Goal: Task Accomplishment & Management: Use online tool/utility

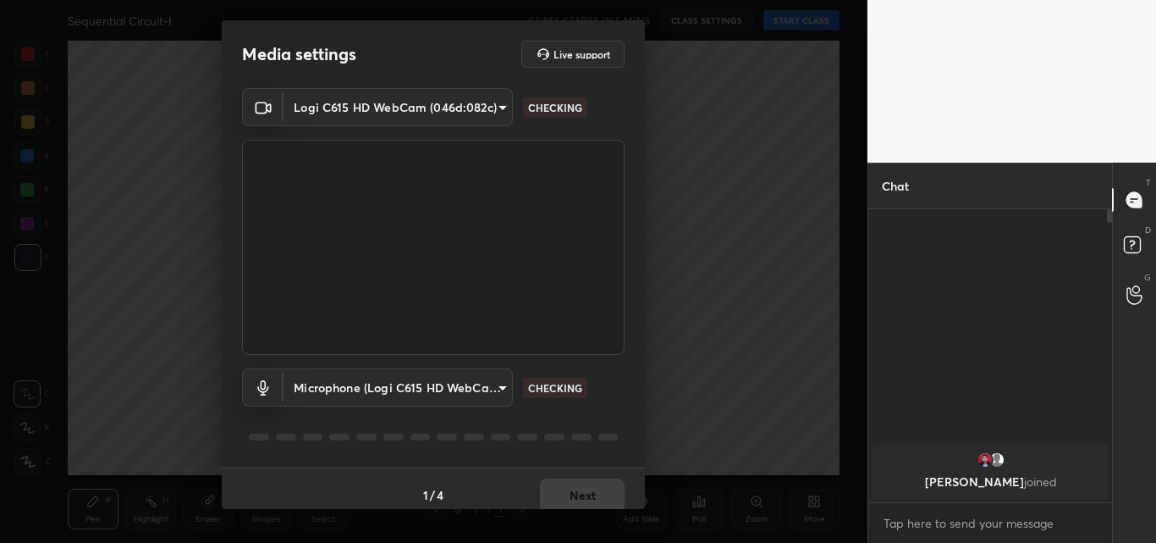
scroll to position [146, 239]
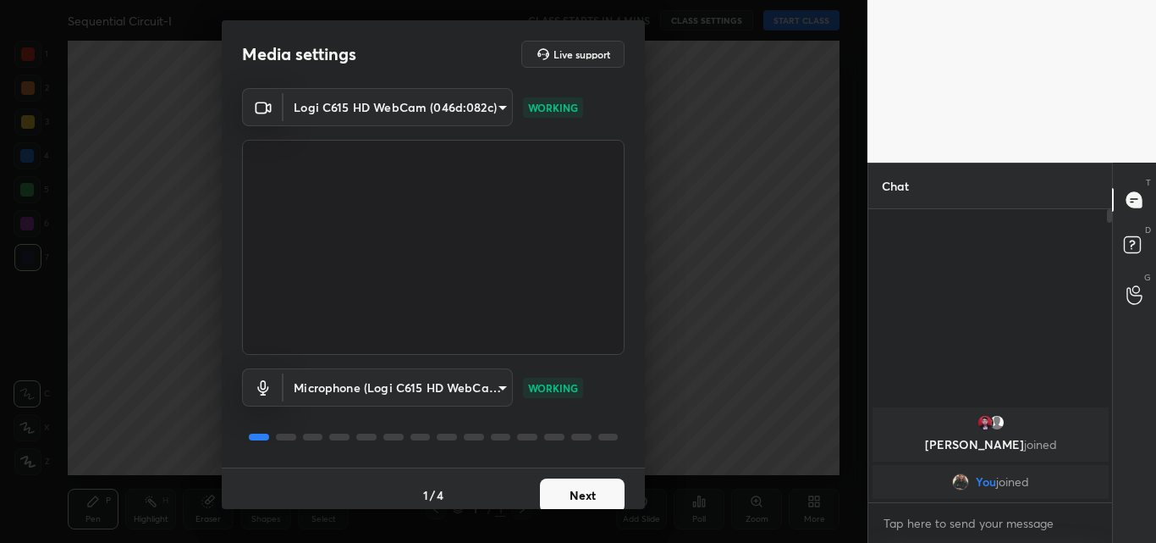
click at [584, 488] on button "Next" at bounding box center [582, 495] width 85 height 34
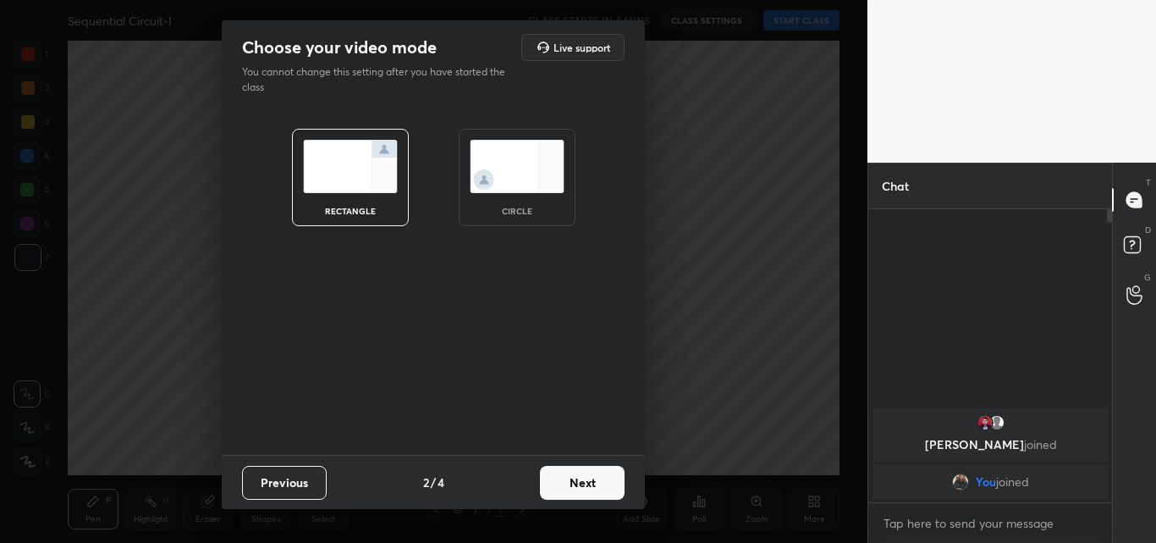
click at [537, 180] on img at bounding box center [517, 166] width 95 height 53
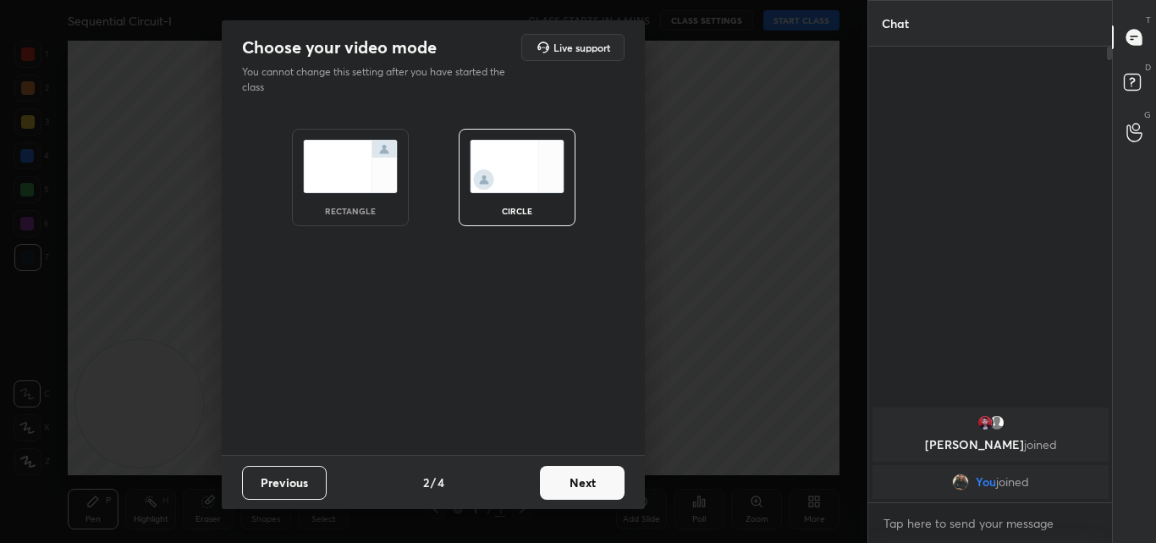
click at [582, 478] on button "Next" at bounding box center [582, 483] width 85 height 34
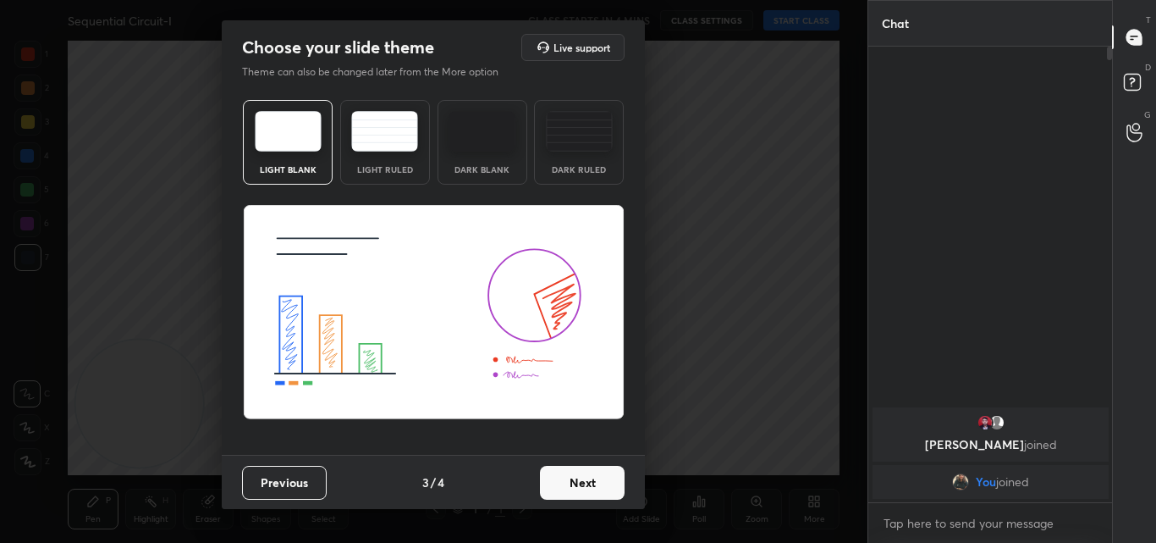
click at [580, 480] on button "Next" at bounding box center [582, 483] width 85 height 34
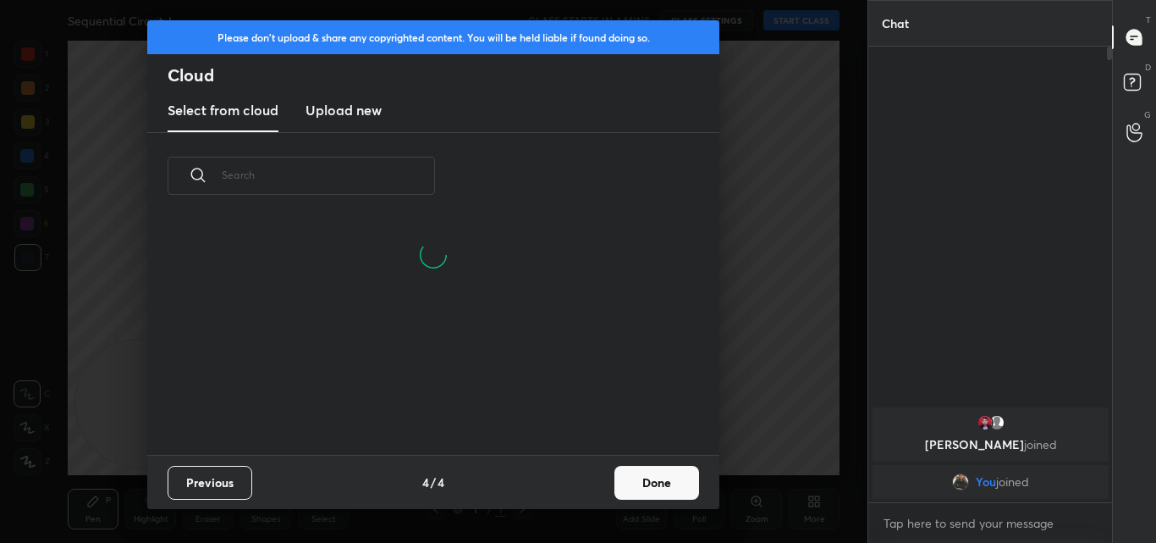
scroll to position [235, 543]
click at [364, 107] on h3 "Upload new" at bounding box center [344, 110] width 76 height 20
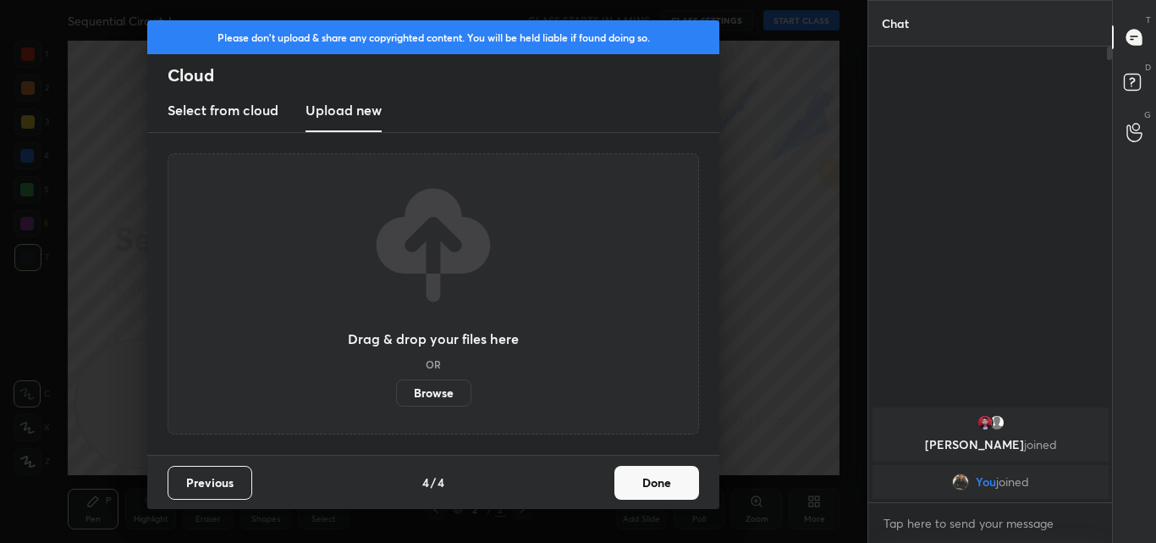
click at [443, 389] on label "Browse" at bounding box center [433, 392] width 75 height 27
click at [396, 389] on input "Browse" at bounding box center [396, 392] width 0 height 27
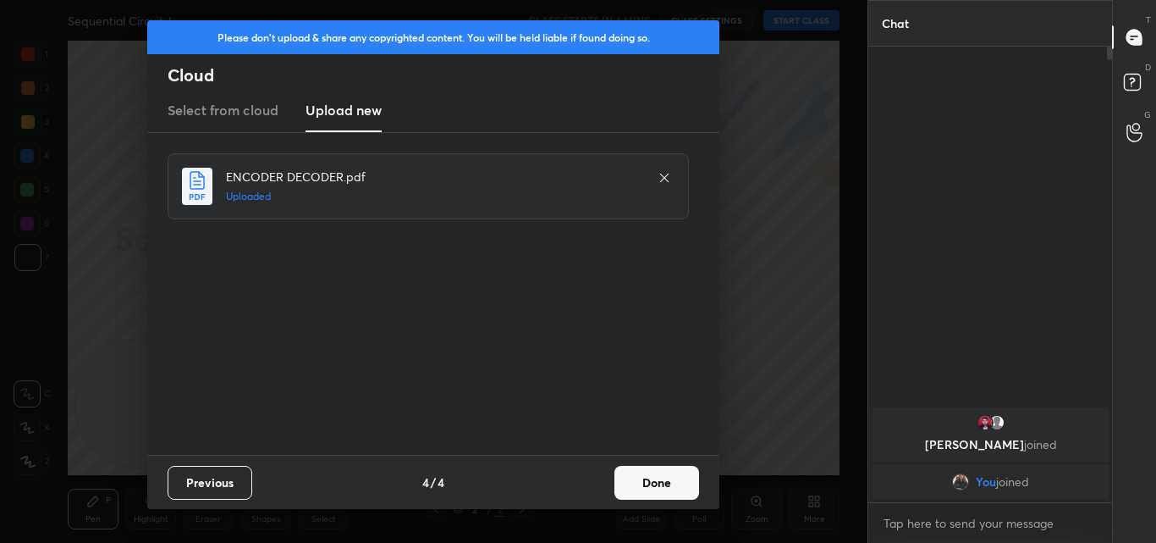
click at [666, 486] on button "Done" at bounding box center [657, 483] width 85 height 34
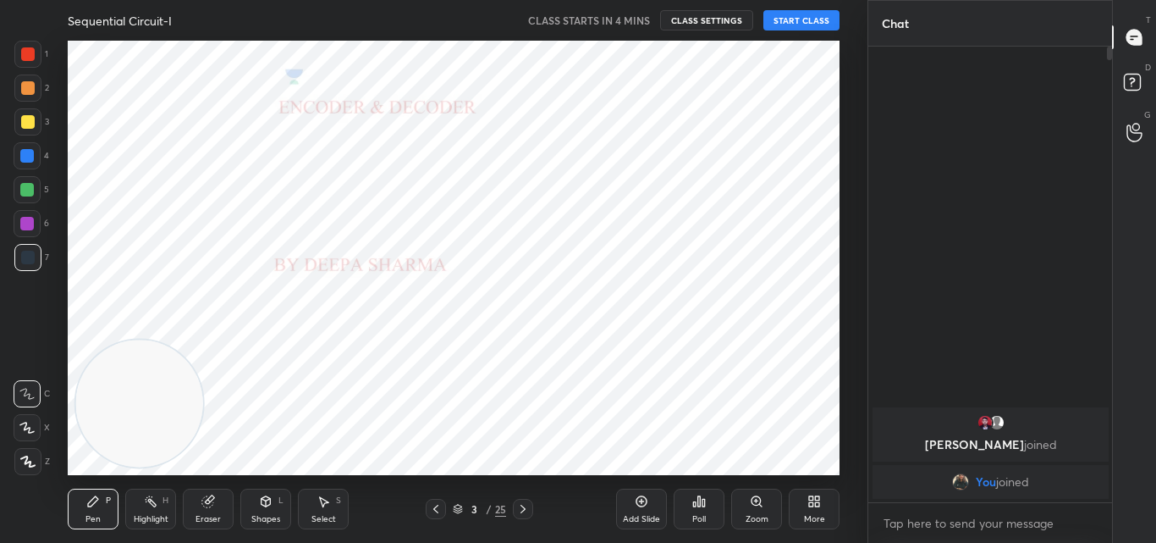
click at [433, 506] on icon at bounding box center [436, 509] width 14 height 14
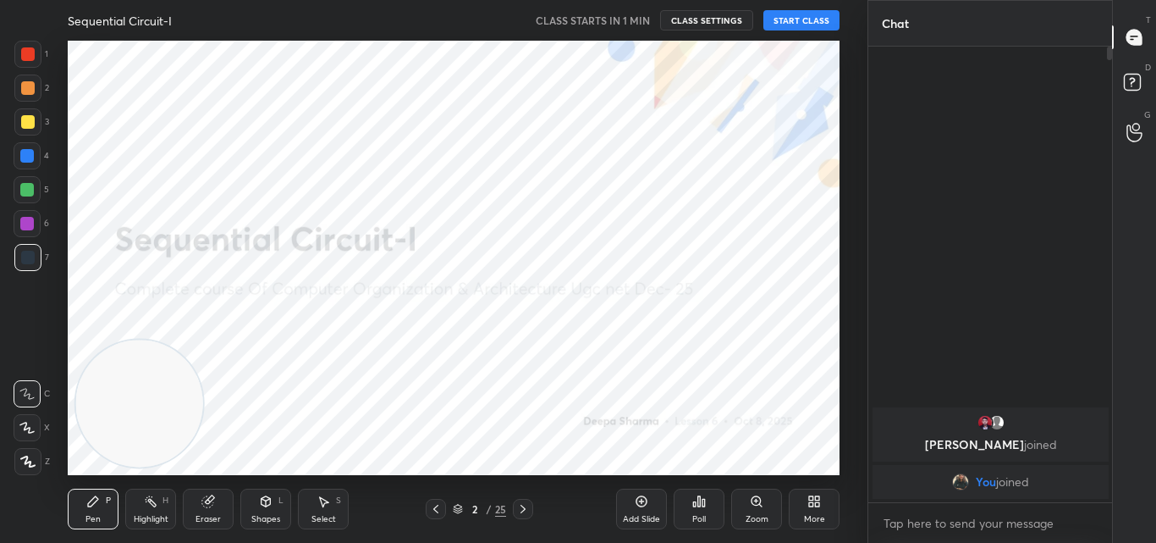
click at [819, 17] on button "START CLASS" at bounding box center [801, 20] width 76 height 20
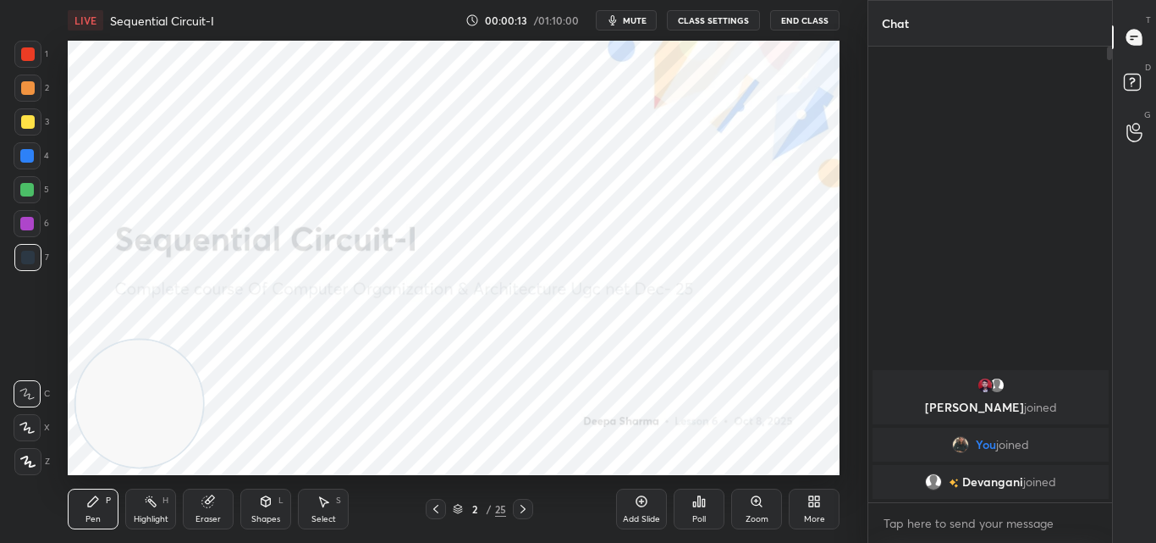
click at [27, 462] on icon at bounding box center [28, 461] width 14 height 10
click at [28, 53] on div at bounding box center [28, 54] width 14 height 14
click at [517, 510] on icon at bounding box center [523, 509] width 14 height 14
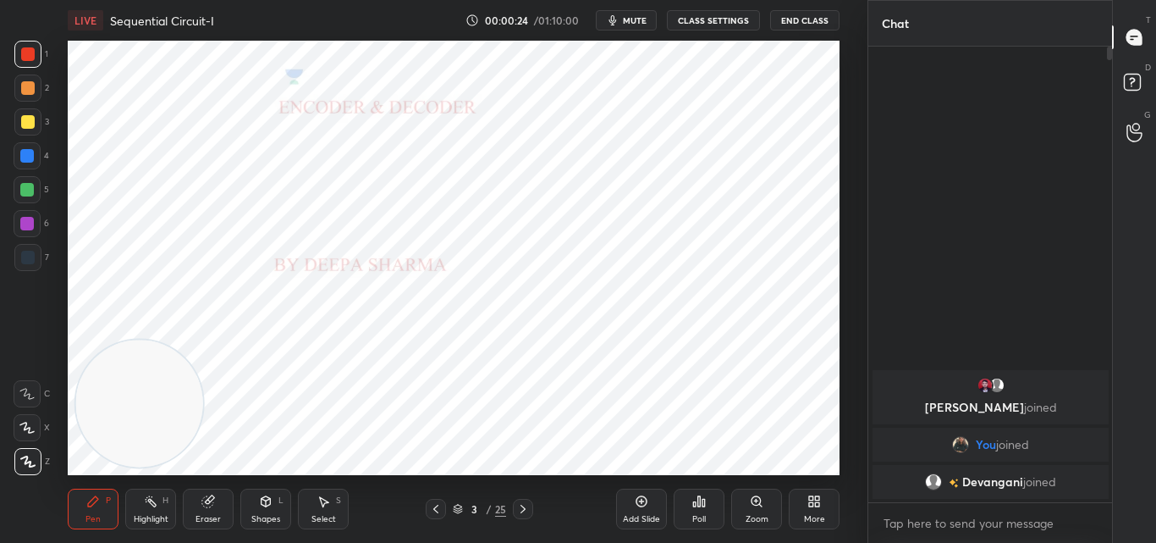
click at [521, 505] on icon at bounding box center [523, 509] width 14 height 14
drag, startPoint x: 1110, startPoint y: 59, endPoint x: 1114, endPoint y: 220, distance: 160.9
click at [1113, 218] on div "Chat [PERSON_NAME] joined You joined Barsha, [PERSON_NAME] joined 3 NEW MESSAGE…" at bounding box center [1012, 271] width 289 height 543
drag, startPoint x: 1108, startPoint y: 58, endPoint x: 1116, endPoint y: 156, distance: 97.7
click at [1116, 156] on div "Chat [PERSON_NAME] joined You joined Barsha, [PERSON_NAME] joined 3 NEW MESSAGE…" at bounding box center [1012, 271] width 289 height 543
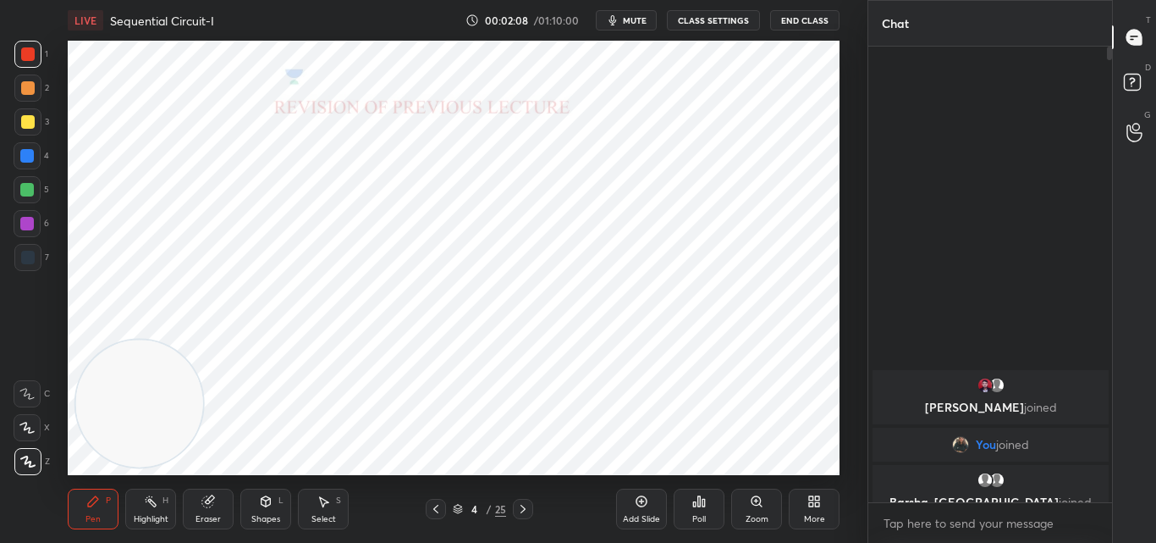
drag, startPoint x: 1109, startPoint y: 56, endPoint x: 1098, endPoint y: 461, distance: 405.6
click at [1098, 461] on div "[PERSON_NAME] joined You joined Barsha, [PERSON_NAME] joined 3 NEW MESSAGES" at bounding box center [990, 274] width 245 height 455
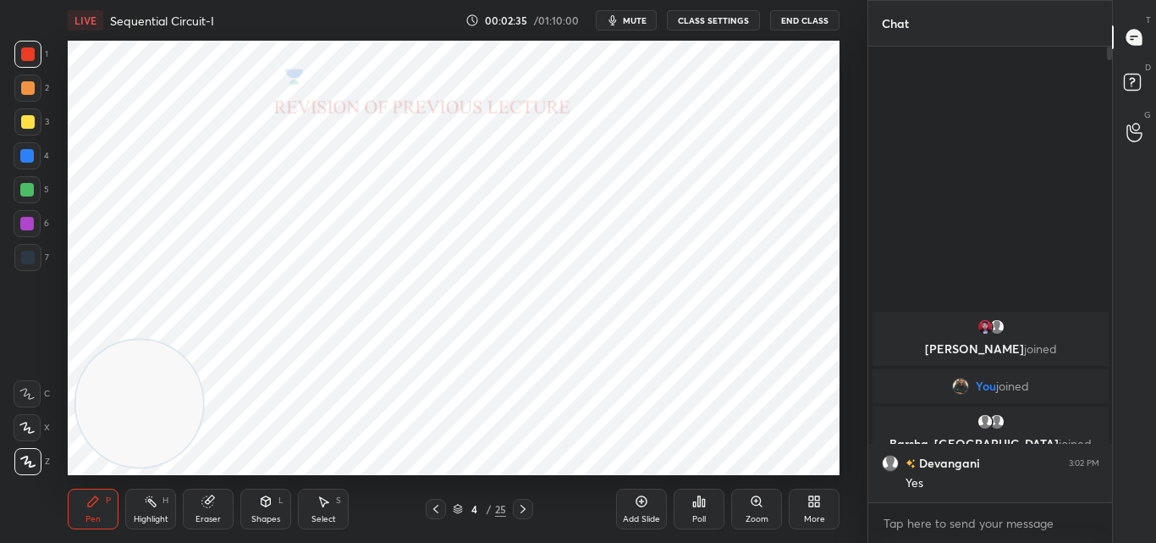
click at [521, 508] on icon at bounding box center [523, 509] width 14 height 14
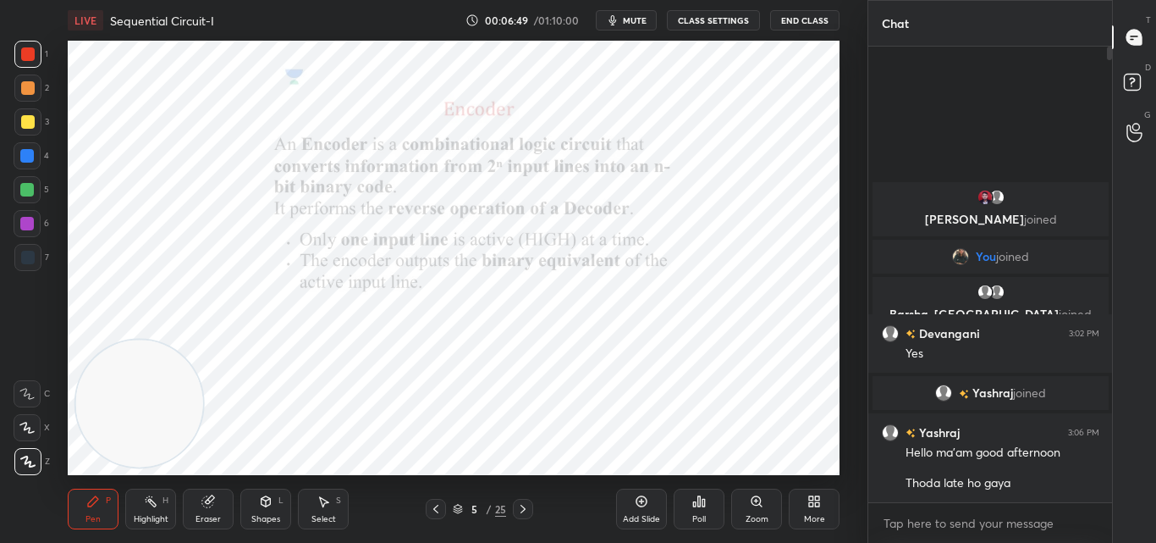
click at [527, 507] on icon at bounding box center [523, 509] width 14 height 14
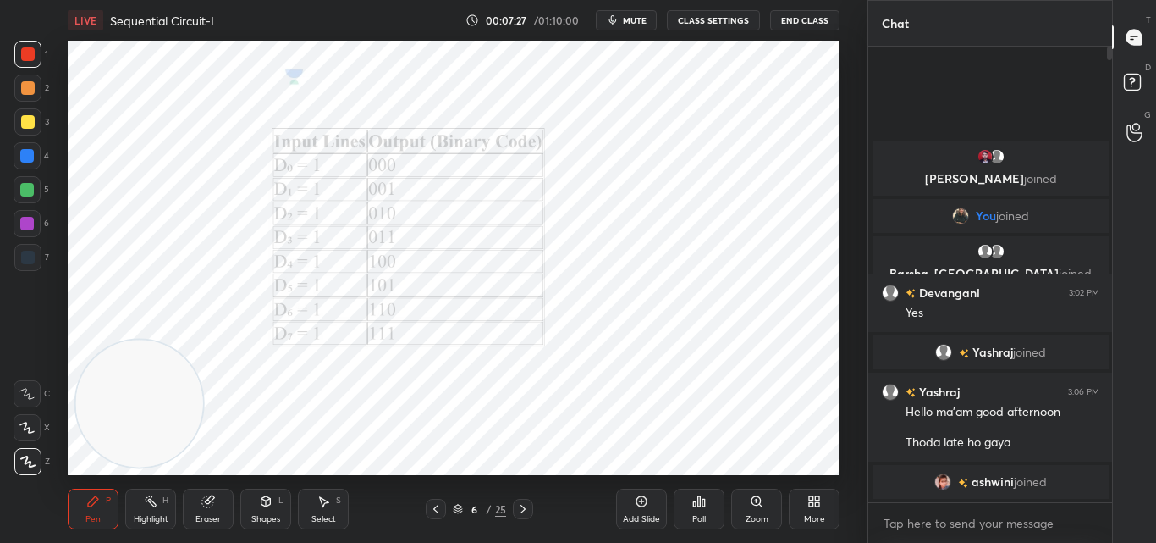
click at [522, 505] on icon at bounding box center [523, 509] width 14 height 14
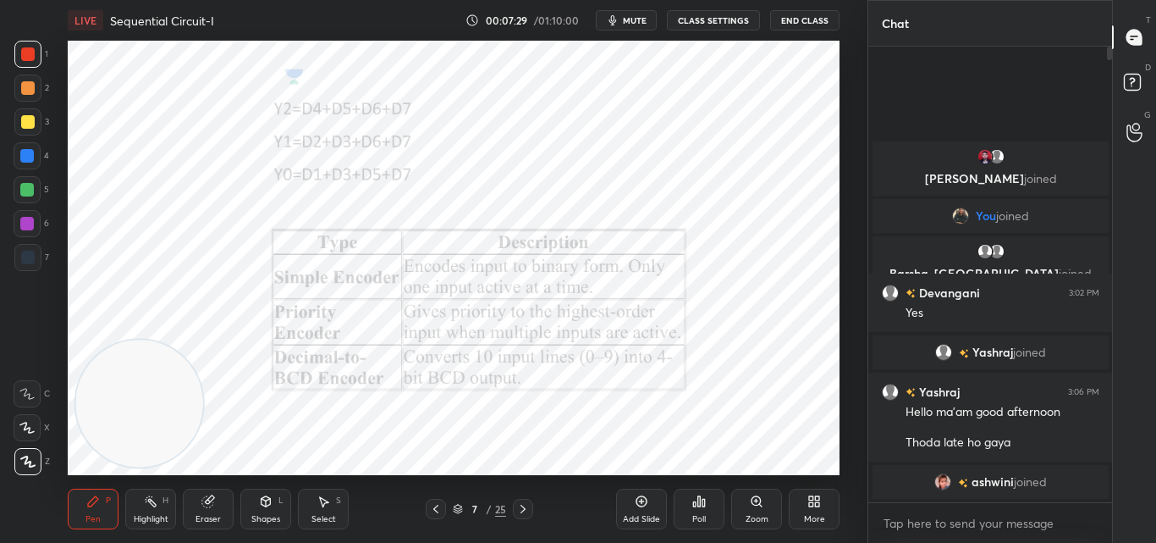
click at [436, 507] on icon at bounding box center [435, 508] width 5 height 8
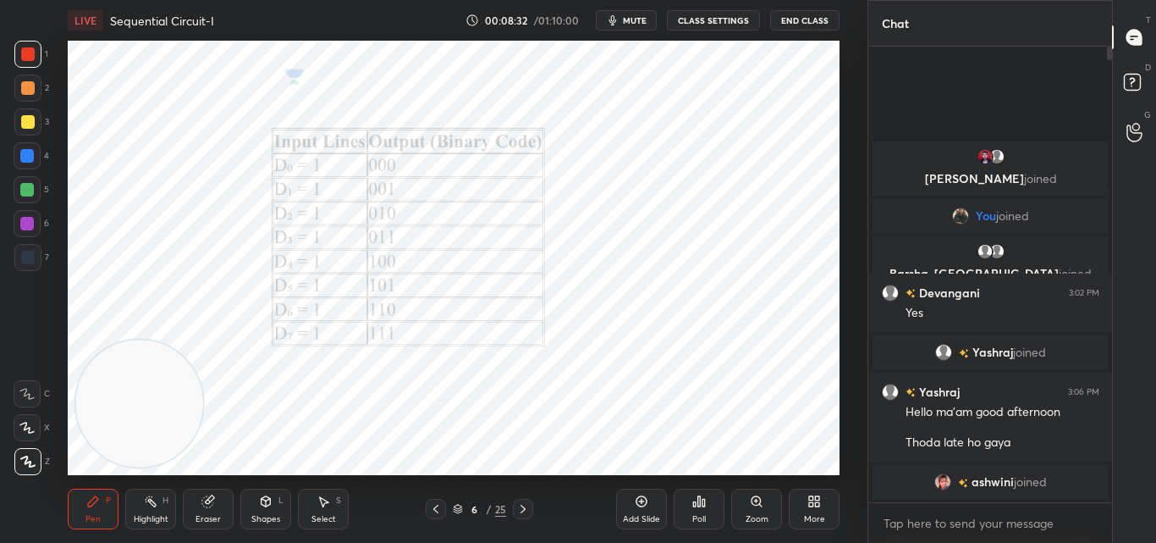
click at [531, 511] on div at bounding box center [523, 509] width 20 height 20
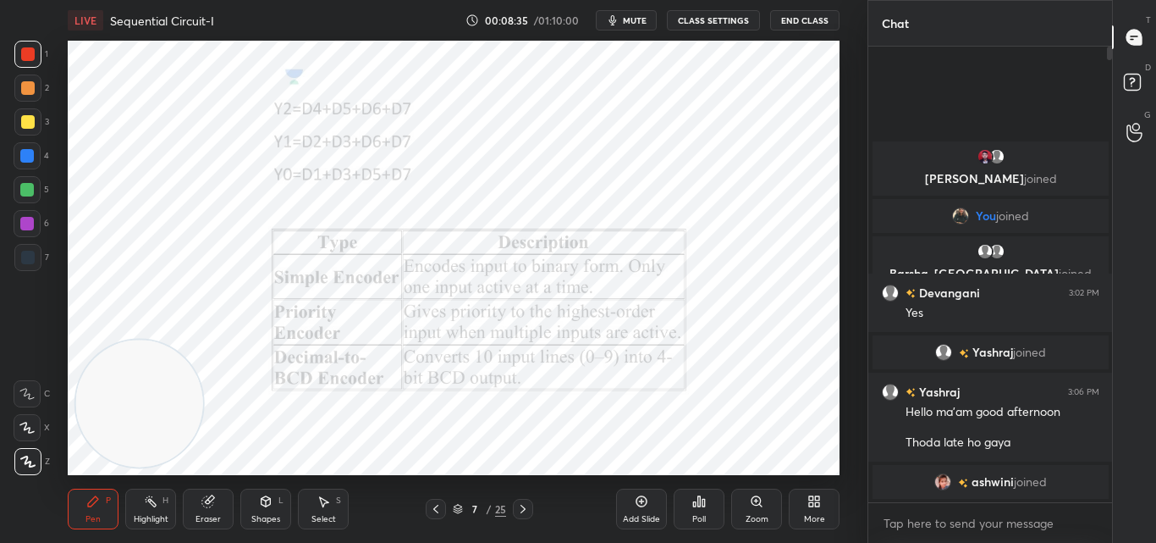
click at [435, 511] on icon at bounding box center [436, 509] width 14 height 14
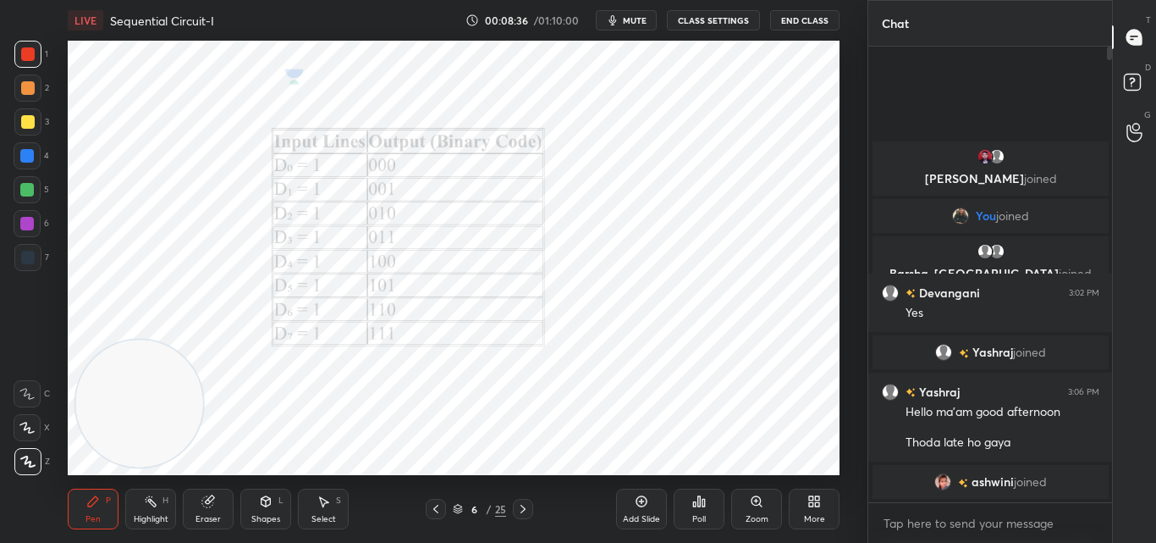
click at [638, 505] on icon at bounding box center [642, 501] width 11 height 11
drag, startPoint x: 1110, startPoint y: 54, endPoint x: 1089, endPoint y: 576, distance: 521.8
click at [1089, 0] on html "1 2 3 4 5 6 7 C X Z C X Z E E Erase all H H LIVE Sequential Circuit-I 00:10:03 …" at bounding box center [578, 0] width 1156 height 0
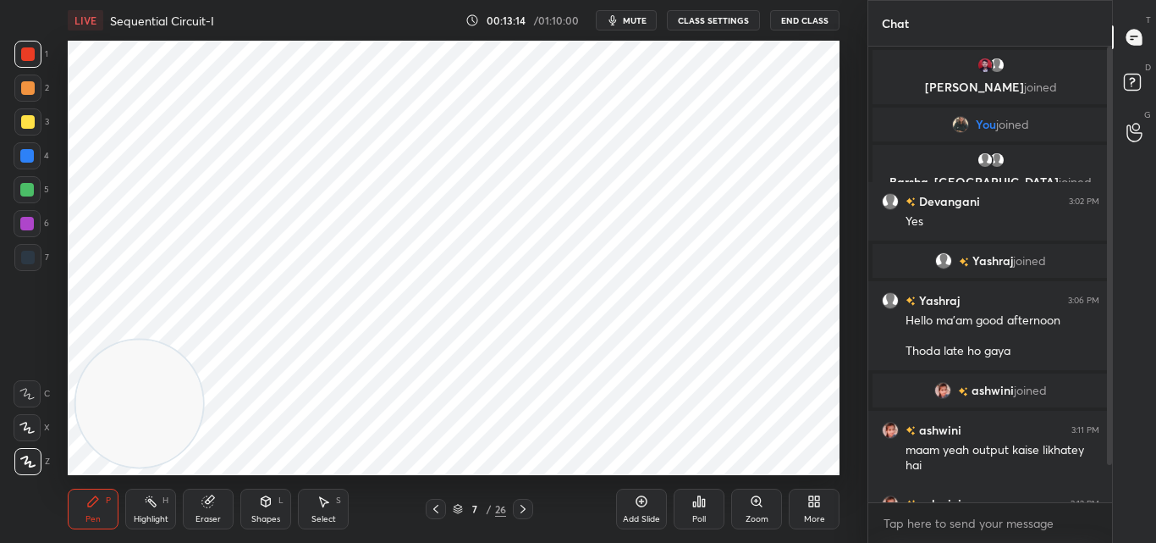
click at [189, 455] on video at bounding box center [139, 402] width 127 height 127
click at [1110, 497] on div at bounding box center [1107, 274] width 10 height 455
click at [1109, 498] on div at bounding box center [1107, 274] width 10 height 455
click at [1109, 499] on div at bounding box center [1107, 274] width 10 height 455
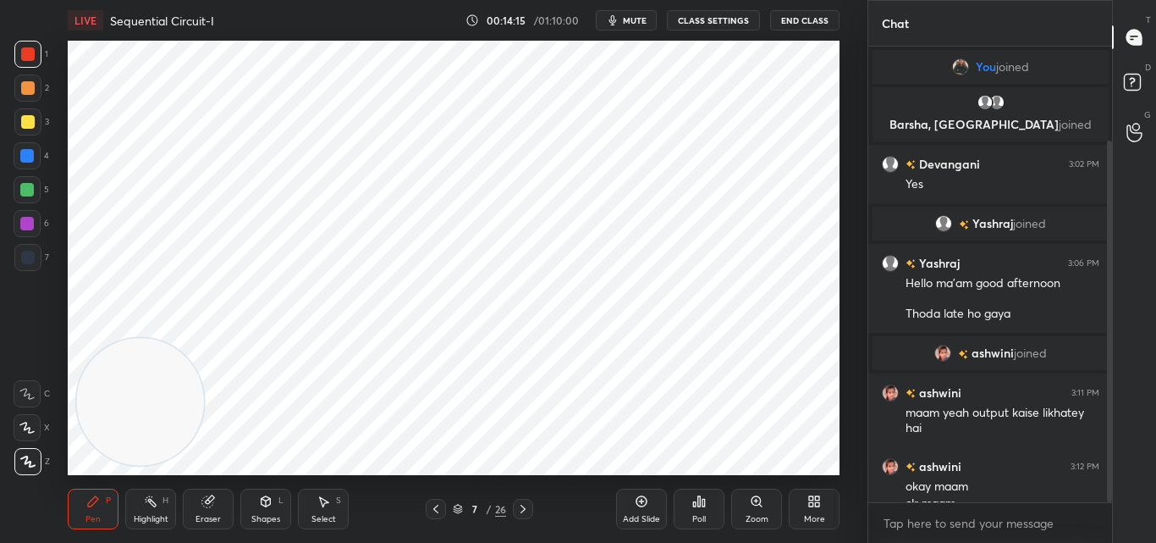
scroll to position [119, 0]
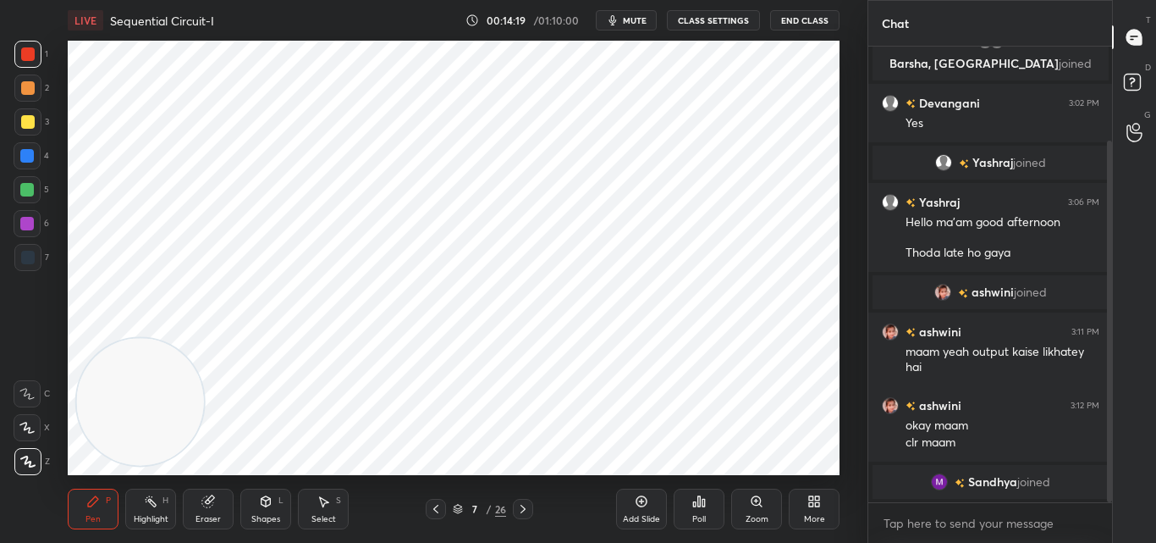
click at [646, 504] on icon at bounding box center [642, 501] width 11 height 11
click at [438, 510] on icon at bounding box center [436, 509] width 14 height 14
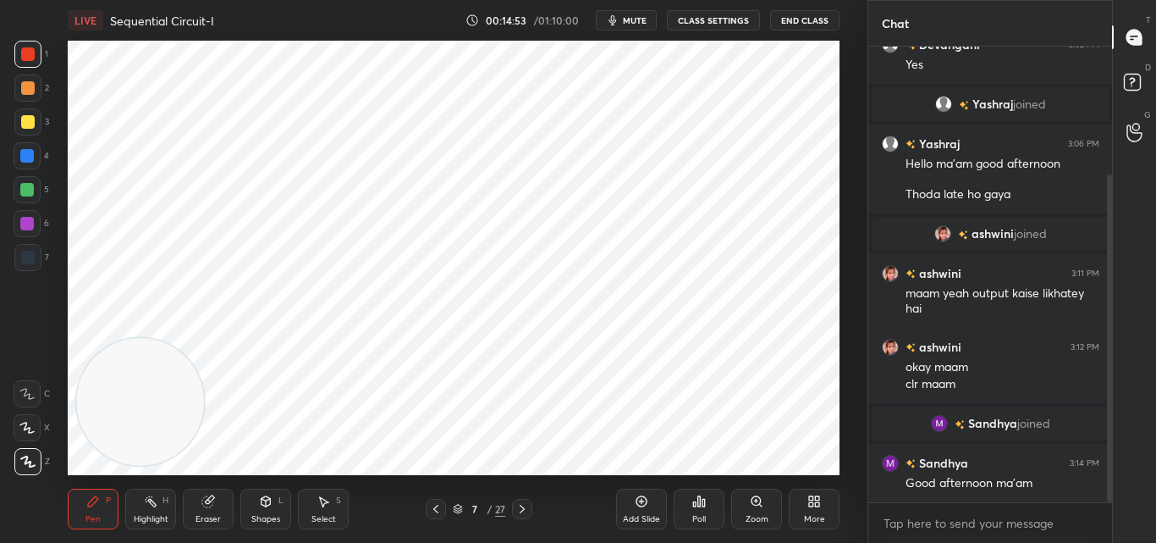
click at [637, 507] on icon at bounding box center [642, 501] width 14 height 14
click at [434, 508] on icon at bounding box center [435, 508] width 5 height 8
click at [520, 507] on icon at bounding box center [523, 509] width 14 height 14
drag, startPoint x: 522, startPoint y: 505, endPoint x: 514, endPoint y: 506, distance: 8.5
click at [522, 504] on icon at bounding box center [523, 509] width 14 height 14
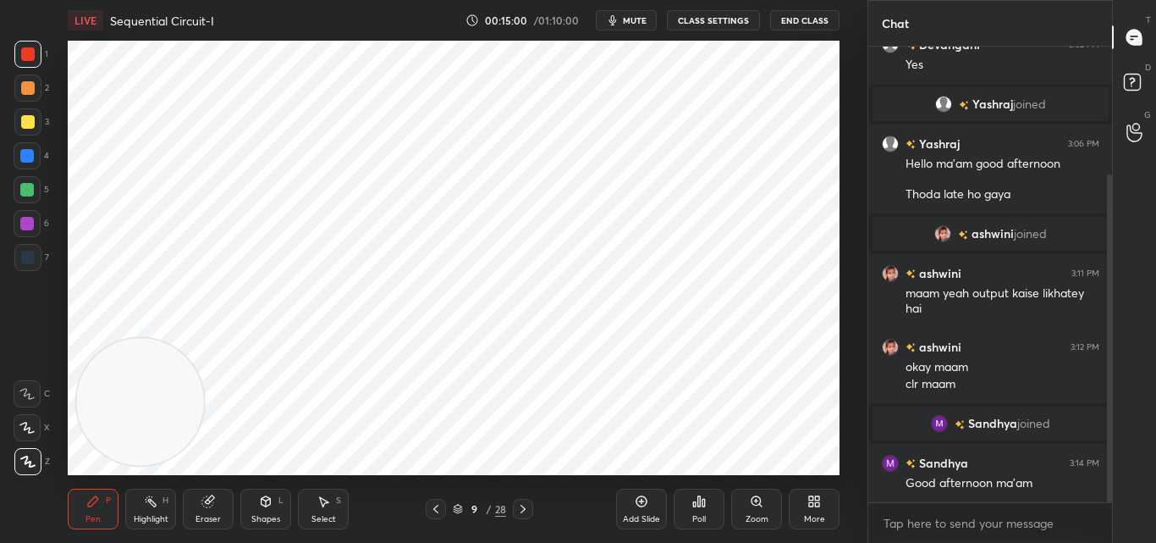
click at [440, 506] on icon at bounding box center [436, 509] width 14 height 14
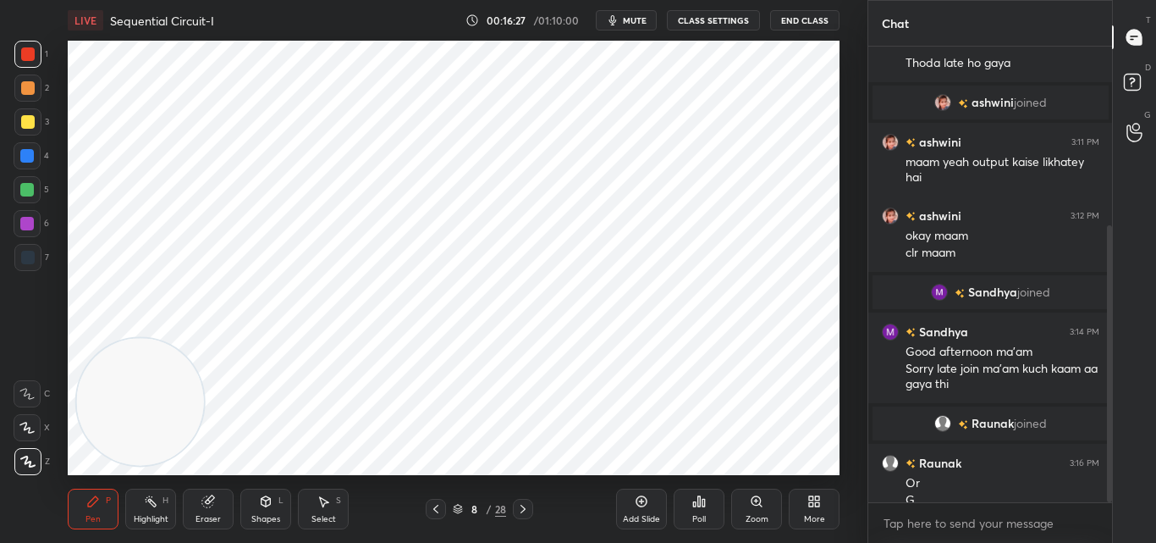
scroll to position [311, 0]
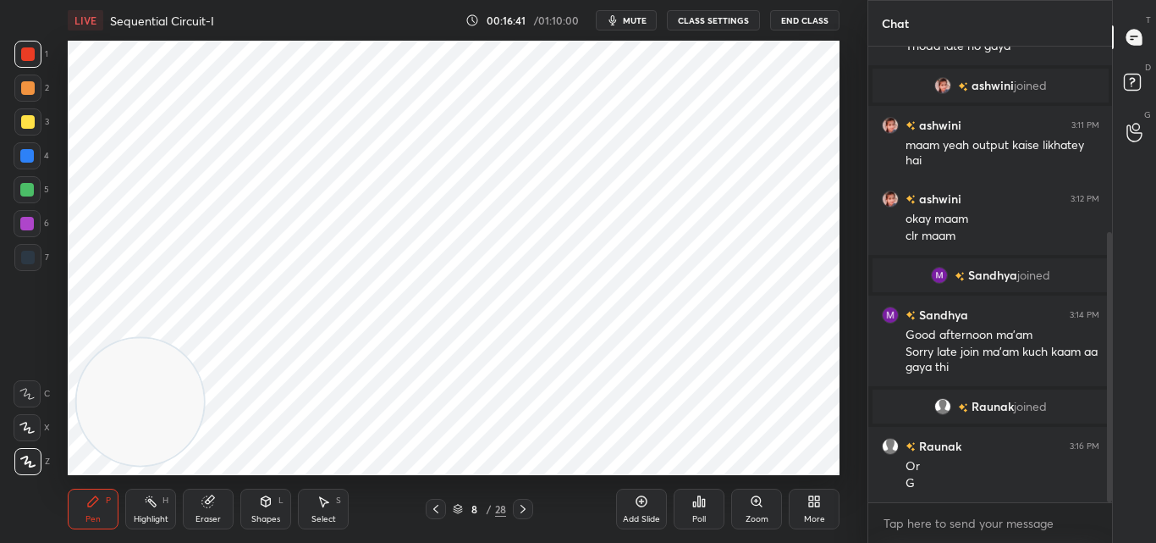
click at [519, 509] on icon at bounding box center [523, 509] width 14 height 14
drag, startPoint x: 201, startPoint y: 509, endPoint x: 210, endPoint y: 500, distance: 12.0
click at [200, 510] on div "Eraser" at bounding box center [208, 508] width 51 height 41
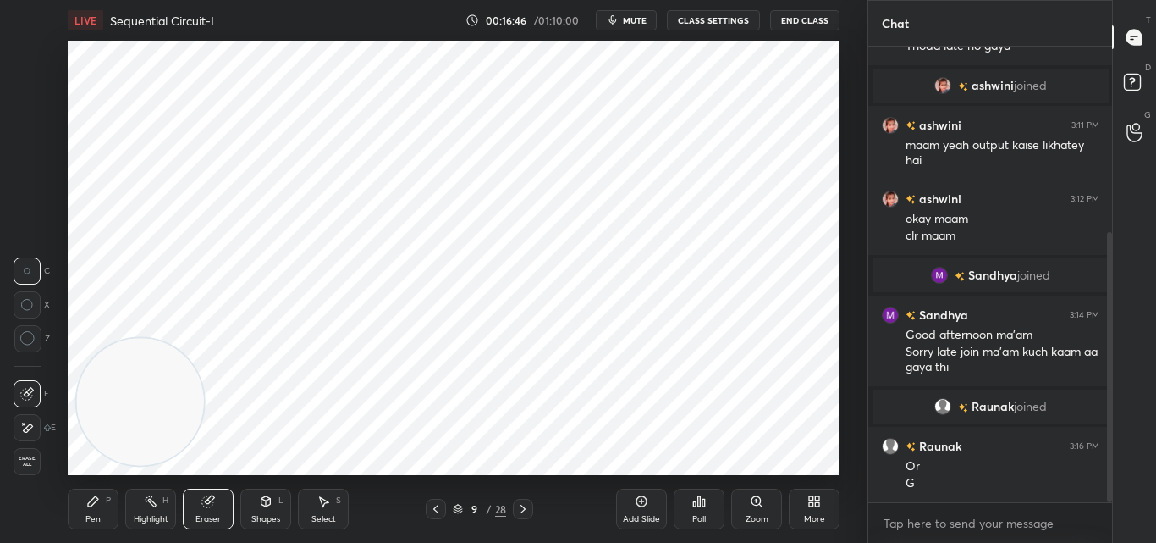
drag, startPoint x: 23, startPoint y: 343, endPoint x: 43, endPoint y: 339, distance: 20.6
click at [24, 343] on icon at bounding box center [27, 338] width 15 height 15
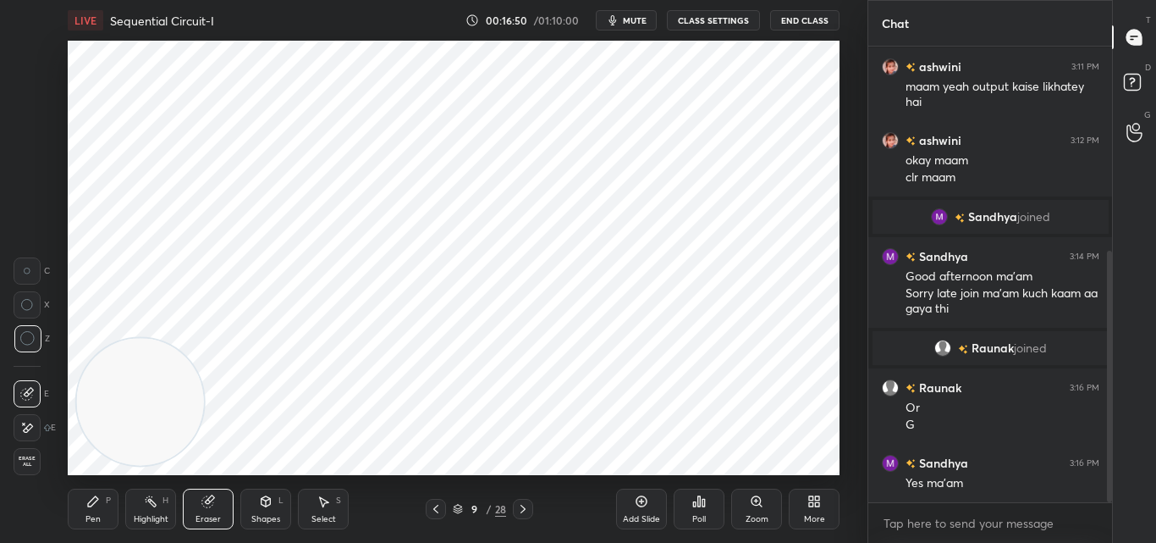
click at [93, 512] on div "Pen P" at bounding box center [93, 508] width 51 height 41
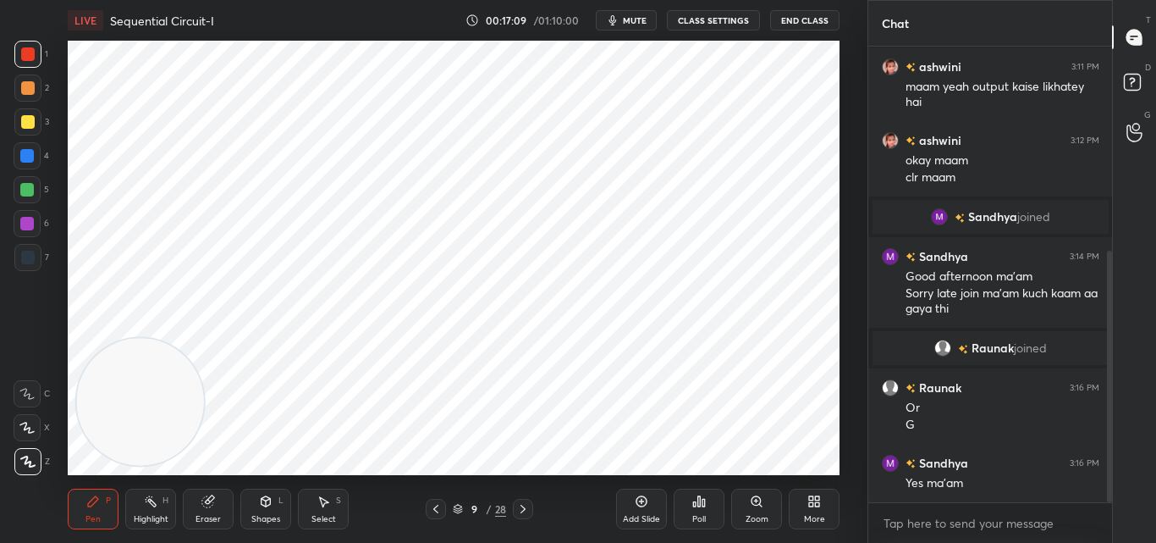
click at [30, 185] on div at bounding box center [27, 190] width 14 height 14
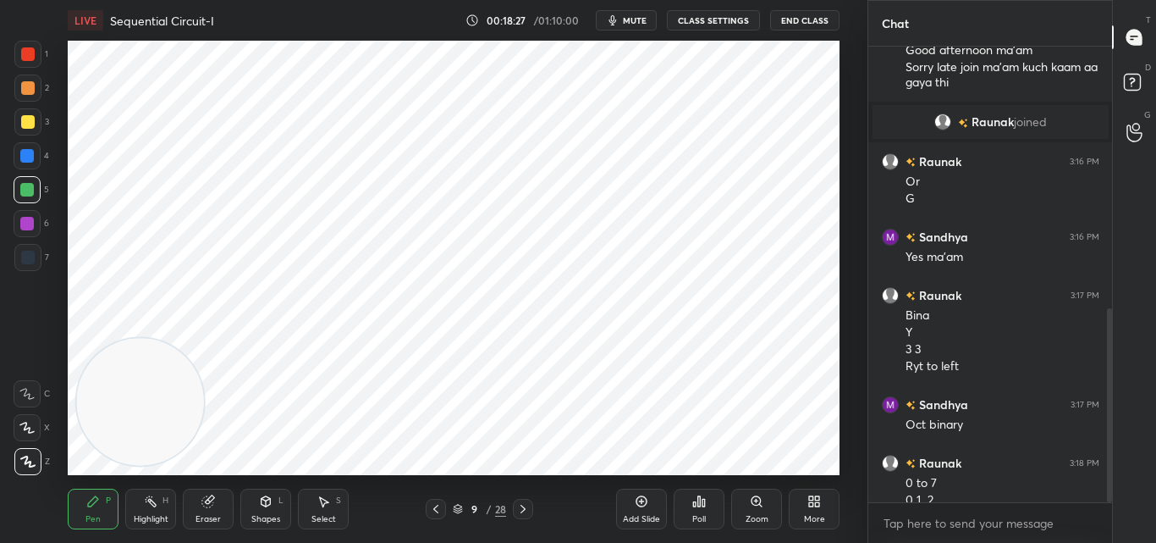
scroll to position [613, 0]
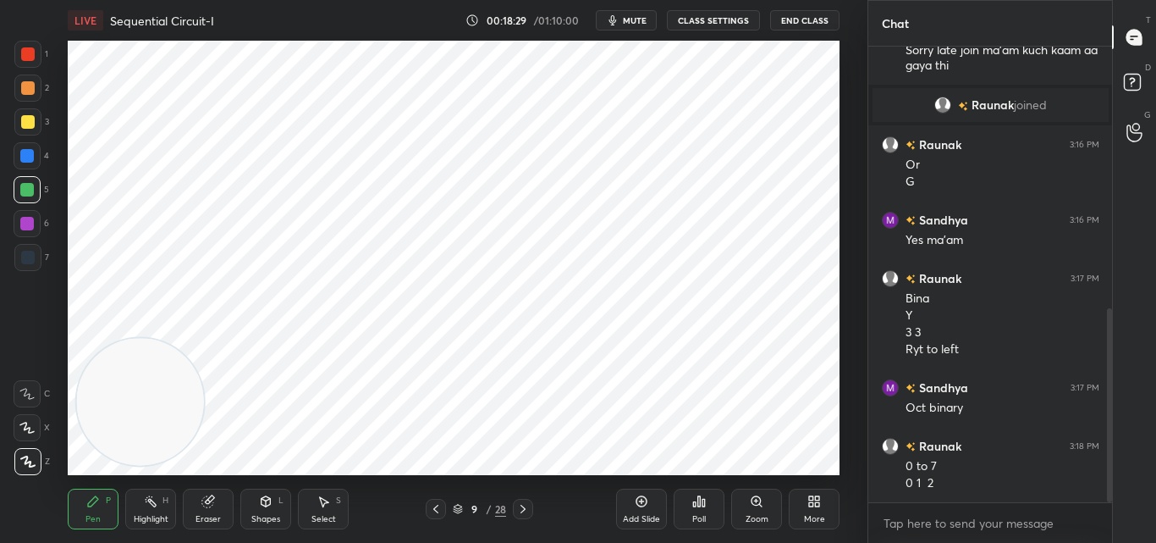
click at [522, 506] on icon at bounding box center [523, 508] width 5 height 8
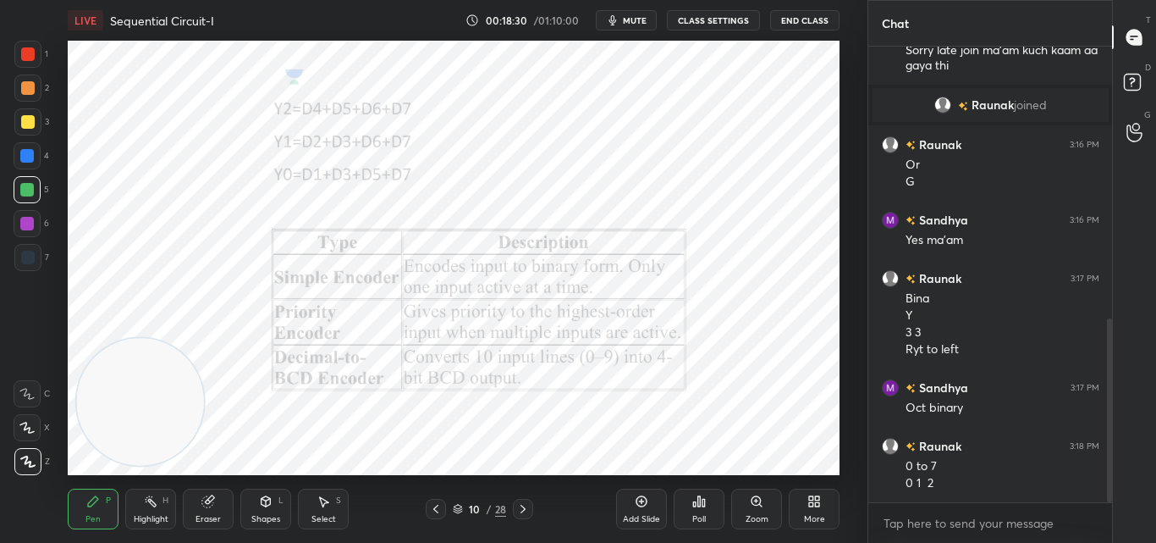
scroll to position [671, 0]
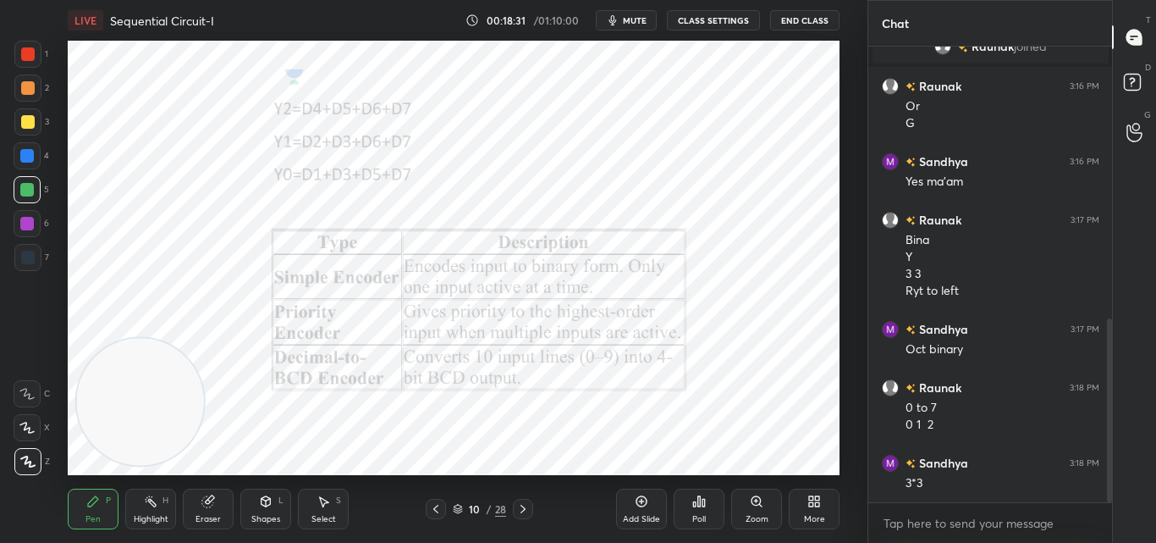
click at [434, 510] on icon at bounding box center [436, 509] width 14 height 14
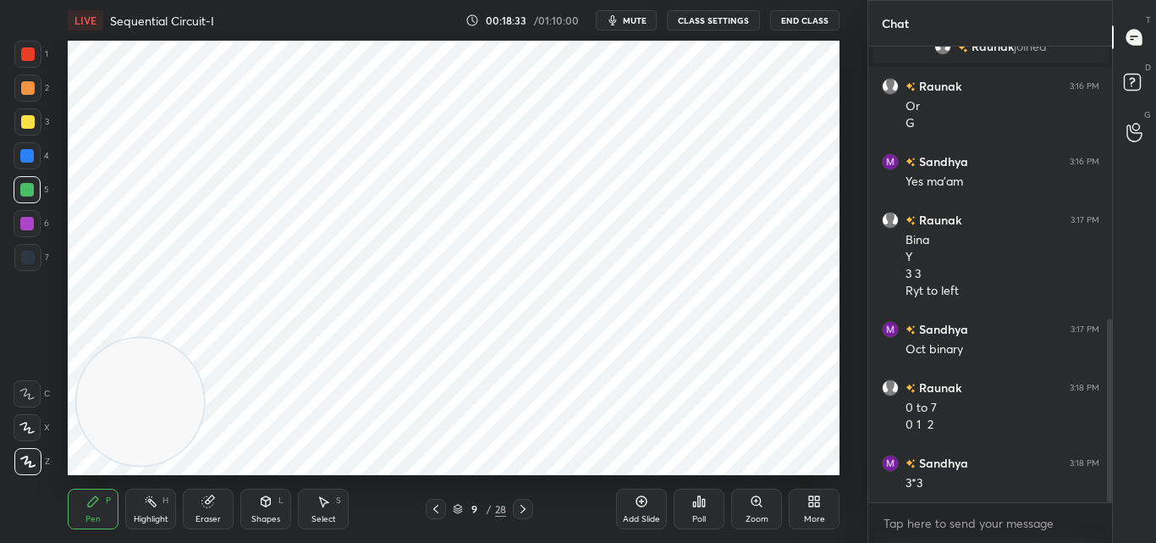
click at [640, 504] on icon at bounding box center [642, 501] width 14 height 14
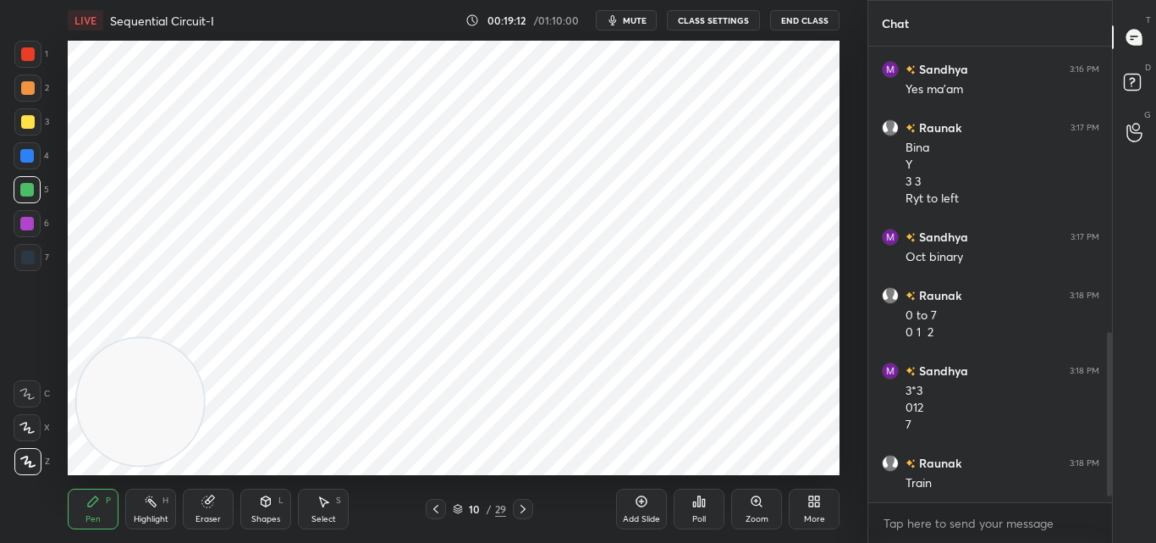
scroll to position [822, 0]
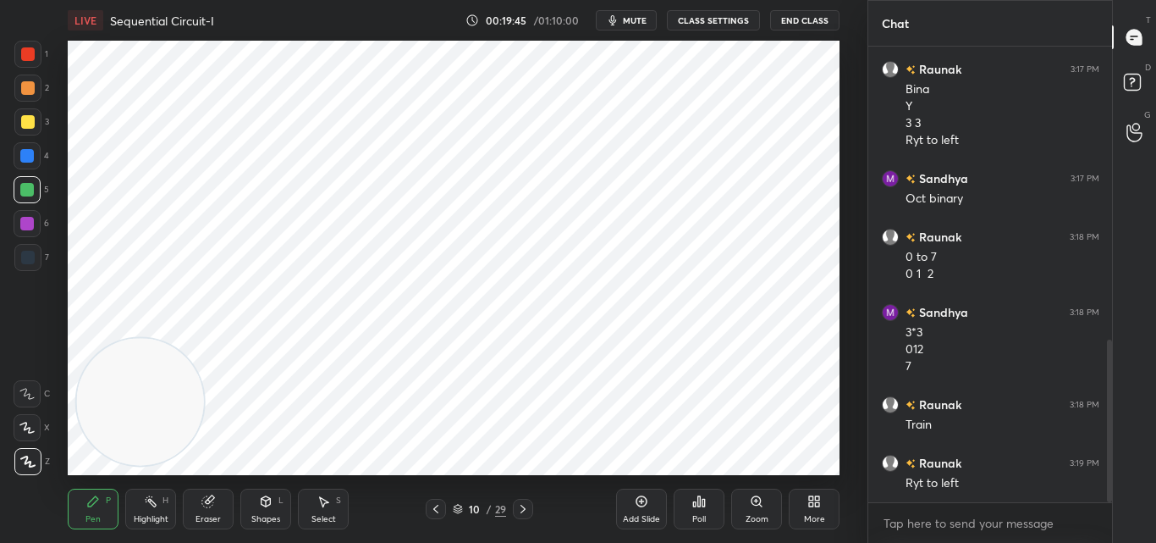
click at [205, 515] on div "Eraser" at bounding box center [208, 519] width 25 height 8
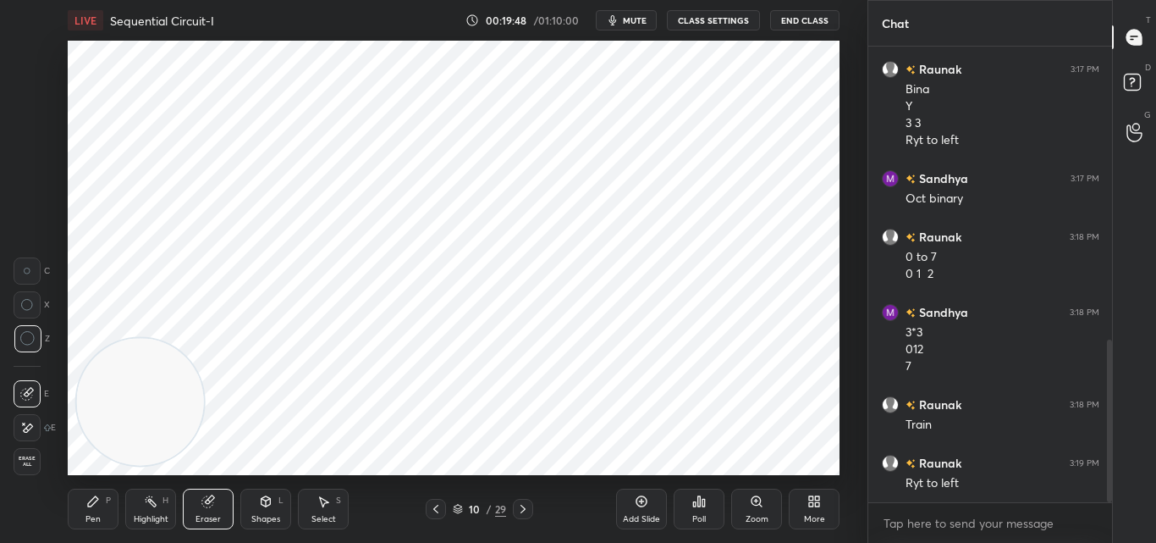
click at [92, 506] on icon at bounding box center [93, 501] width 14 height 14
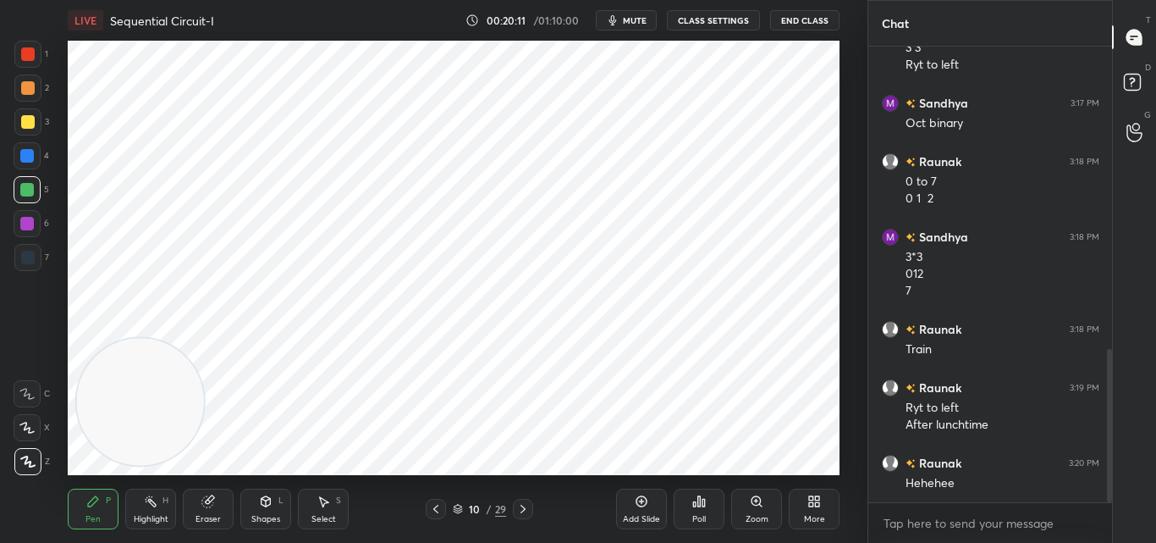
scroll to position [956, 0]
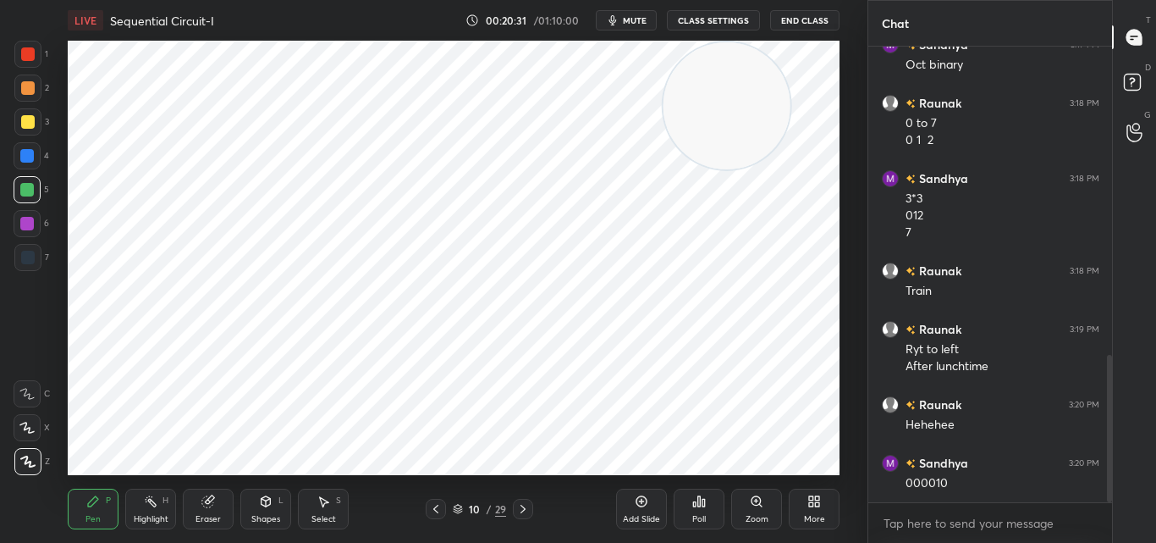
drag, startPoint x: 155, startPoint y: 404, endPoint x: 736, endPoint y: 97, distance: 657.3
click at [741, 97] on video at bounding box center [727, 105] width 127 height 127
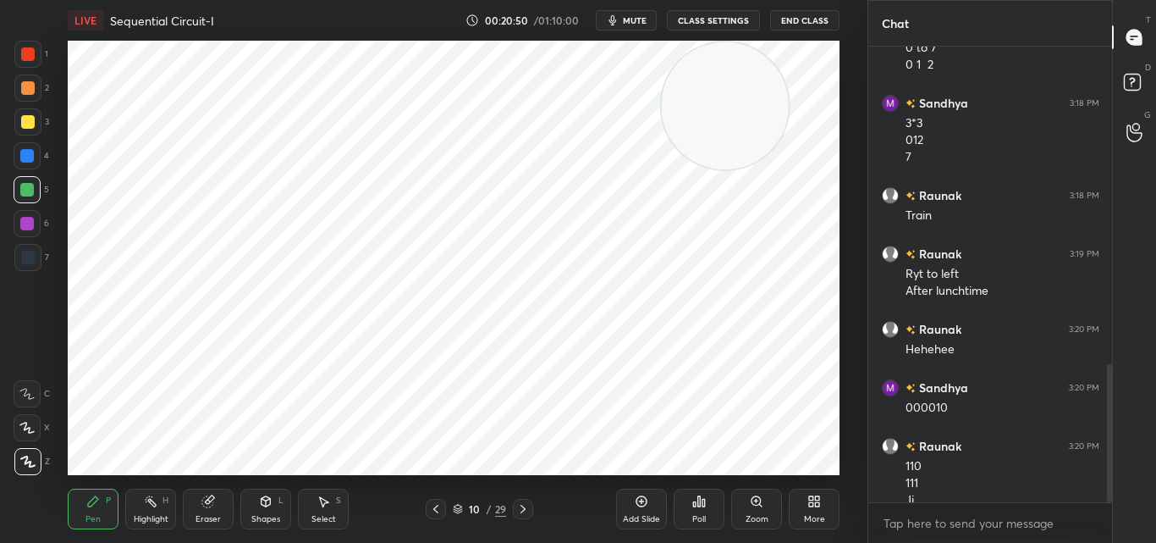
scroll to position [1048, 0]
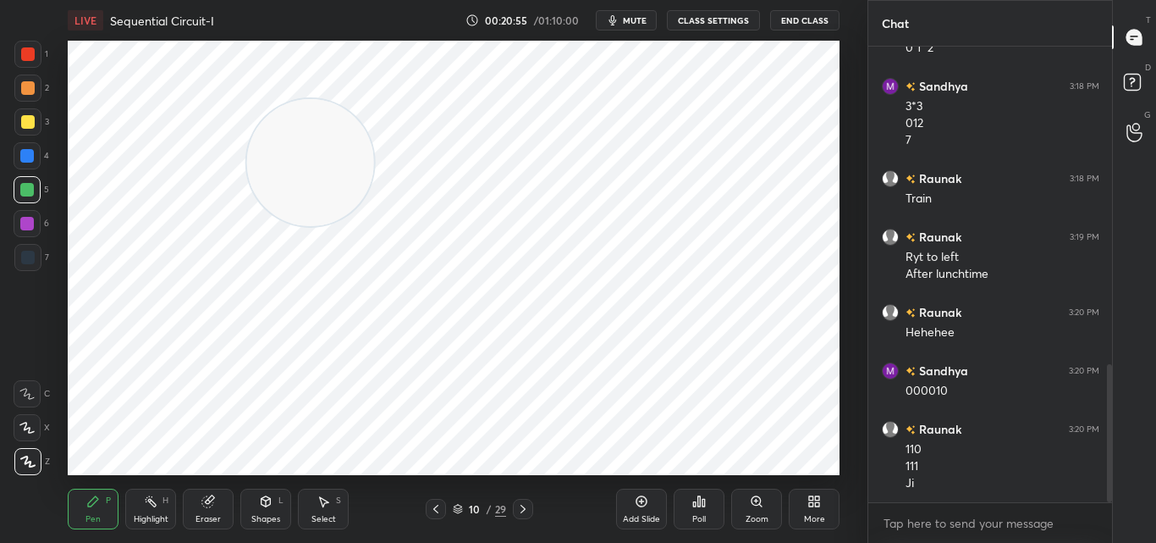
drag, startPoint x: 763, startPoint y: 80, endPoint x: 260, endPoint y: 143, distance: 507.6
click at [260, 143] on video at bounding box center [310, 162] width 127 height 127
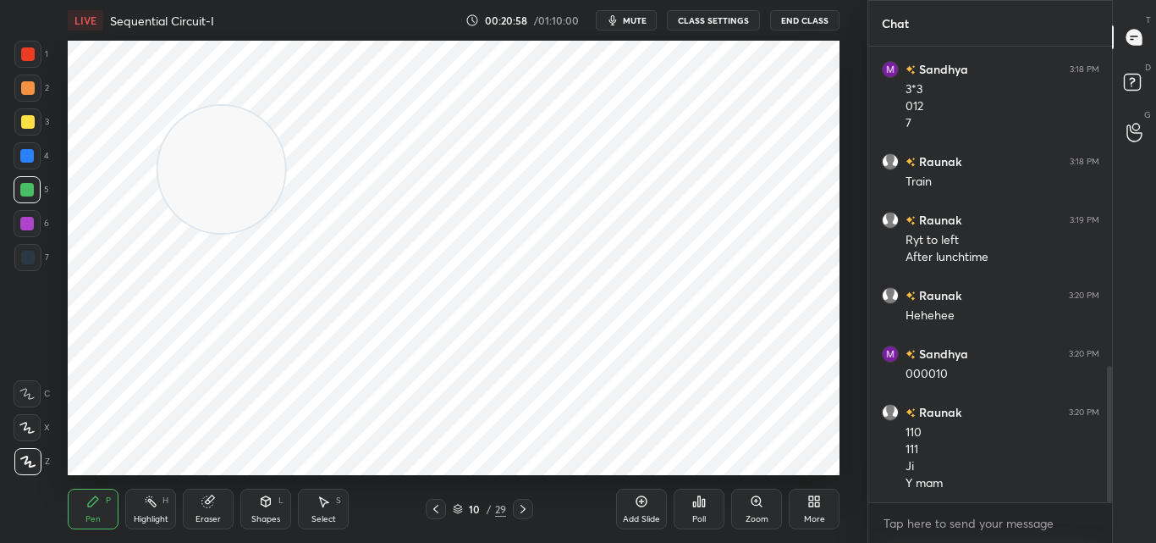
click at [641, 497] on icon at bounding box center [642, 501] width 14 height 14
drag, startPoint x: 202, startPoint y: 141, endPoint x: 125, endPoint y: 179, distance: 86.3
click at [132, 178] on video at bounding box center [166, 199] width 127 height 127
click at [438, 508] on icon at bounding box center [435, 509] width 14 height 14
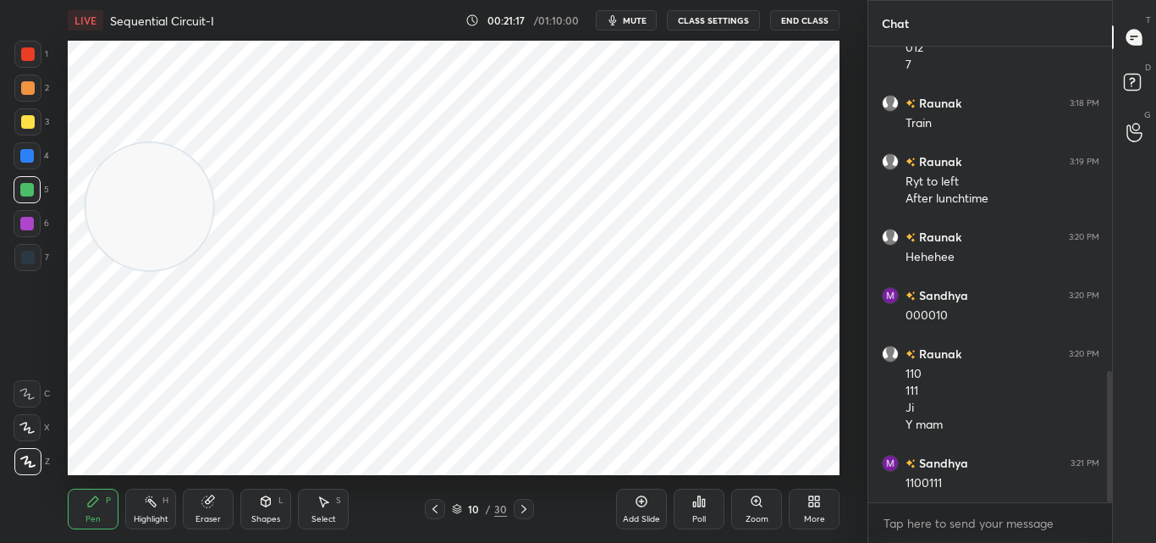
click at [524, 508] on icon at bounding box center [523, 508] width 5 height 8
click at [643, 504] on icon at bounding box center [642, 501] width 14 height 14
click at [438, 510] on icon at bounding box center [436, 509] width 14 height 14
click at [521, 509] on icon at bounding box center [522, 509] width 14 height 14
click at [520, 512] on icon at bounding box center [522, 509] width 14 height 14
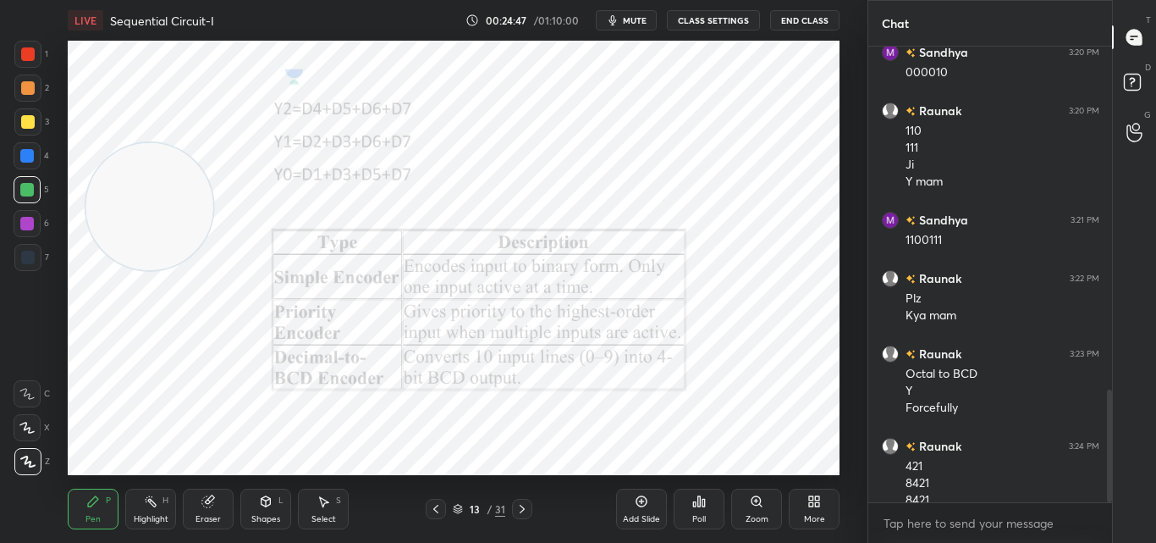
scroll to position [1383, 0]
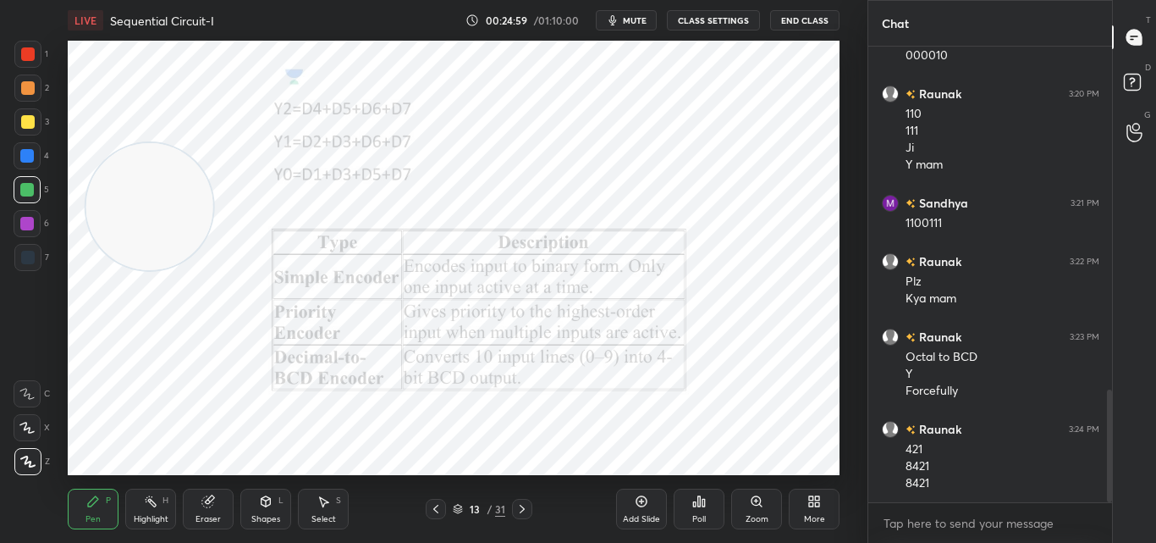
click at [522, 505] on icon at bounding box center [522, 509] width 14 height 14
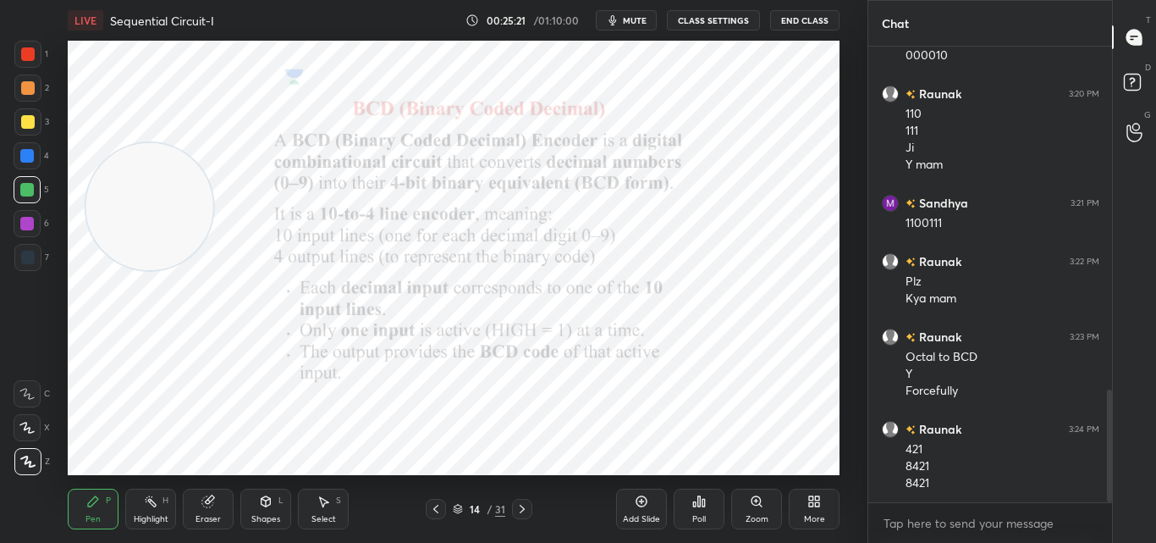
click at [29, 49] on div at bounding box center [28, 54] width 14 height 14
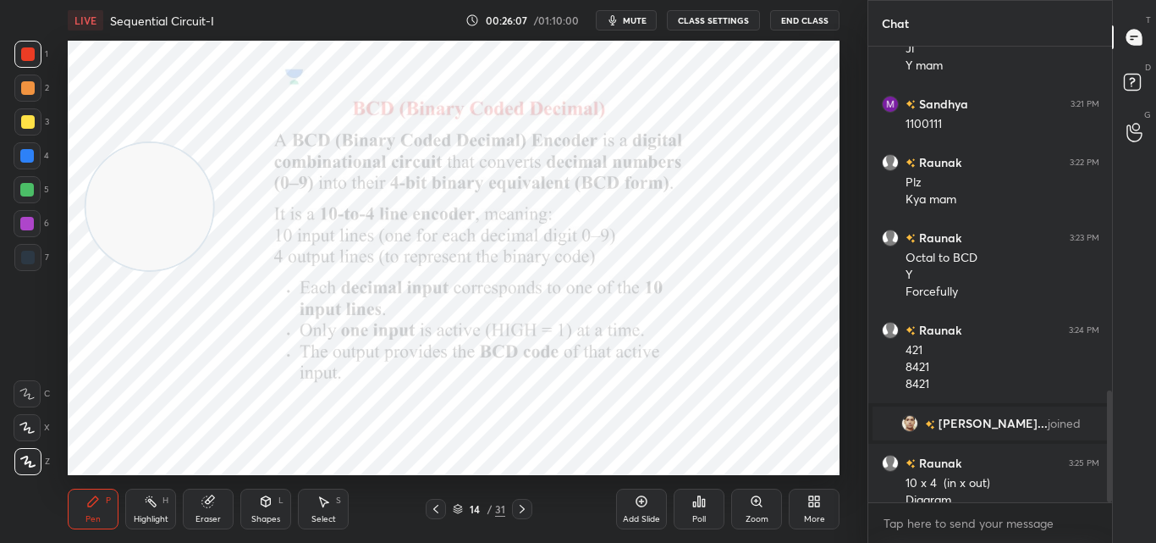
scroll to position [1425, 0]
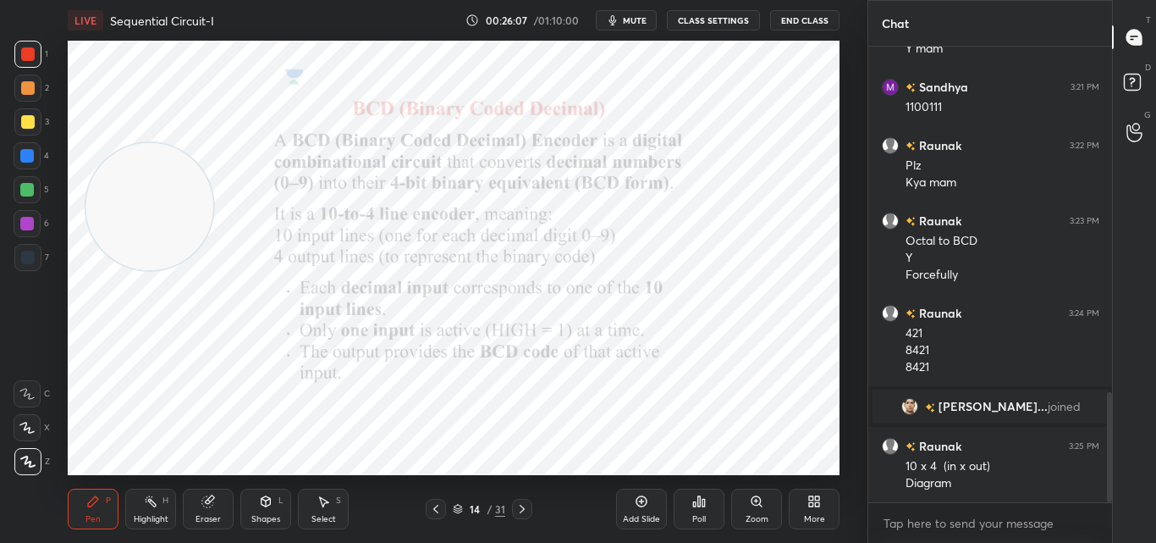
click at [526, 511] on icon at bounding box center [522, 509] width 14 height 14
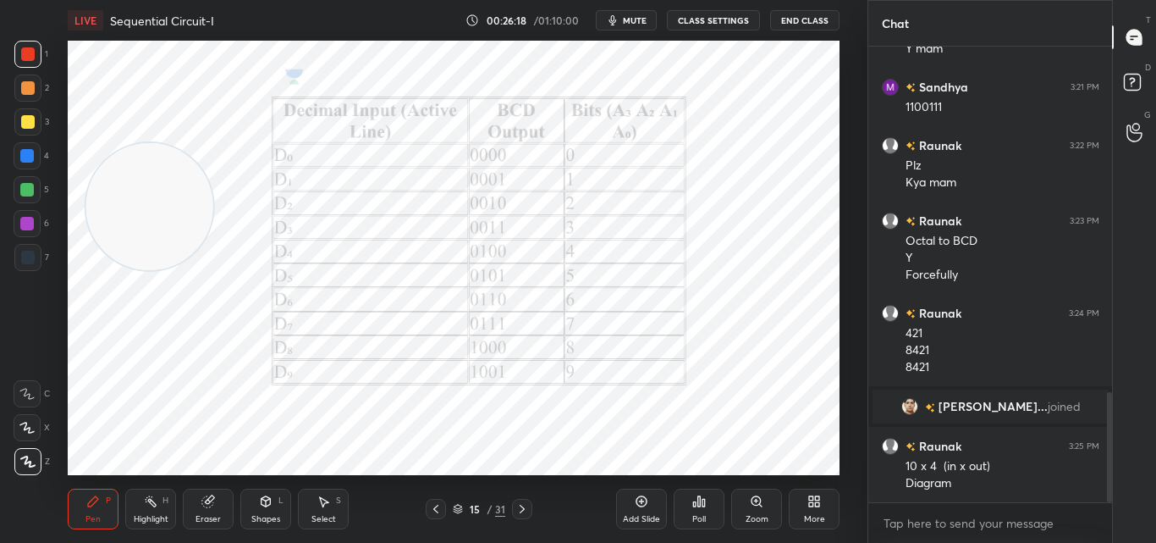
click at [522, 506] on icon at bounding box center [522, 508] width 5 height 8
click at [442, 509] on icon at bounding box center [436, 509] width 14 height 14
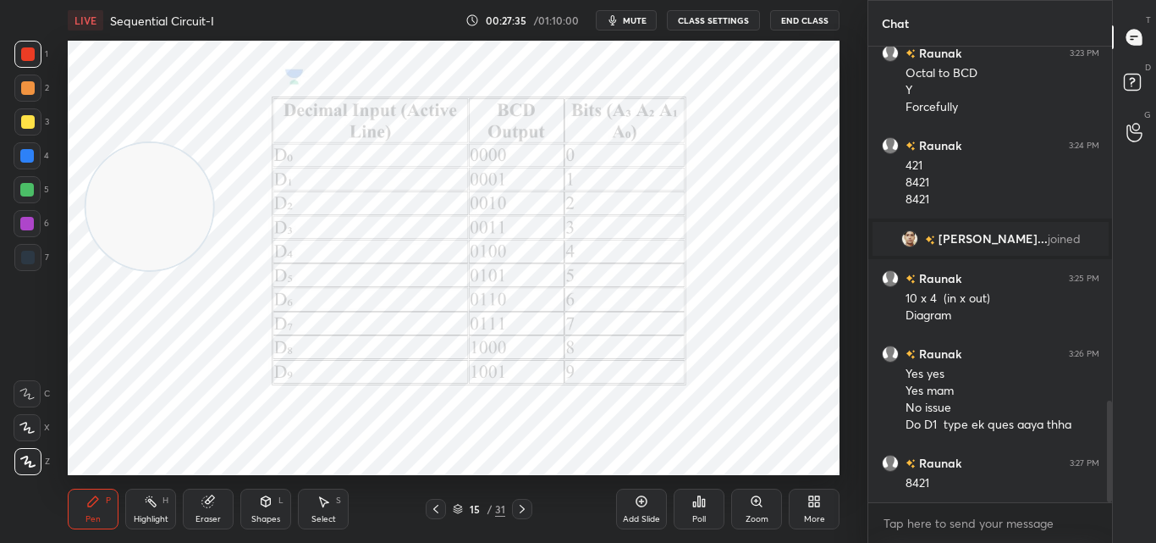
scroll to position [1609, 0]
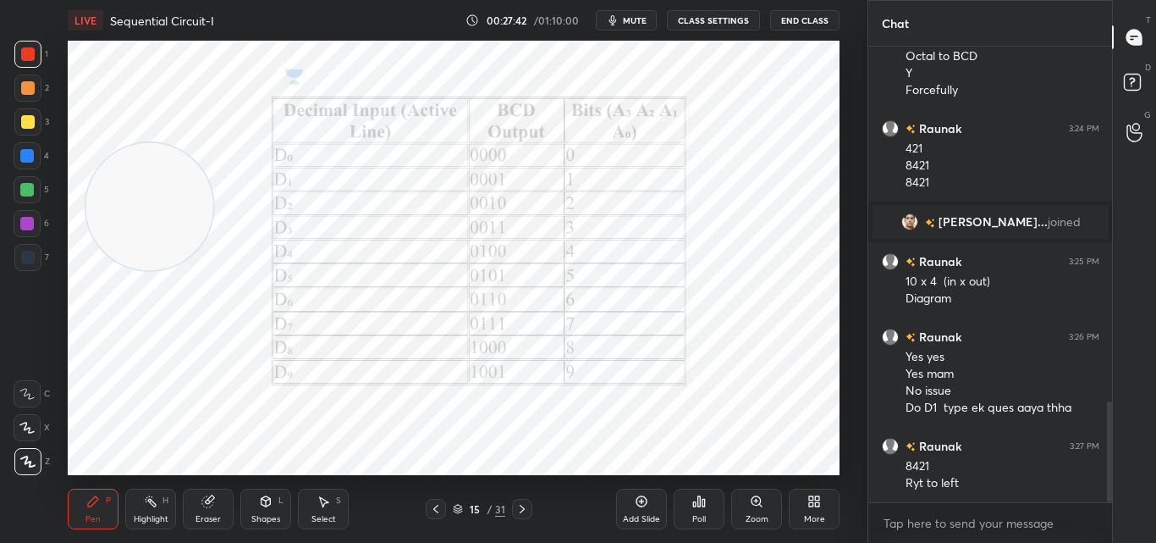
click at [526, 507] on icon at bounding box center [522, 509] width 14 height 14
click at [438, 506] on icon at bounding box center [436, 509] width 14 height 14
click at [521, 504] on icon at bounding box center [522, 509] width 14 height 14
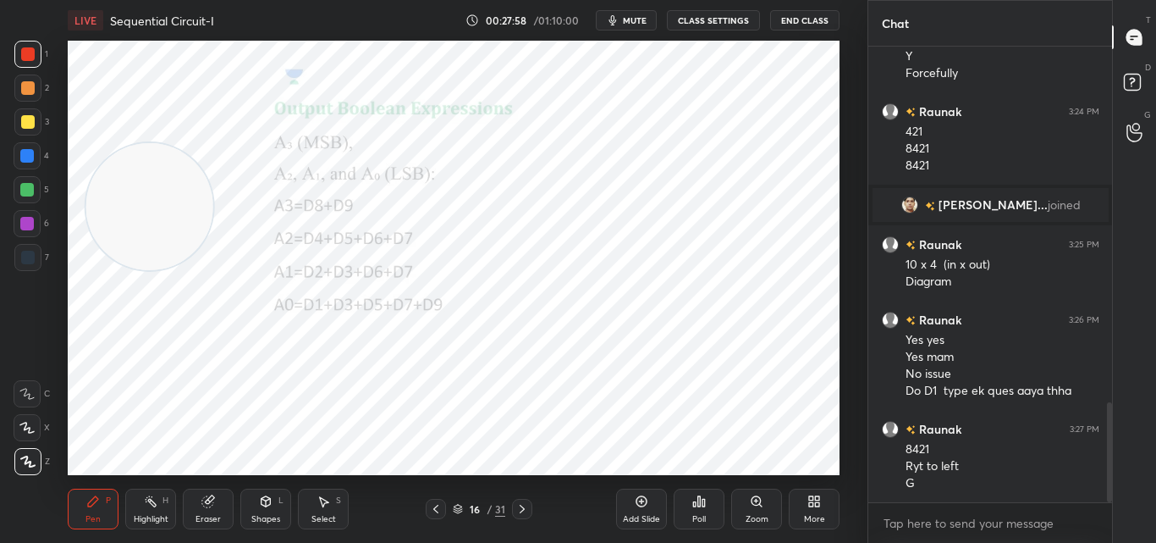
click at [627, 17] on span "mute" at bounding box center [635, 20] width 24 height 12
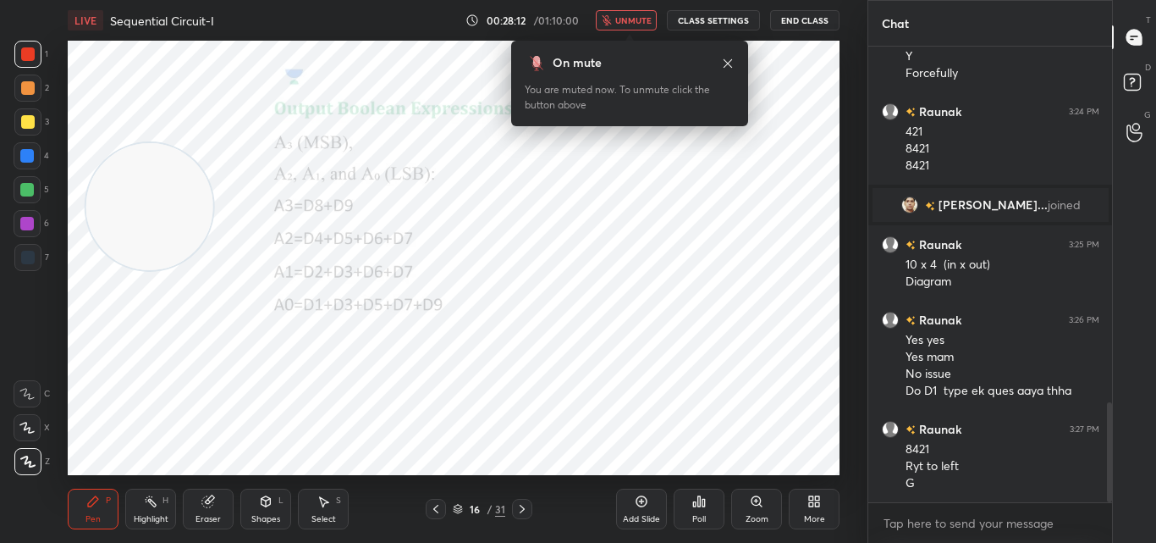
click at [640, 20] on span "unmute" at bounding box center [633, 20] width 36 height 12
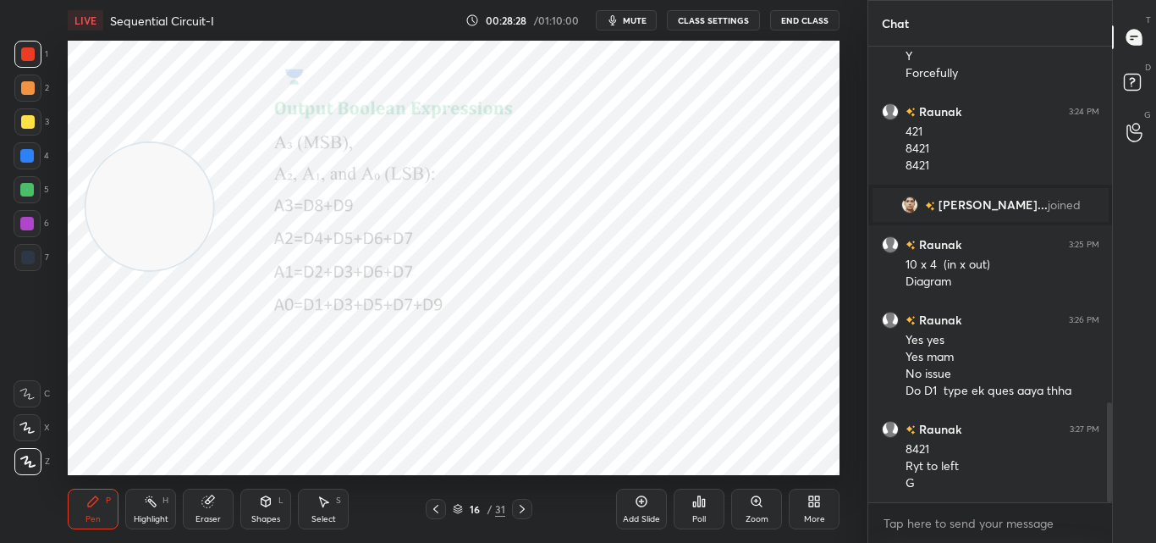
scroll to position [1684, 0]
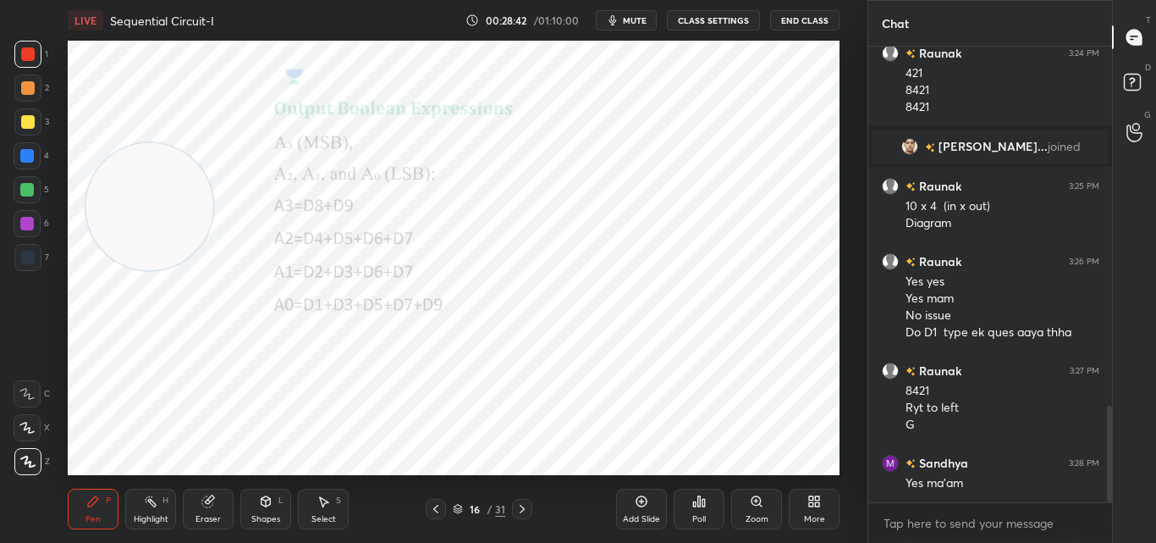
click at [525, 510] on icon at bounding box center [522, 509] width 14 height 14
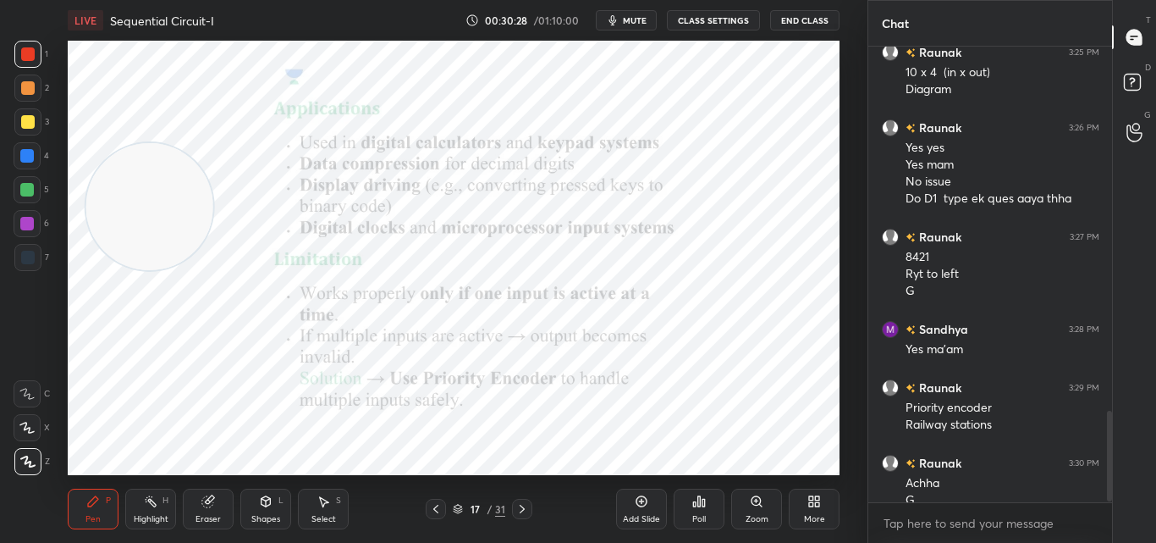
scroll to position [1835, 0]
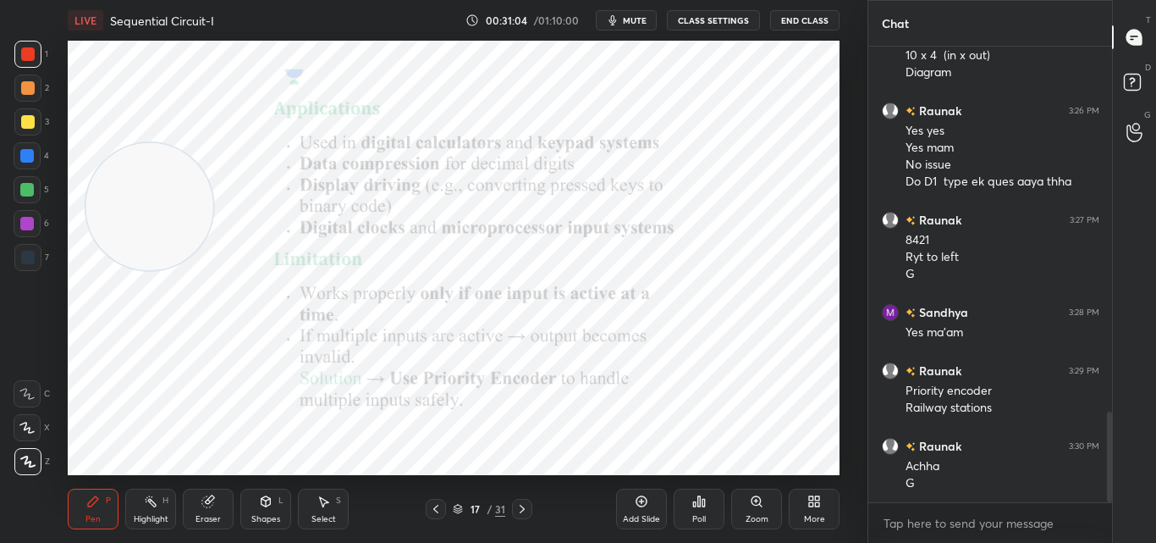
click at [631, 19] on span "mute" at bounding box center [635, 20] width 24 height 12
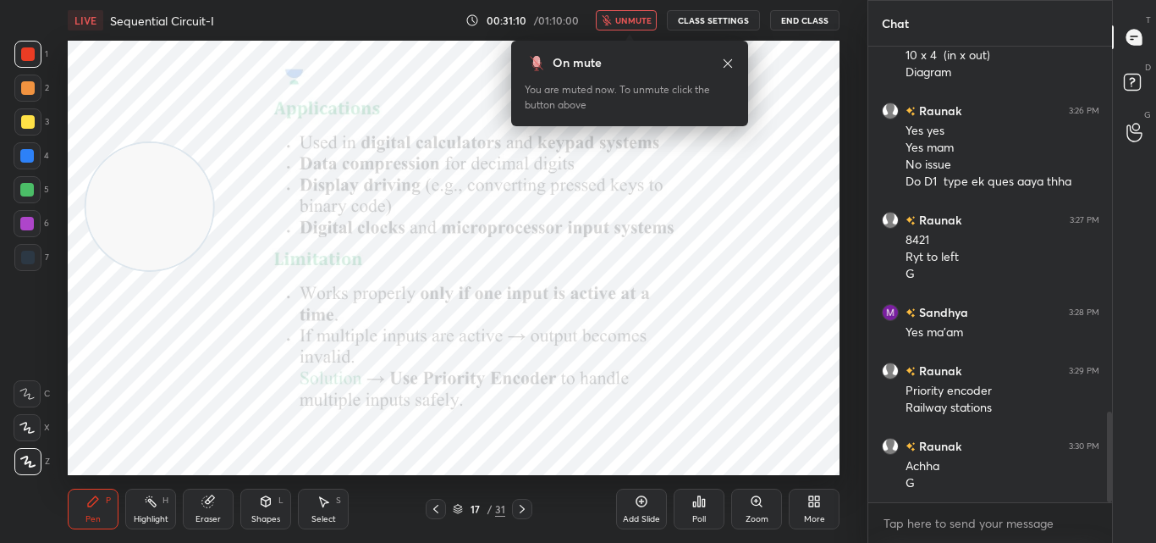
click at [621, 21] on span "unmute" at bounding box center [633, 20] width 36 height 12
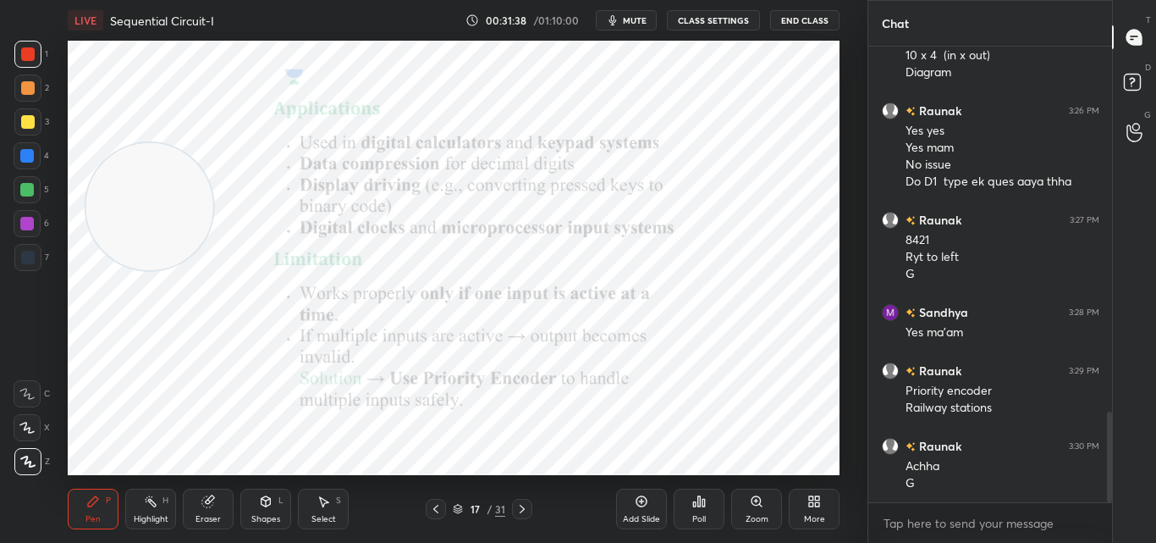
click at [524, 505] on icon at bounding box center [522, 509] width 14 height 14
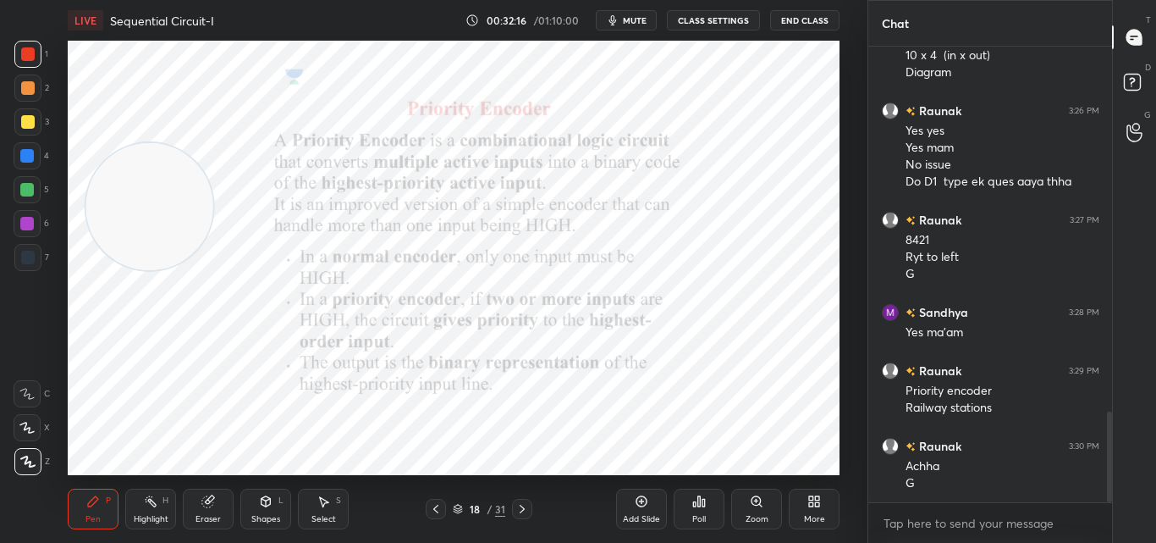
scroll to position [1893, 0]
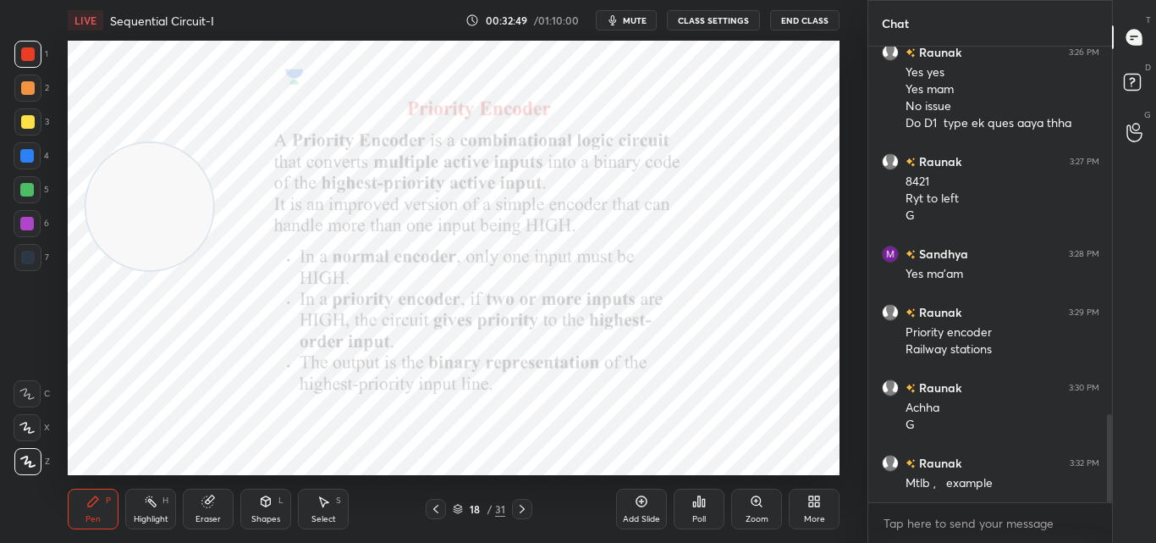
click at [522, 507] on icon at bounding box center [522, 509] width 14 height 14
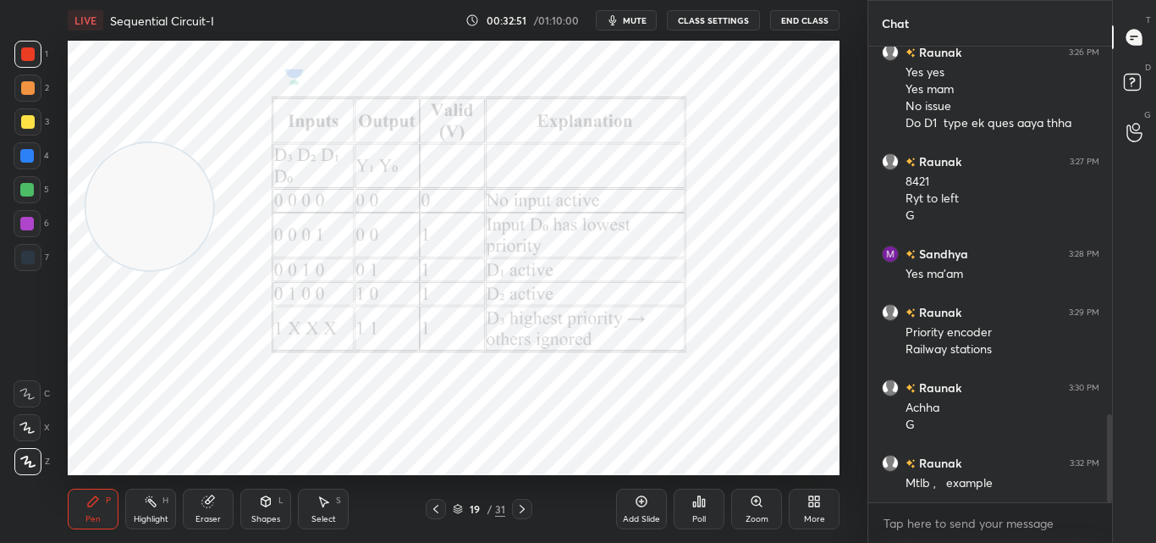
click at [433, 501] on div at bounding box center [436, 509] width 20 height 20
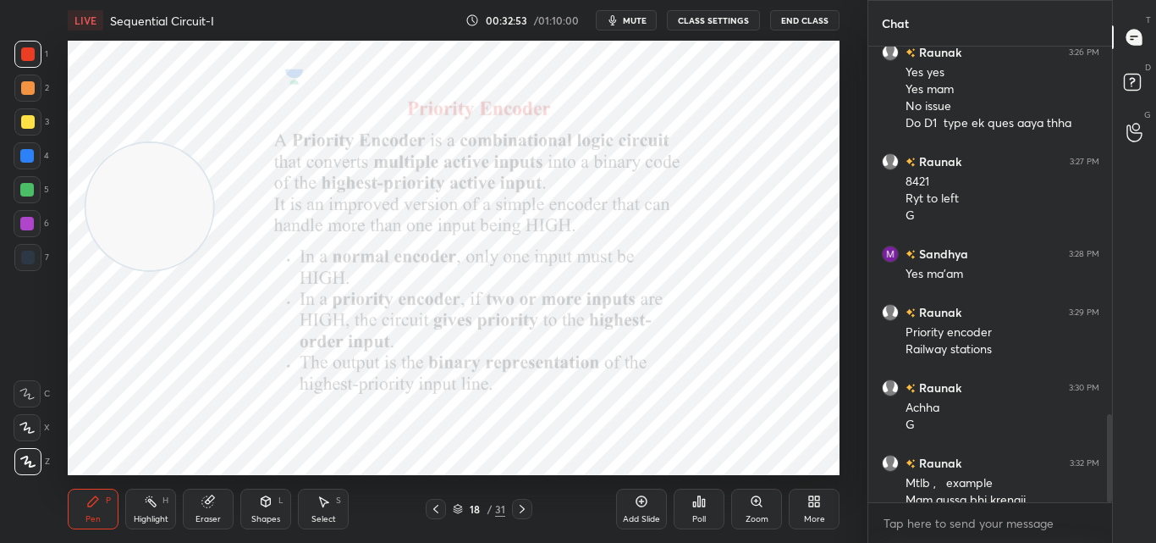
scroll to position [1910, 0]
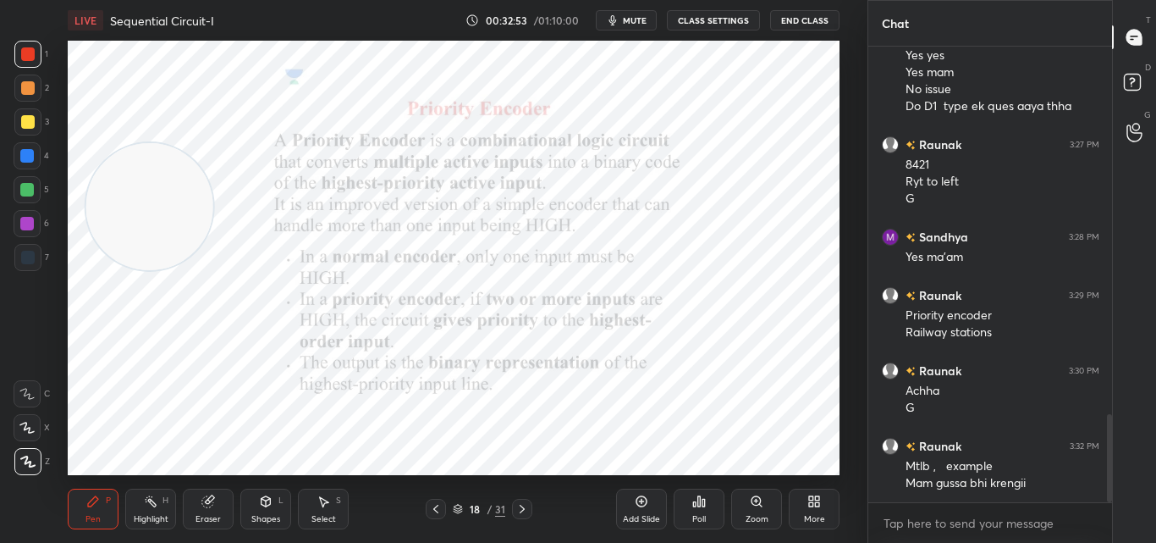
click at [643, 502] on icon at bounding box center [642, 501] width 14 height 14
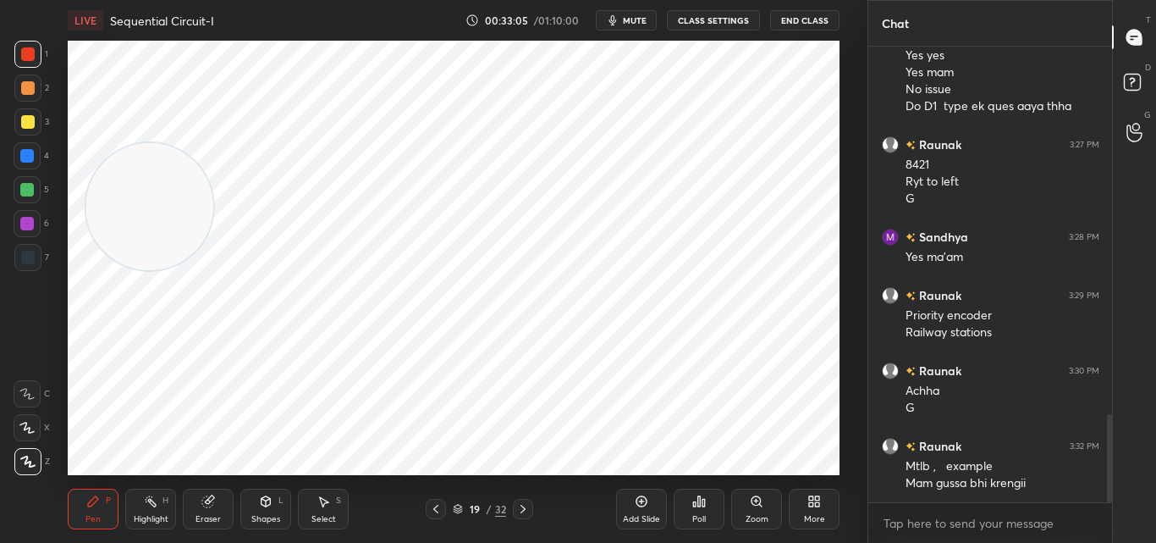
scroll to position [1927, 0]
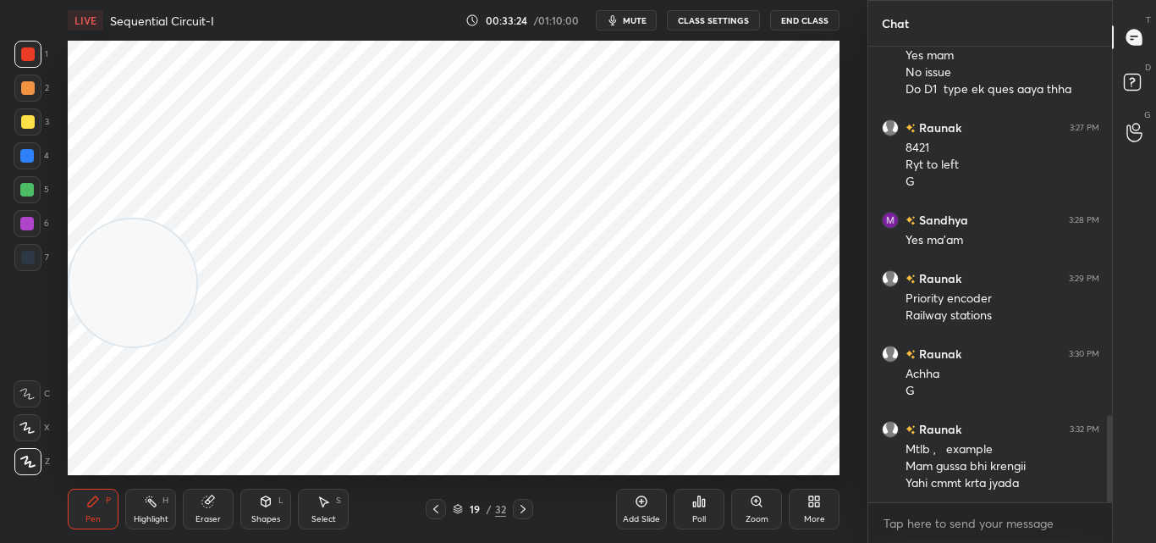
drag, startPoint x: 148, startPoint y: 211, endPoint x: 96, endPoint y: 279, distance: 85.8
click at [100, 287] on video at bounding box center [132, 282] width 127 height 127
click at [193, 219] on div "Setting up your live class Poll for secs No correct answer Start poll" at bounding box center [454, 258] width 772 height 434
click at [188, 223] on div "Setting up your live class Poll for secs No correct answer Start poll" at bounding box center [454, 258] width 772 height 434
click at [195, 223] on div "Setting up your live class Poll for secs No correct answer Start poll" at bounding box center [454, 258] width 772 height 434
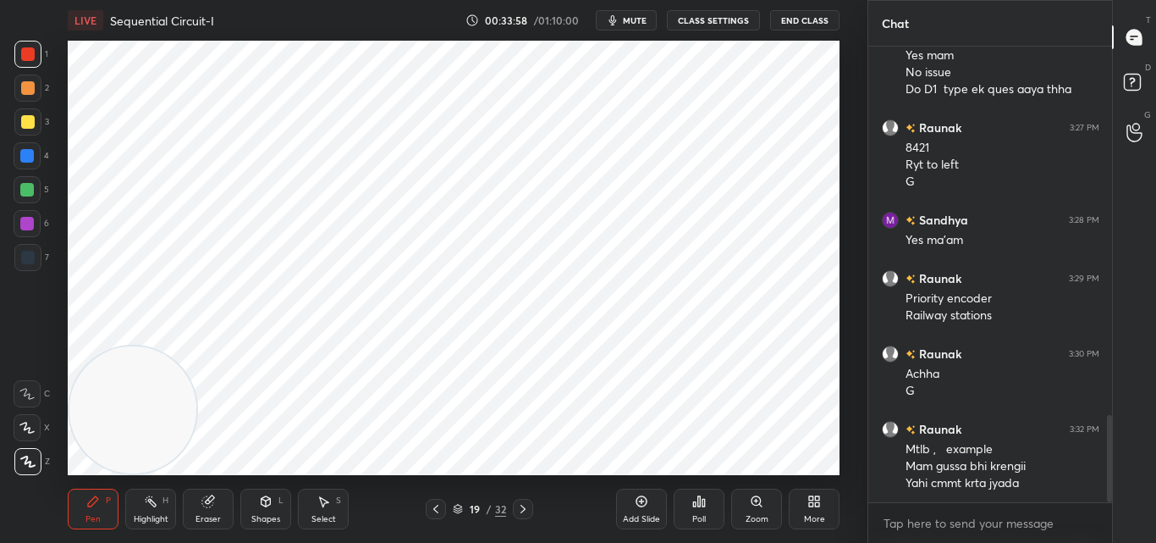
drag, startPoint x: 130, startPoint y: 326, endPoint x: 113, endPoint y: 403, distance: 78.7
click at [115, 411] on video at bounding box center [132, 409] width 127 height 127
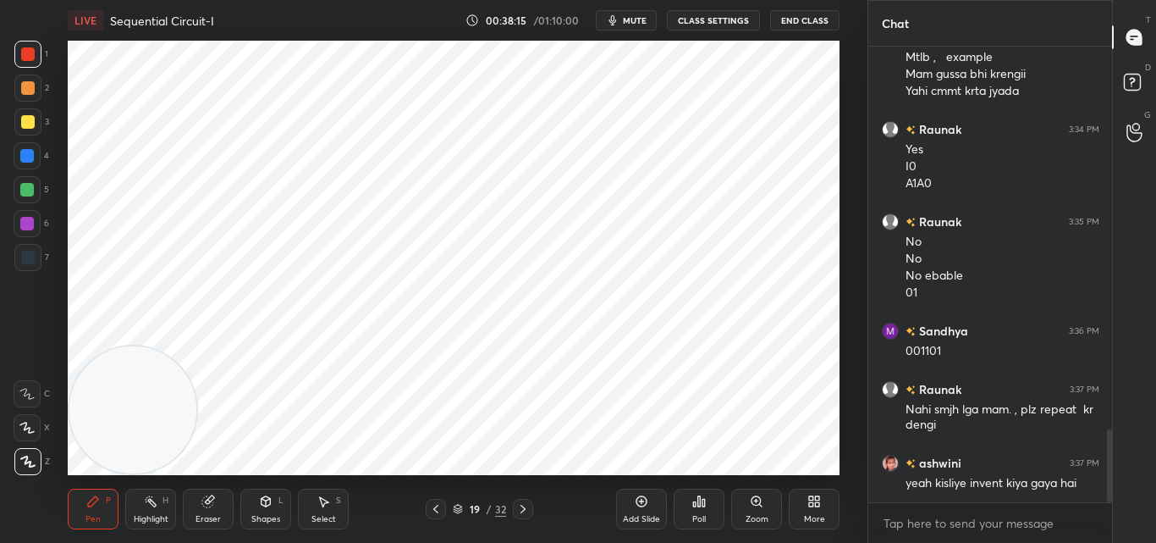
scroll to position [2378, 0]
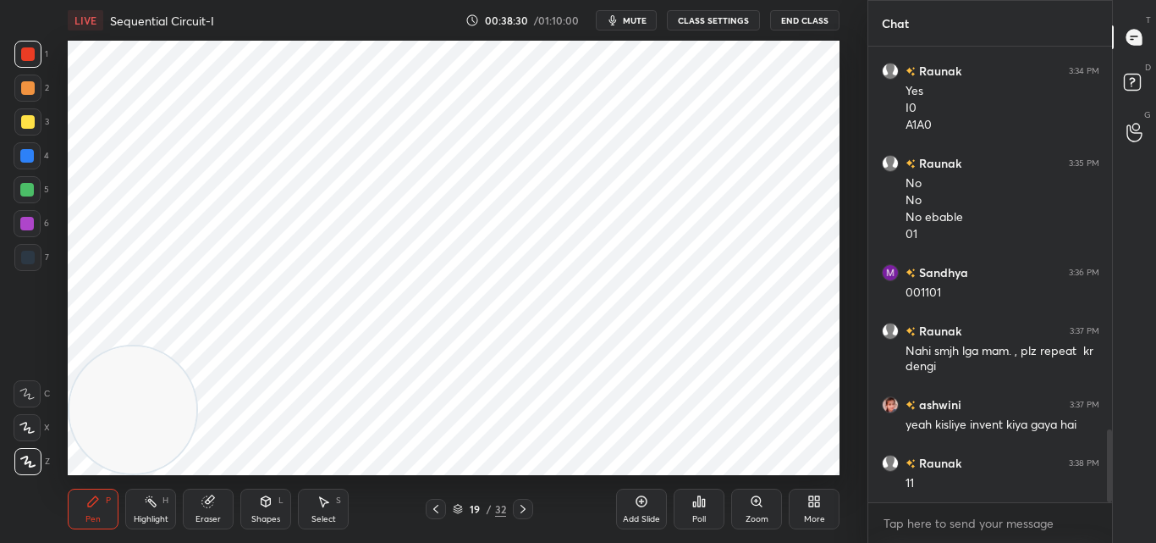
drag, startPoint x: 634, startPoint y: 511, endPoint x: 638, endPoint y: 504, distance: 8.7
click at [633, 511] on div "Add Slide" at bounding box center [641, 508] width 51 height 41
click at [433, 513] on icon at bounding box center [435, 509] width 14 height 14
click at [638, 19] on span "mute" at bounding box center [635, 20] width 24 height 12
click at [646, 14] on span "unmute" at bounding box center [633, 20] width 36 height 12
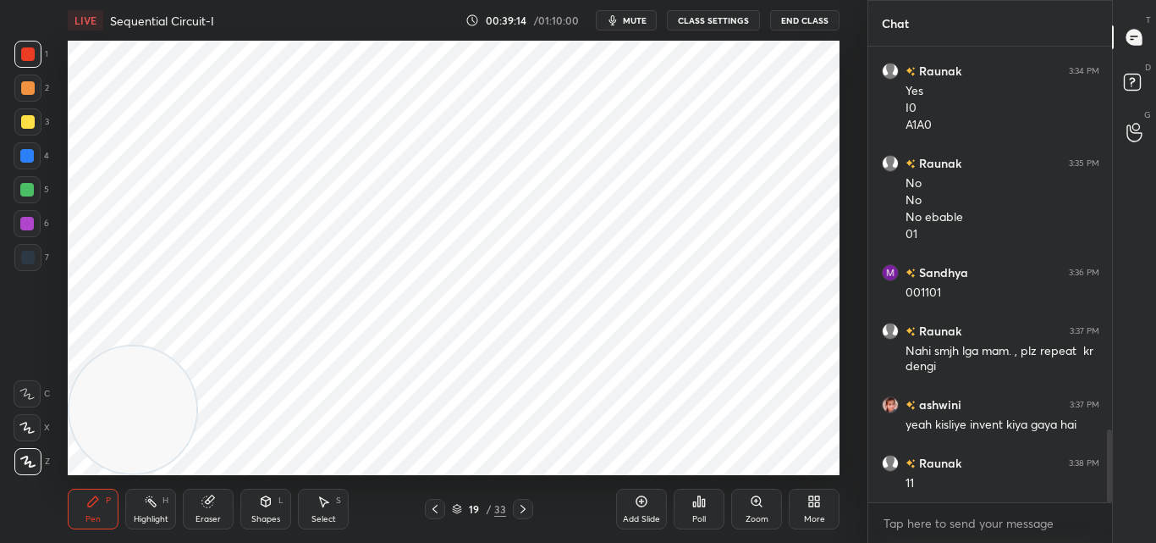
click at [521, 505] on icon at bounding box center [523, 509] width 14 height 14
click at [432, 505] on icon at bounding box center [435, 509] width 14 height 14
click at [524, 510] on icon at bounding box center [523, 509] width 14 height 14
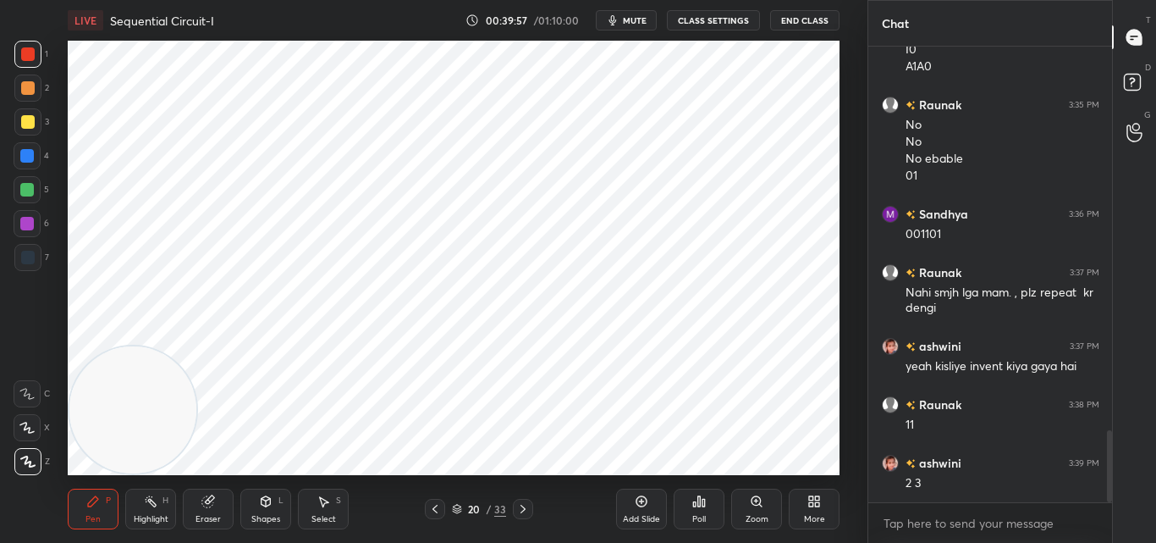
click at [637, 504] on icon at bounding box center [642, 501] width 14 height 14
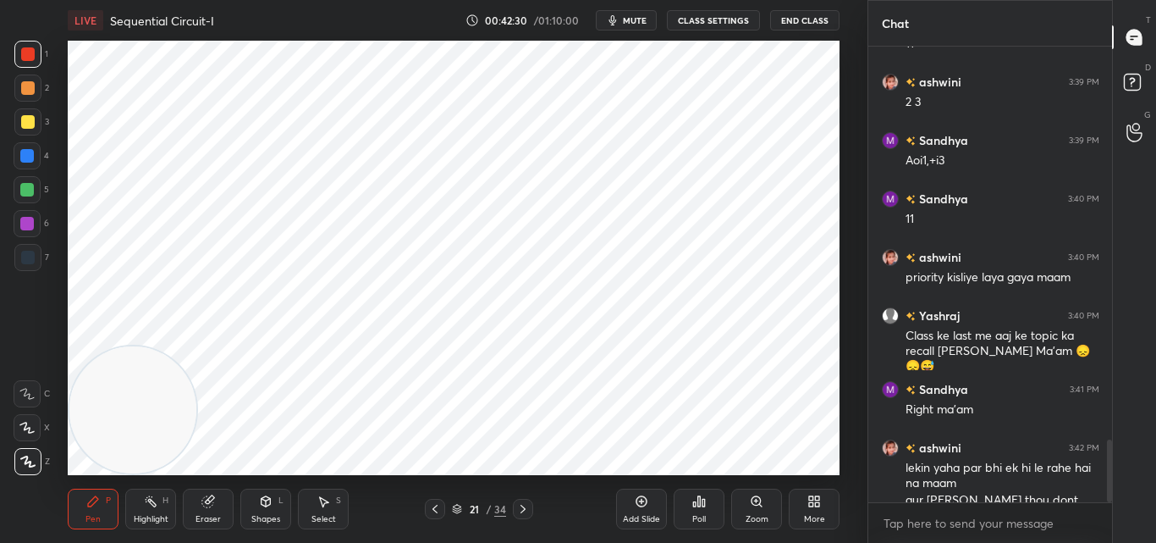
scroll to position [2834, 0]
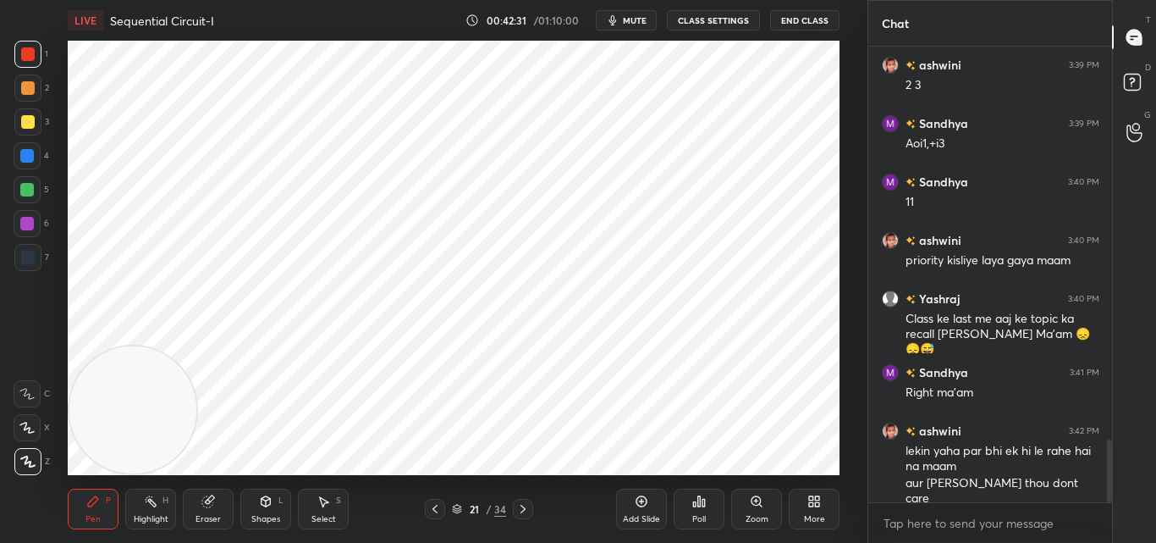
click at [212, 515] on div "Eraser" at bounding box center [208, 519] width 25 height 8
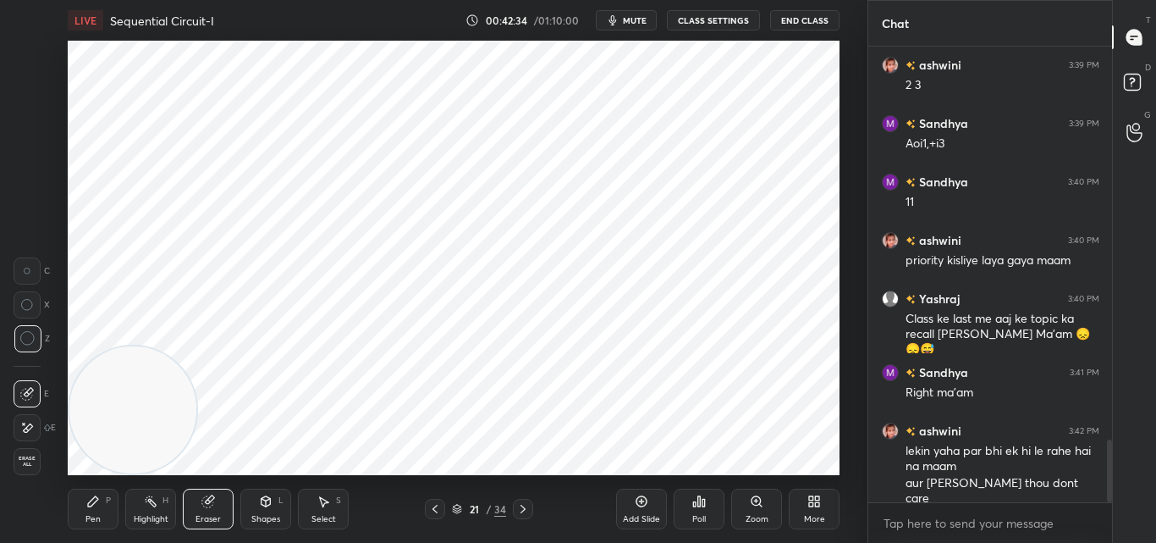
click at [86, 516] on div "Pen" at bounding box center [92, 519] width 15 height 8
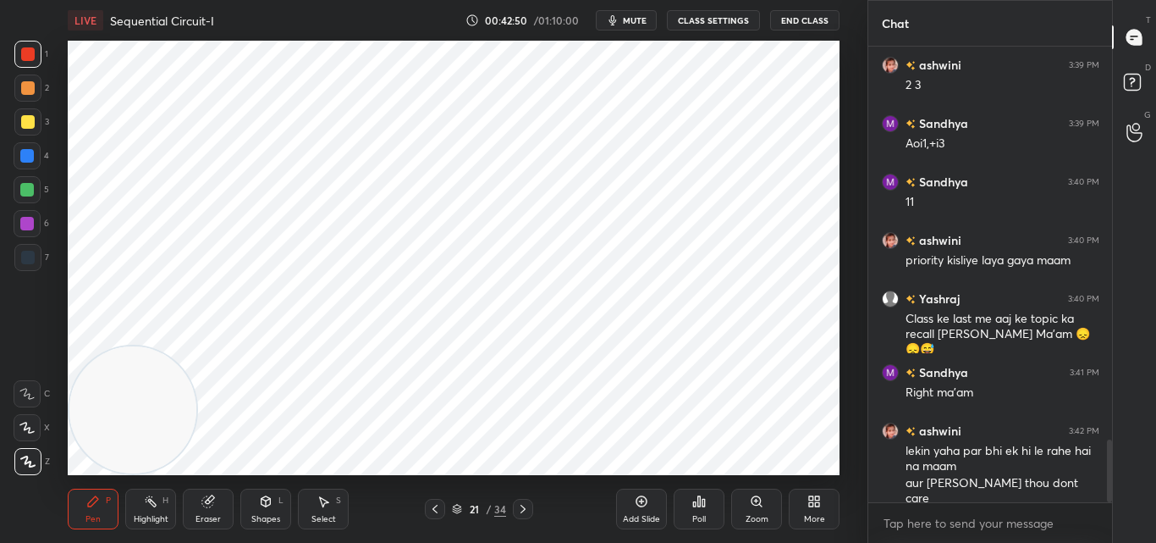
click at [643, 506] on icon at bounding box center [642, 501] width 11 height 11
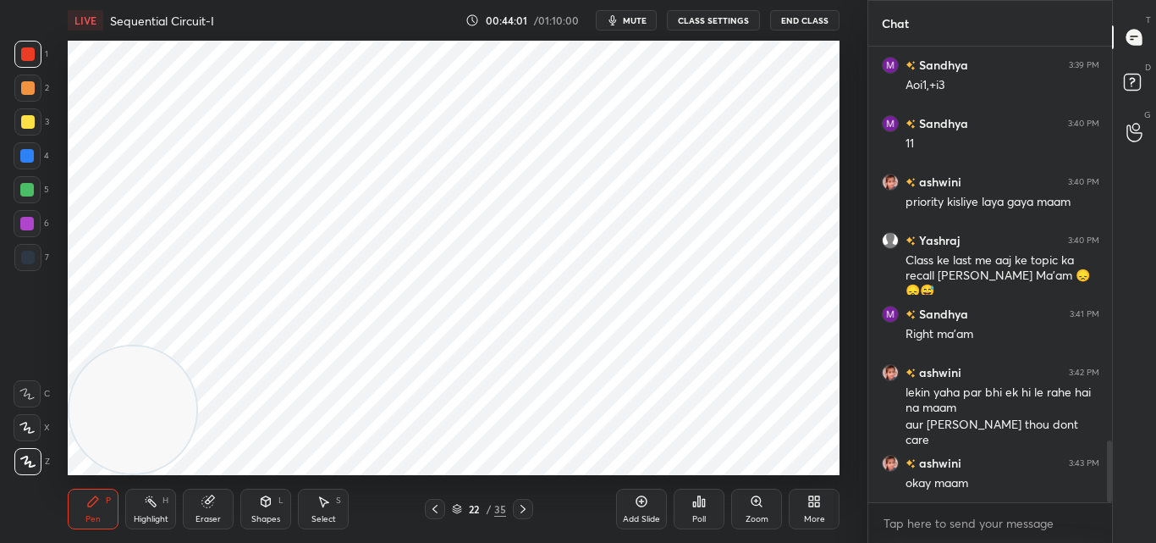
click at [432, 511] on icon at bounding box center [435, 509] width 14 height 14
click at [431, 514] on icon at bounding box center [435, 509] width 14 height 14
click at [432, 516] on div at bounding box center [435, 509] width 20 height 20
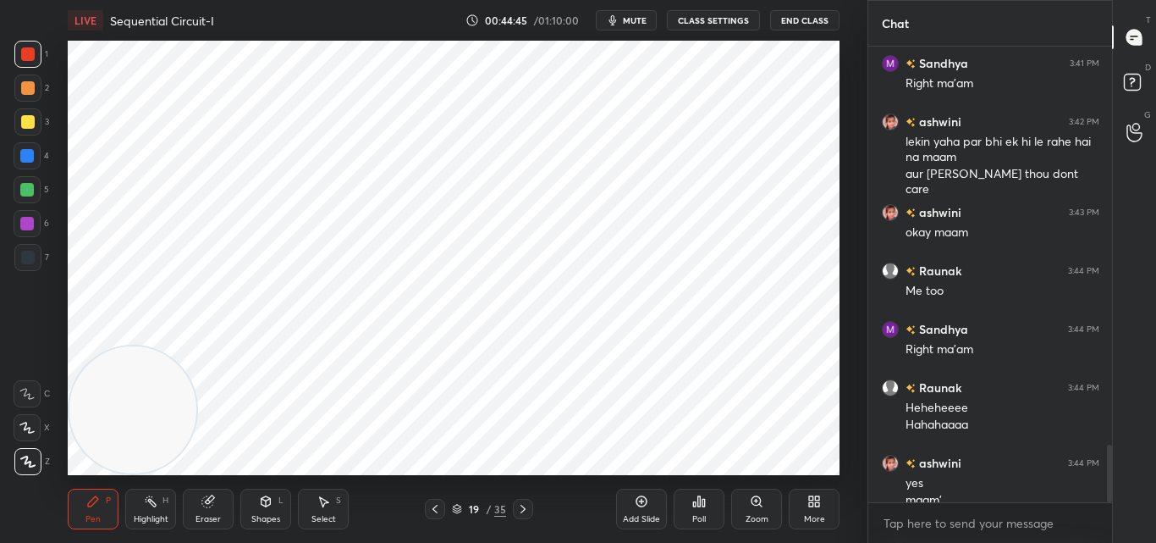
scroll to position [3160, 0]
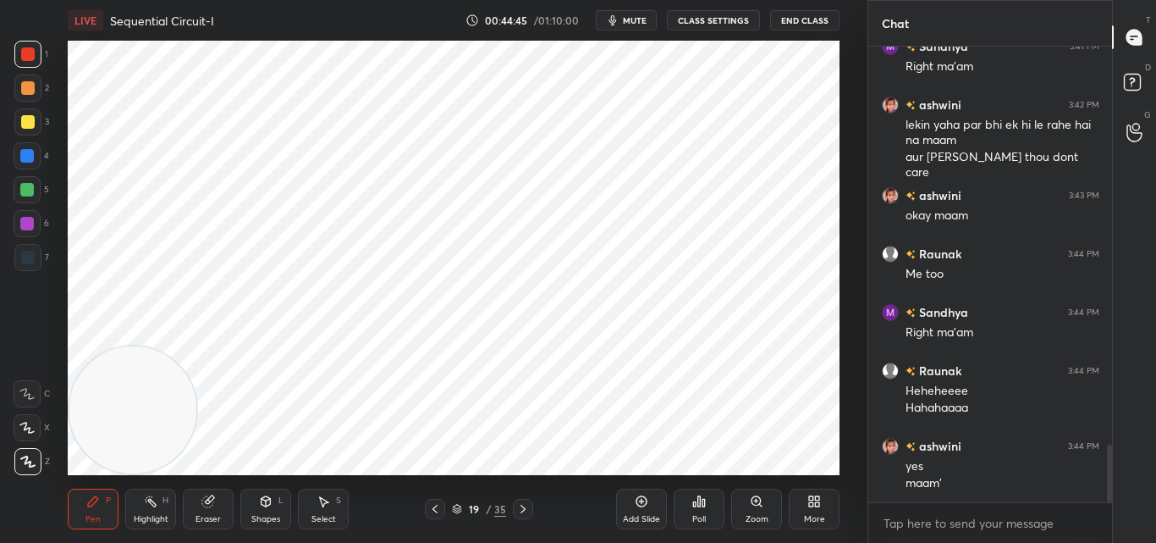
click at [521, 510] on icon at bounding box center [523, 509] width 14 height 14
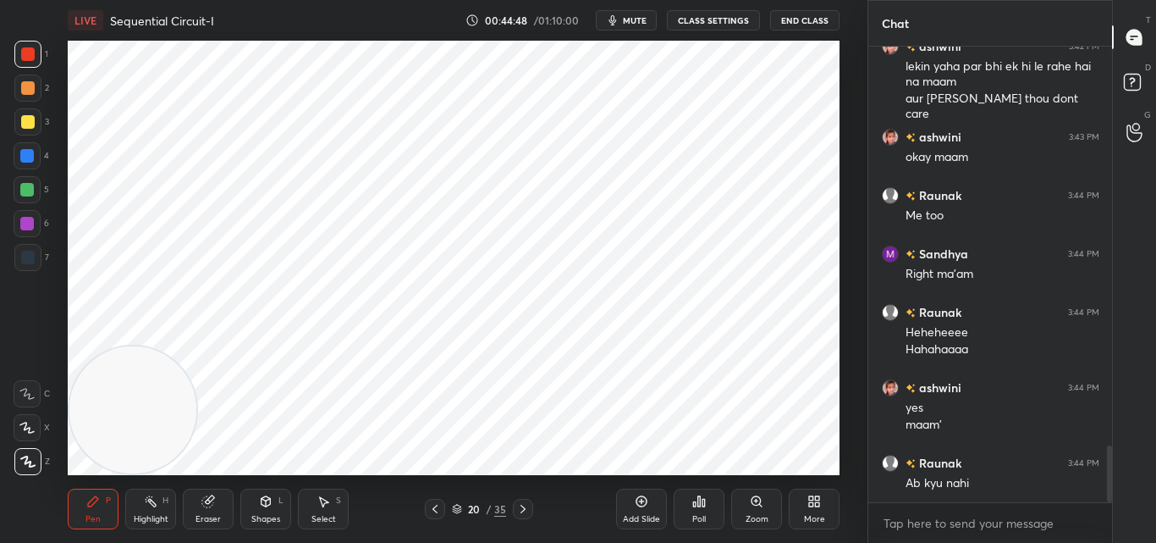
click at [519, 512] on icon at bounding box center [523, 509] width 14 height 14
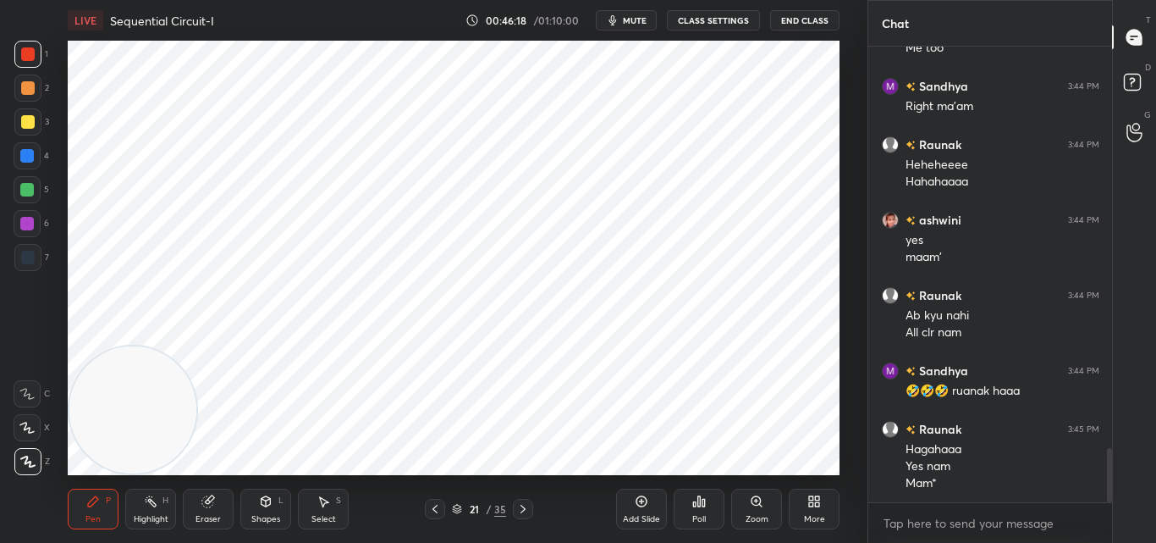
scroll to position [3459, 0]
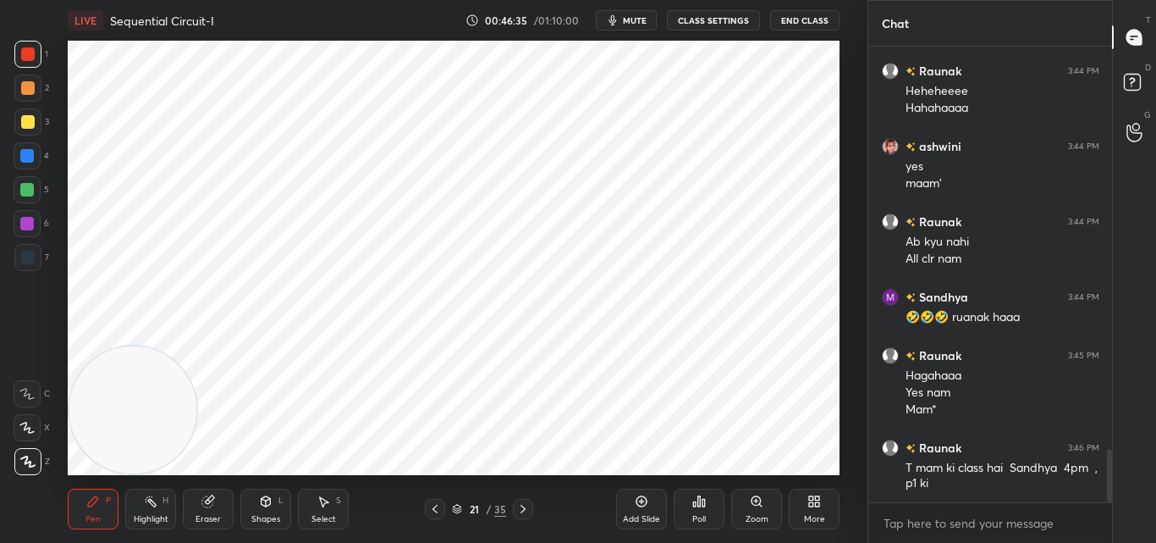
click at [637, 23] on span "mute" at bounding box center [635, 20] width 24 height 12
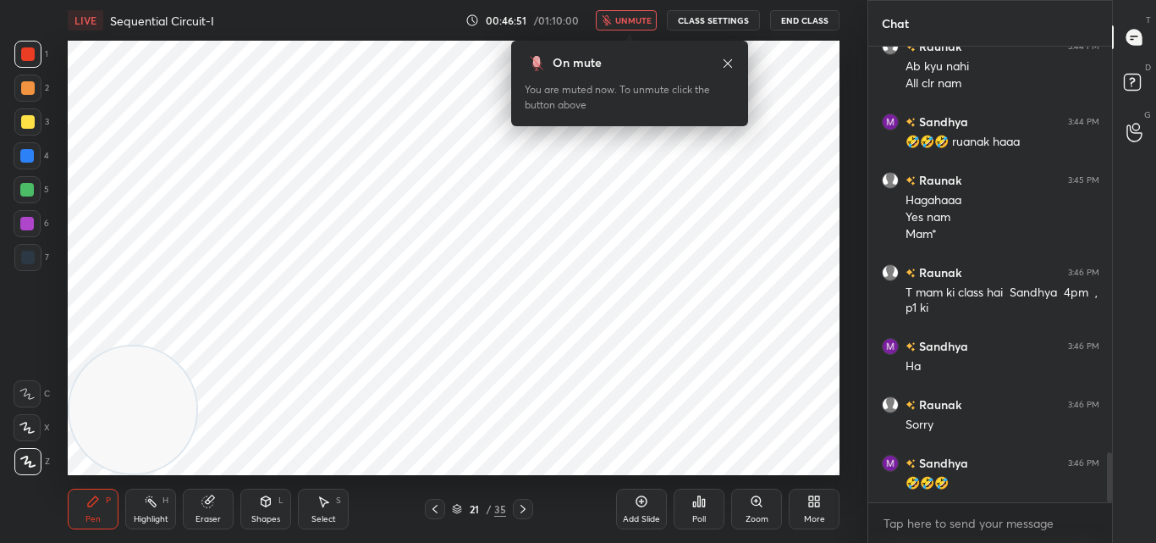
scroll to position [3693, 0]
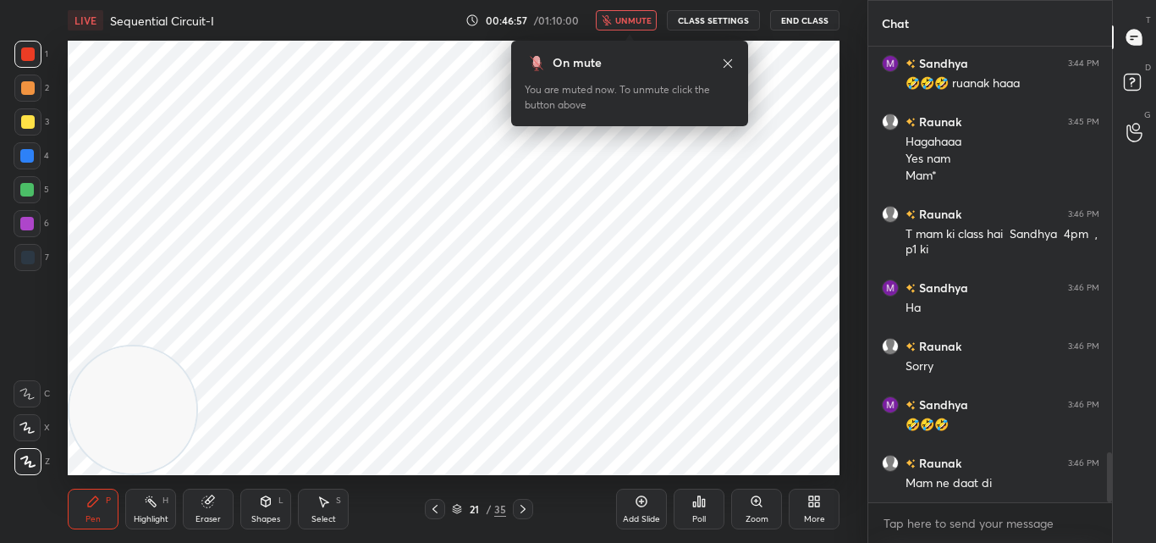
click at [730, 64] on icon at bounding box center [728, 64] width 14 height 14
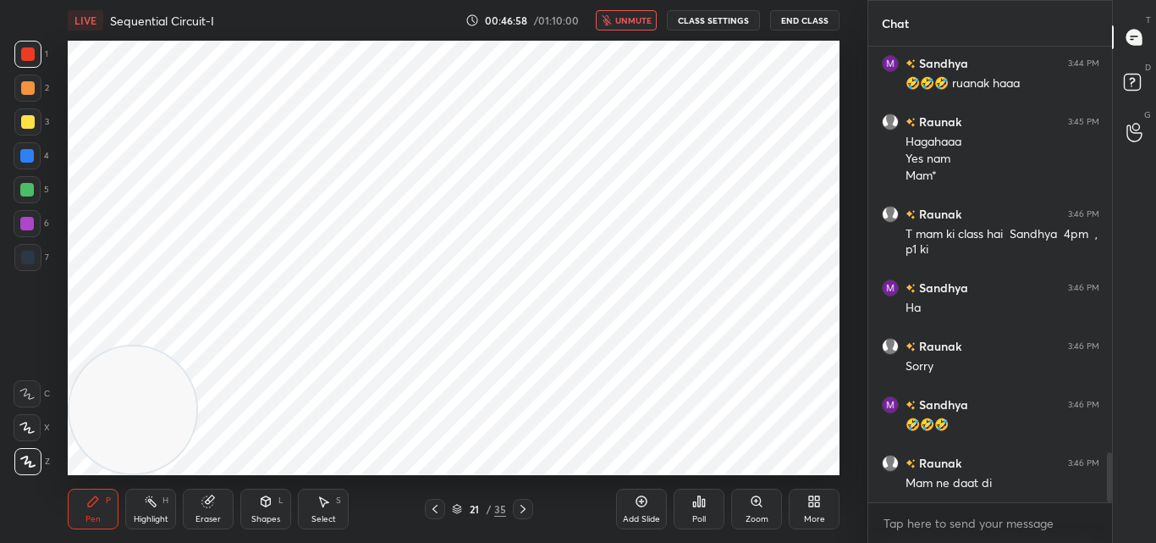
click at [641, 21] on span "unmute" at bounding box center [633, 20] width 36 height 12
click at [440, 502] on icon at bounding box center [435, 509] width 14 height 14
click at [430, 508] on icon at bounding box center [435, 509] width 14 height 14
click at [527, 509] on icon at bounding box center [523, 509] width 14 height 14
click at [524, 511] on icon at bounding box center [523, 509] width 14 height 14
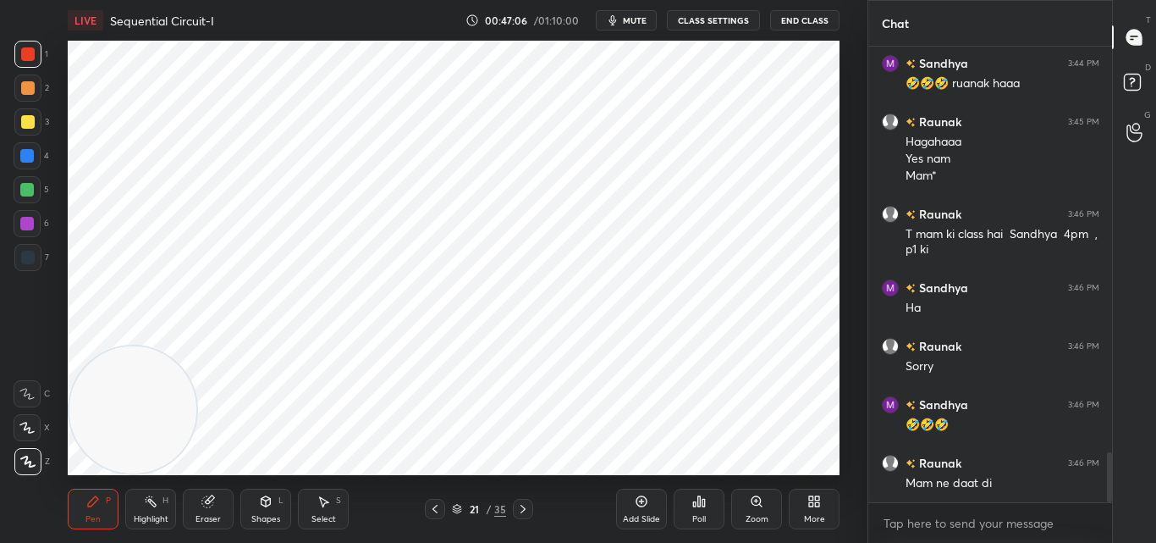
click at [523, 509] on icon at bounding box center [523, 509] width 14 height 14
click at [520, 504] on icon at bounding box center [523, 509] width 14 height 14
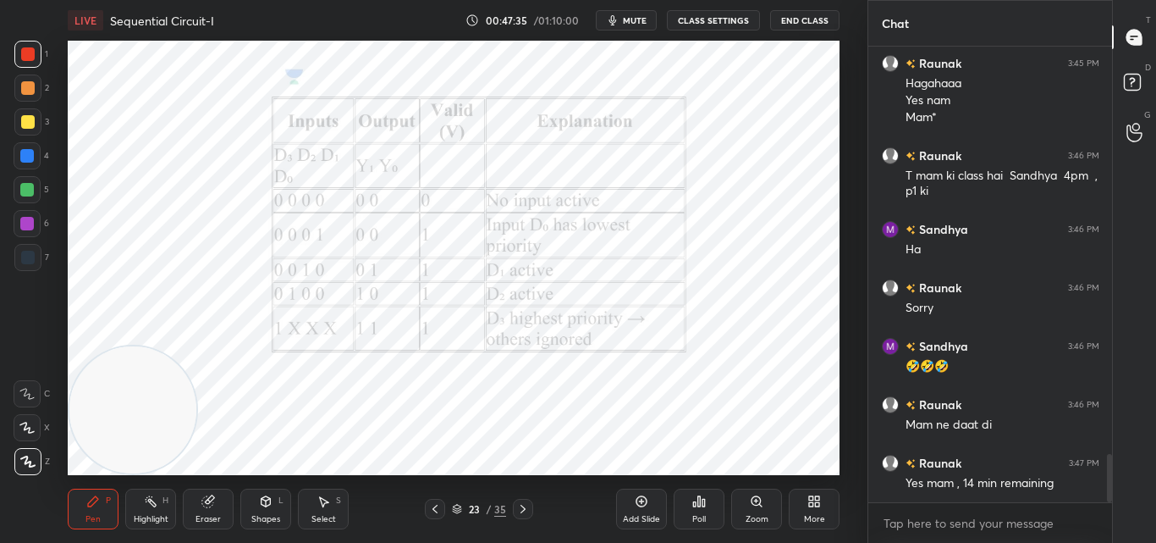
scroll to position [3810, 0]
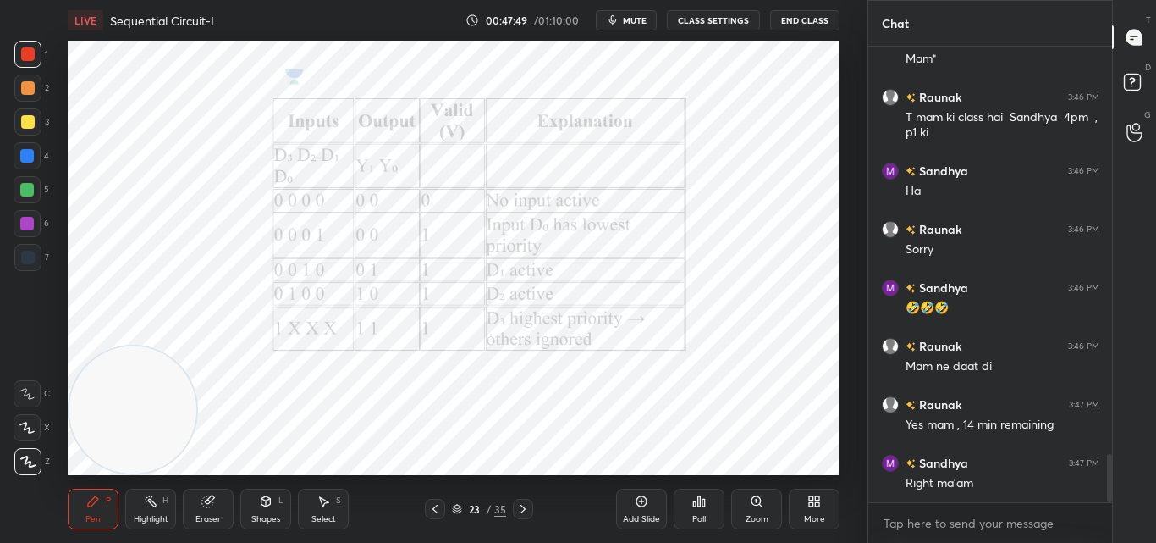
click at [522, 507] on icon at bounding box center [523, 509] width 14 height 14
click at [524, 510] on icon at bounding box center [523, 508] width 5 height 8
click at [522, 506] on icon at bounding box center [523, 508] width 5 height 8
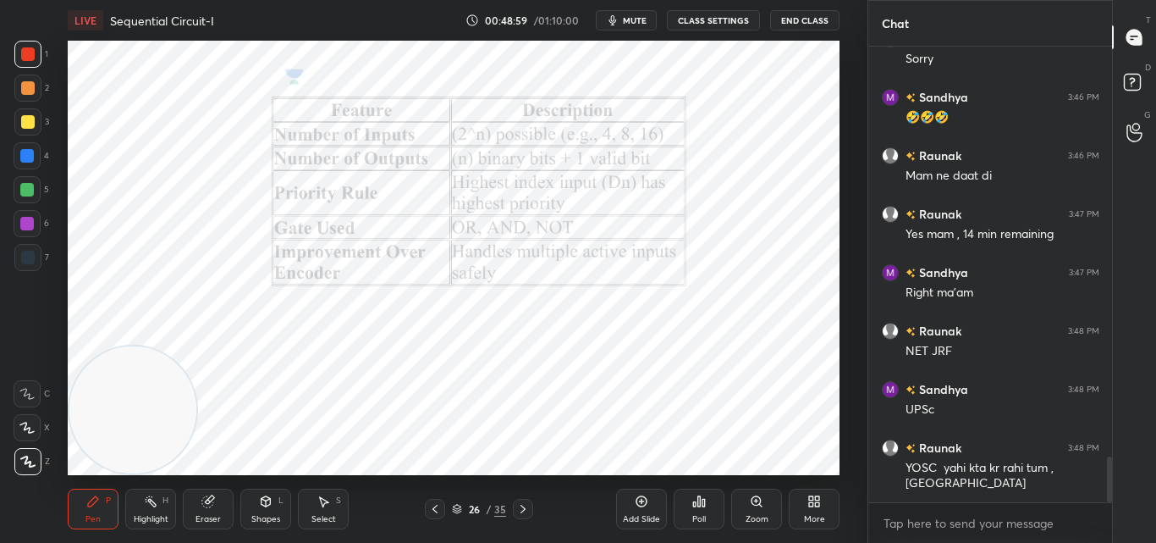
scroll to position [4059, 0]
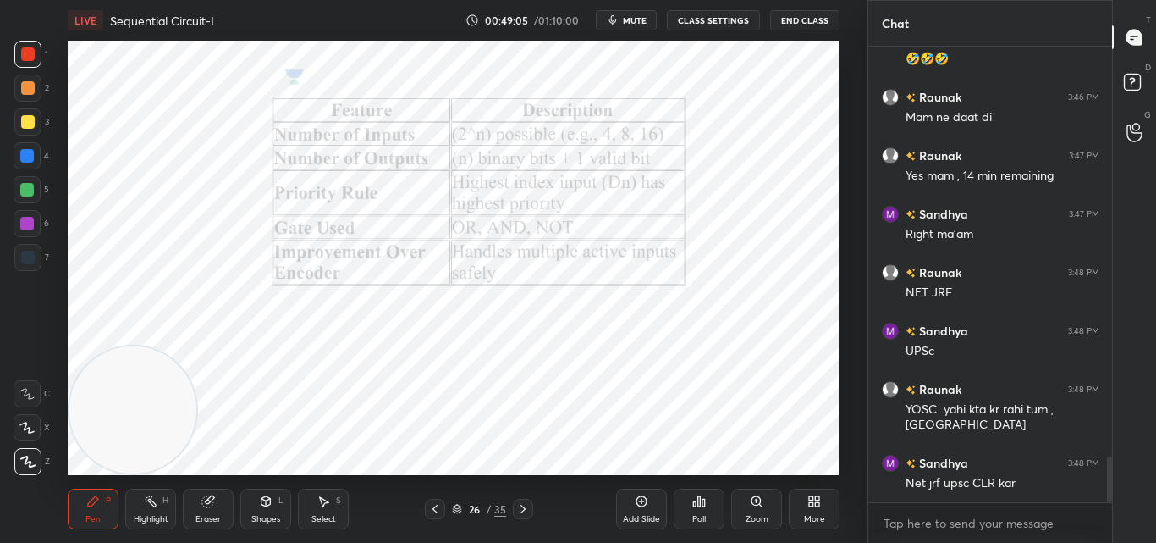
click at [537, 524] on div "Pen P Highlight H Eraser Shapes L Select S 26 / 35 Add Slide Poll Zoom More" at bounding box center [454, 509] width 772 height 68
click at [524, 508] on icon at bounding box center [523, 508] width 5 height 8
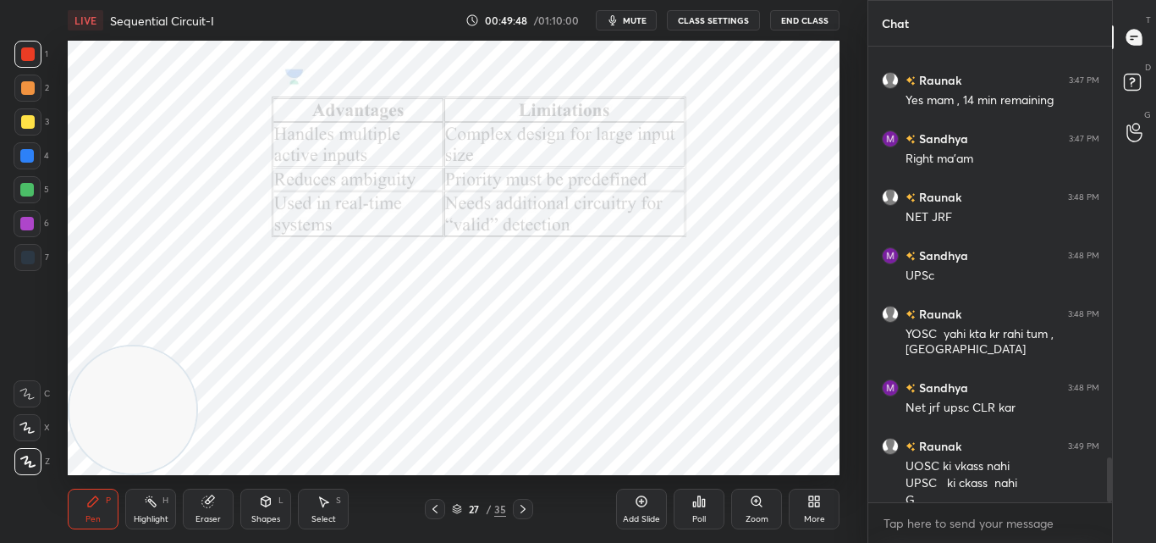
scroll to position [4151, 0]
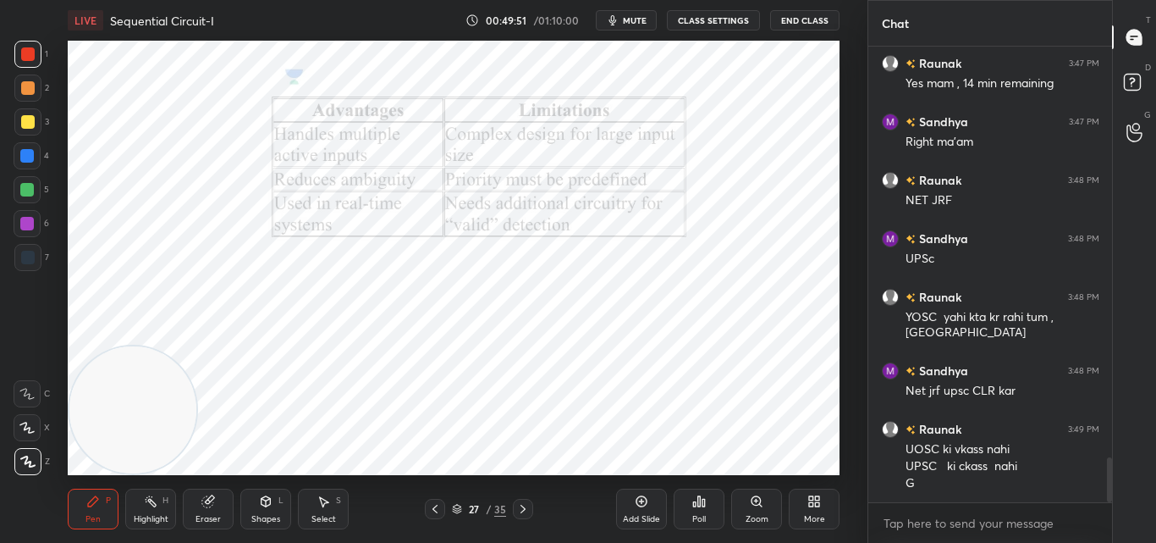
click at [523, 508] on icon at bounding box center [523, 509] width 14 height 14
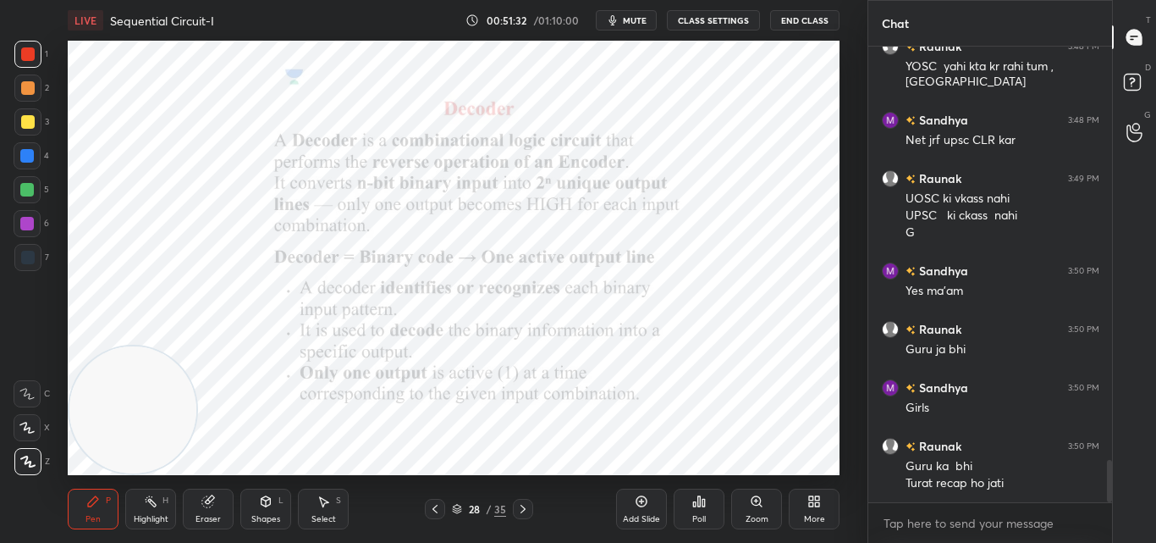
scroll to position [4460, 0]
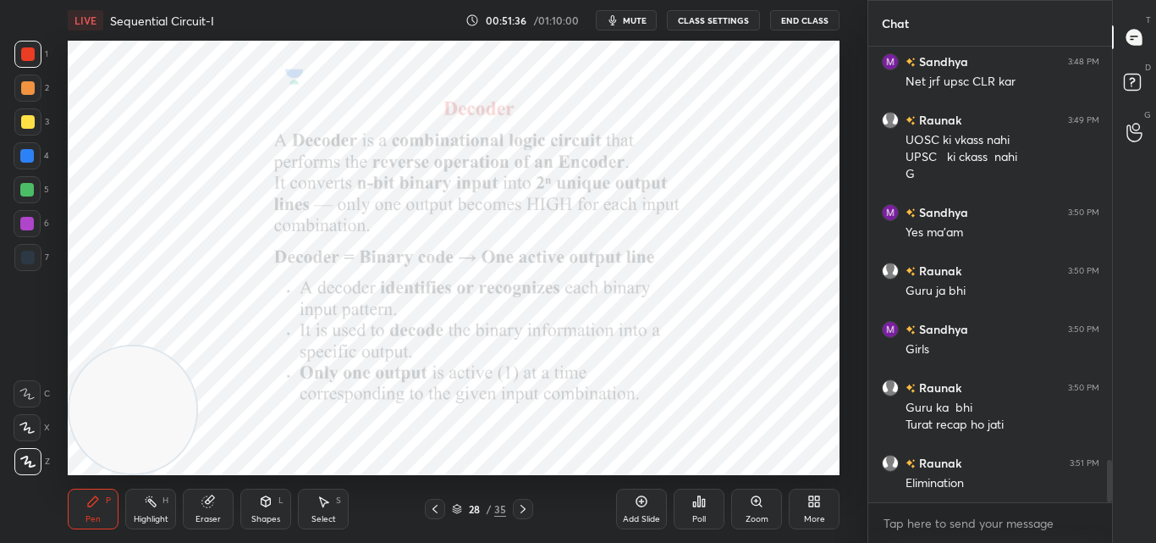
drag, startPoint x: 521, startPoint y: 507, endPoint x: 506, endPoint y: 507, distance: 14.4
click at [518, 508] on icon at bounding box center [523, 509] width 14 height 14
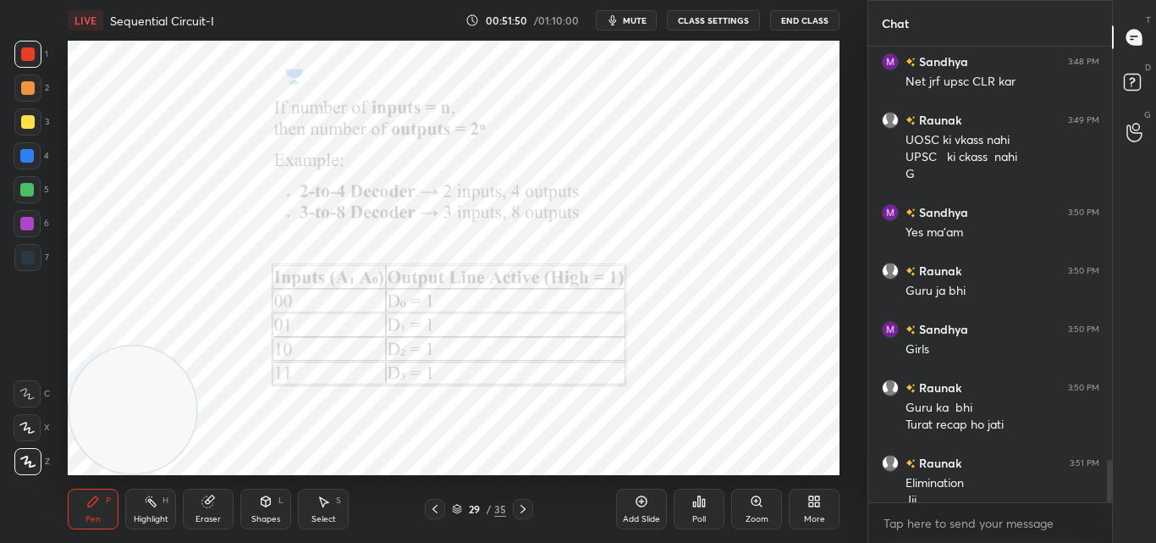
scroll to position [4477, 0]
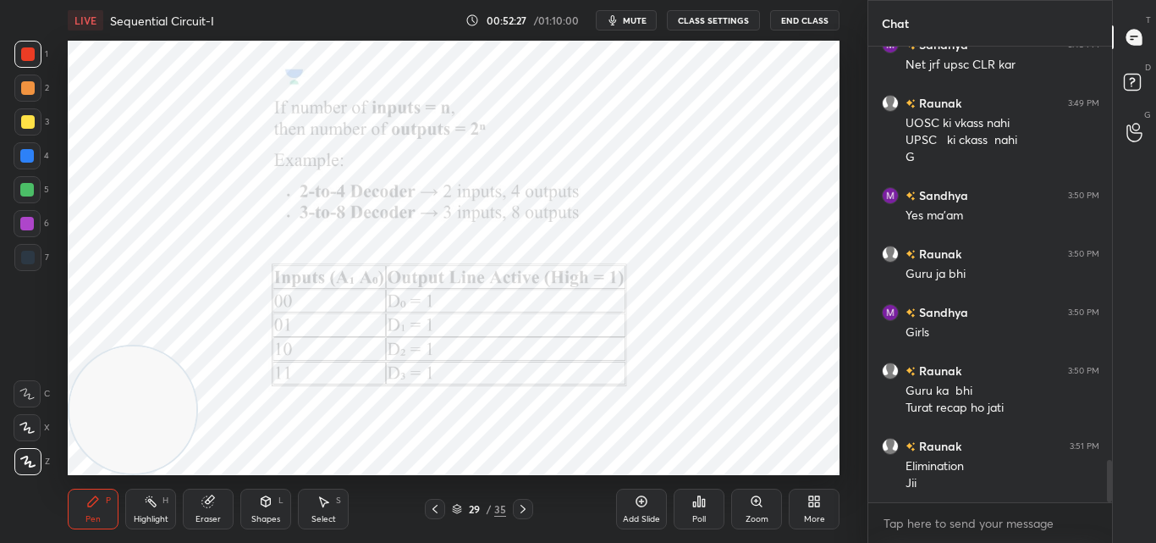
drag, startPoint x: 637, startPoint y: 526, endPoint x: 645, endPoint y: 521, distance: 9.2
click at [638, 526] on div "Add Slide" at bounding box center [641, 508] width 51 height 41
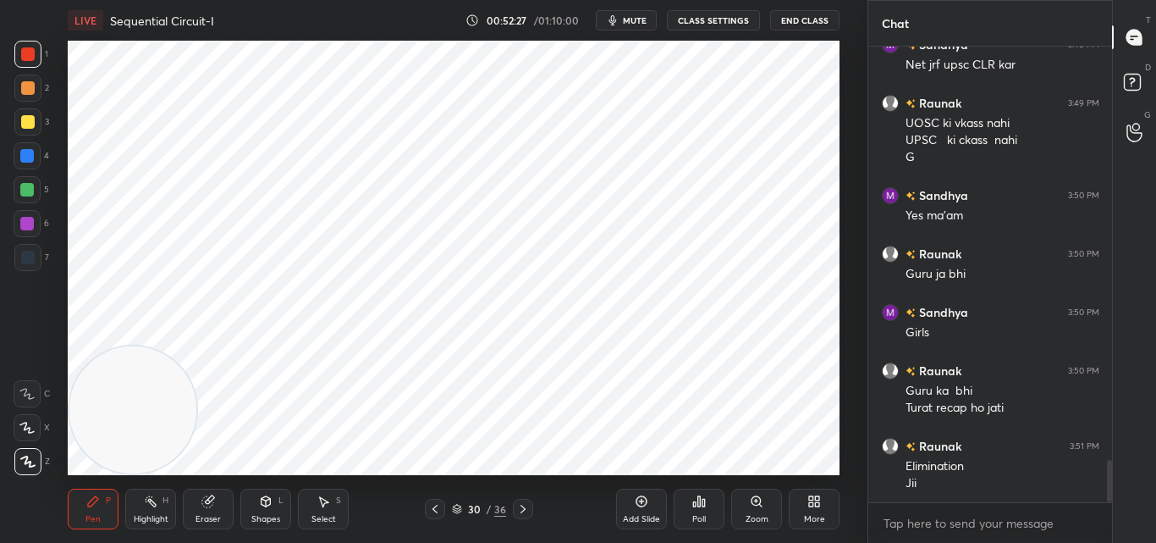
click at [648, 510] on div "Add Slide" at bounding box center [641, 508] width 51 height 41
drag, startPoint x: 436, startPoint y: 499, endPoint x: 448, endPoint y: 511, distance: 17.4
click at [436, 499] on div at bounding box center [436, 509] width 20 height 20
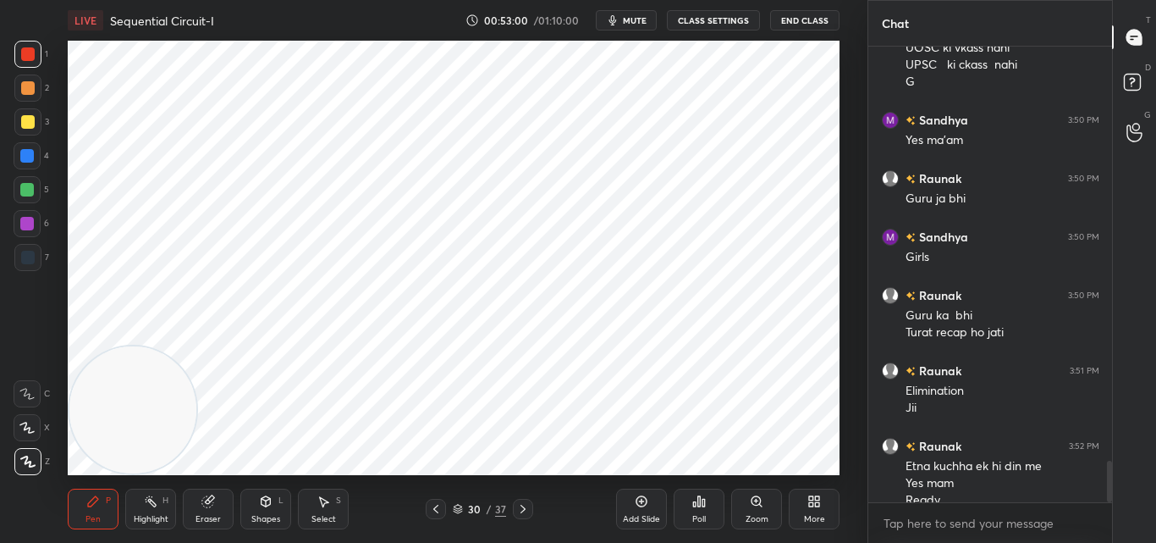
scroll to position [4569, 0]
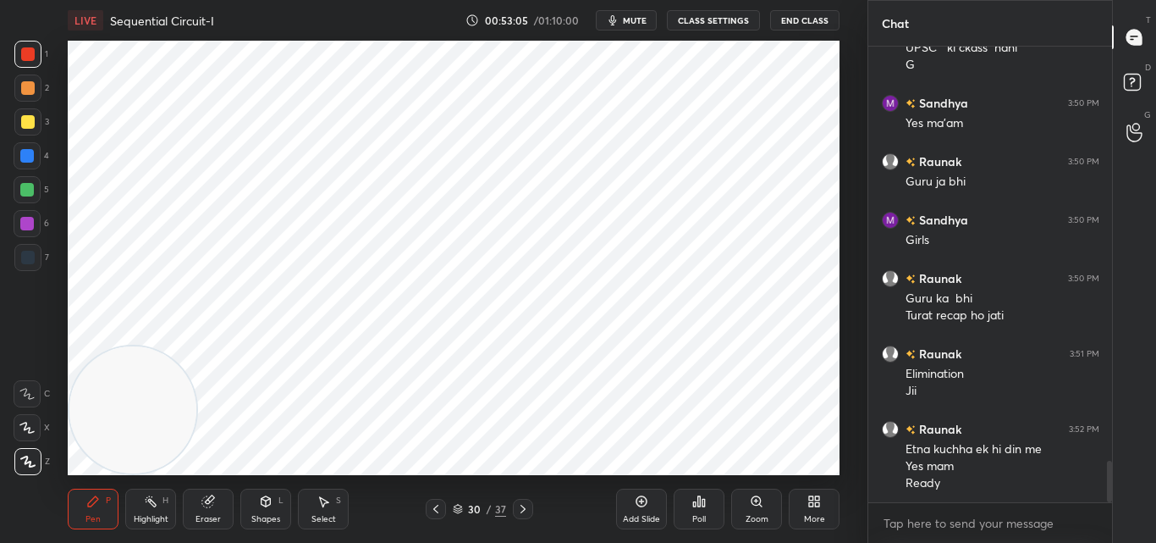
click at [643, 21] on span "mute" at bounding box center [635, 20] width 24 height 12
click at [641, 18] on span "unmute" at bounding box center [633, 20] width 36 height 12
click at [634, 18] on span "mute" at bounding box center [635, 20] width 24 height 12
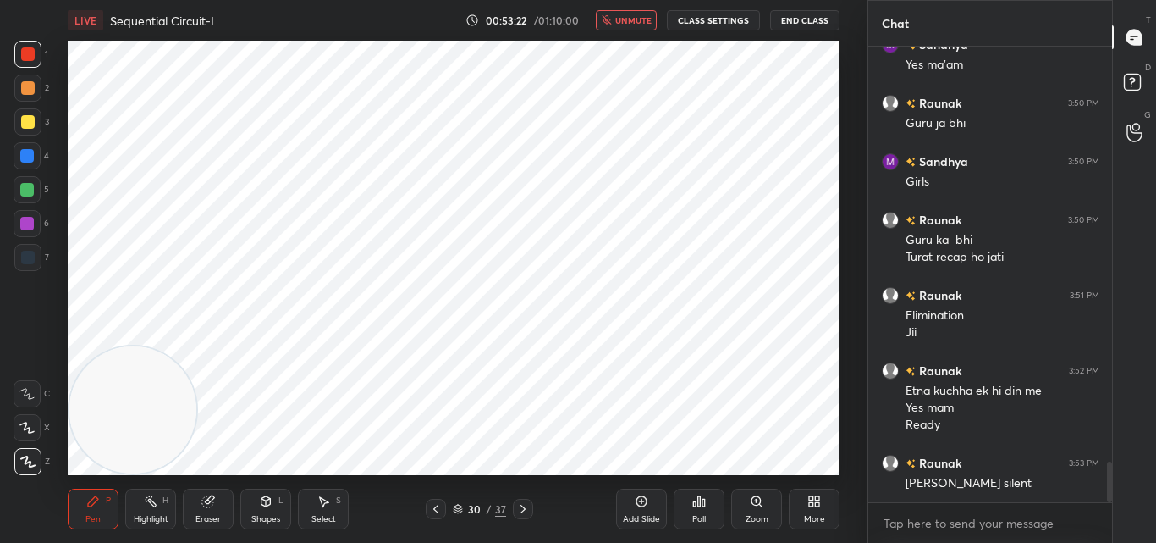
click at [634, 20] on span "unmute" at bounding box center [633, 20] width 36 height 12
click at [631, 20] on span "mute" at bounding box center [635, 20] width 24 height 12
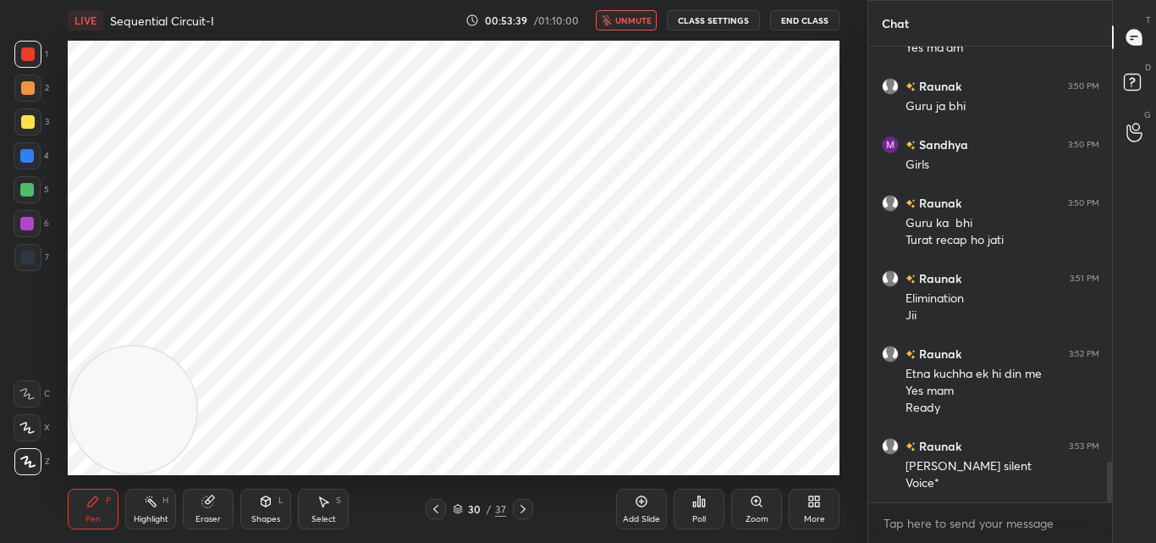
click at [641, 19] on span "unmute" at bounding box center [633, 20] width 36 height 12
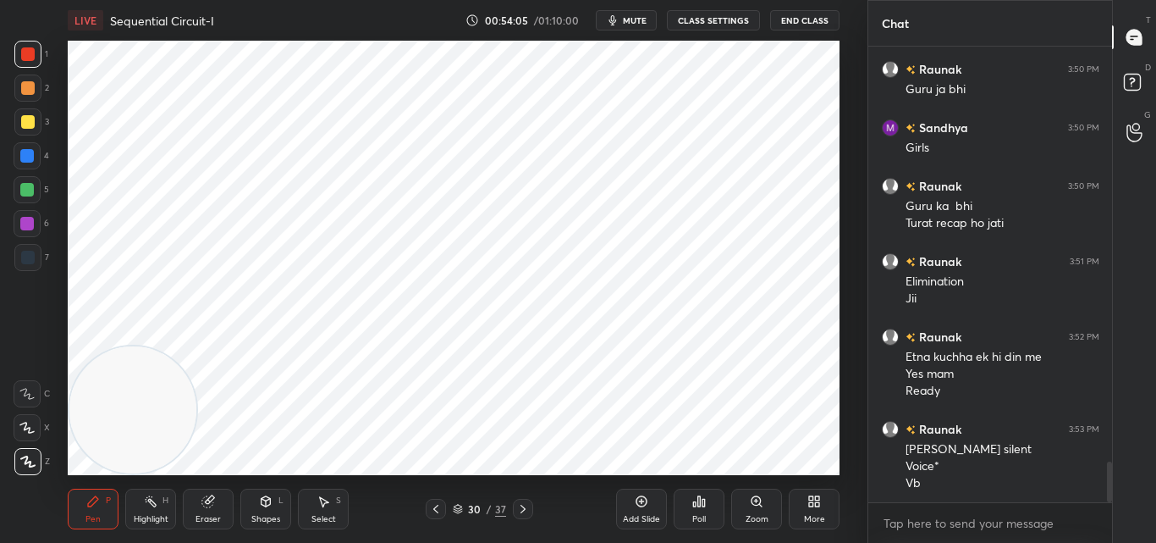
click at [633, 19] on span "mute" at bounding box center [635, 20] width 24 height 12
click at [627, 18] on span "unmute" at bounding box center [633, 20] width 36 height 12
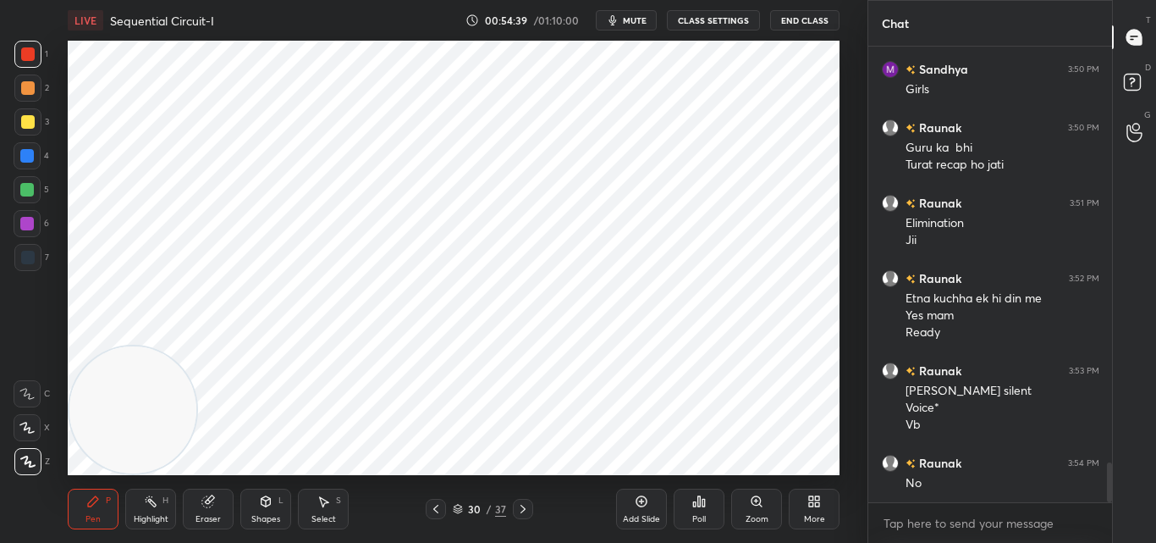
click at [646, 17] on span "mute" at bounding box center [635, 20] width 24 height 12
click at [643, 18] on span "unmute" at bounding box center [633, 20] width 36 height 12
click at [633, 13] on button "mute" at bounding box center [626, 20] width 61 height 20
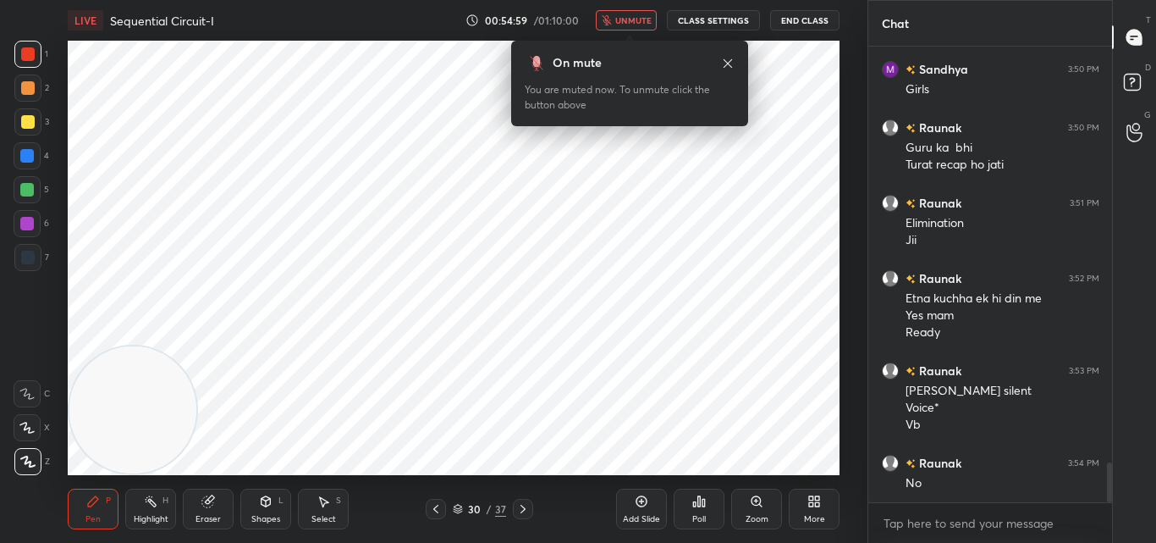
click at [619, 16] on span "unmute" at bounding box center [633, 20] width 36 height 12
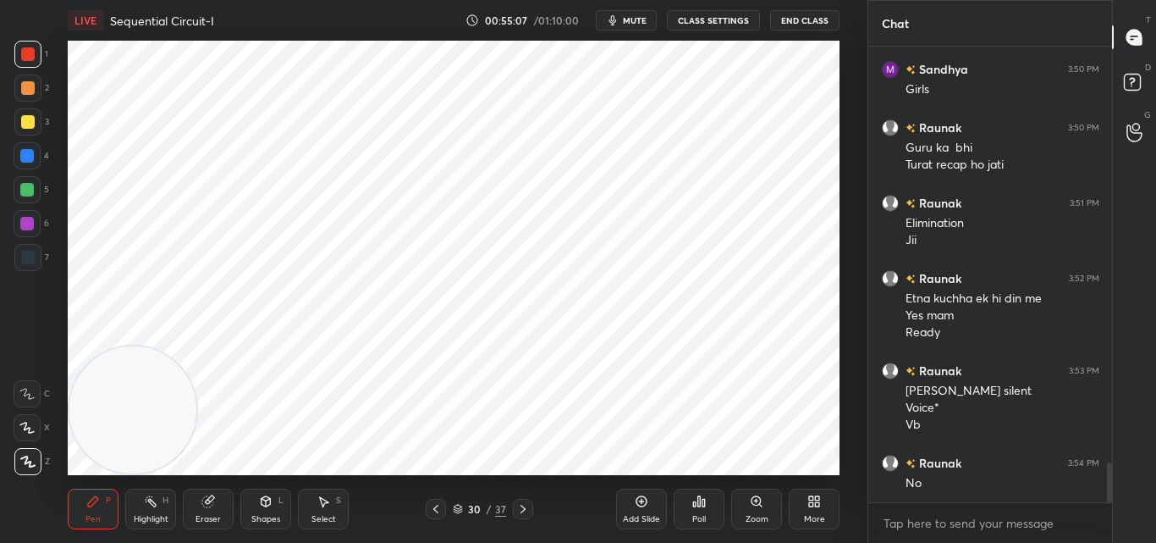
click at [647, 17] on span "mute" at bounding box center [635, 20] width 24 height 12
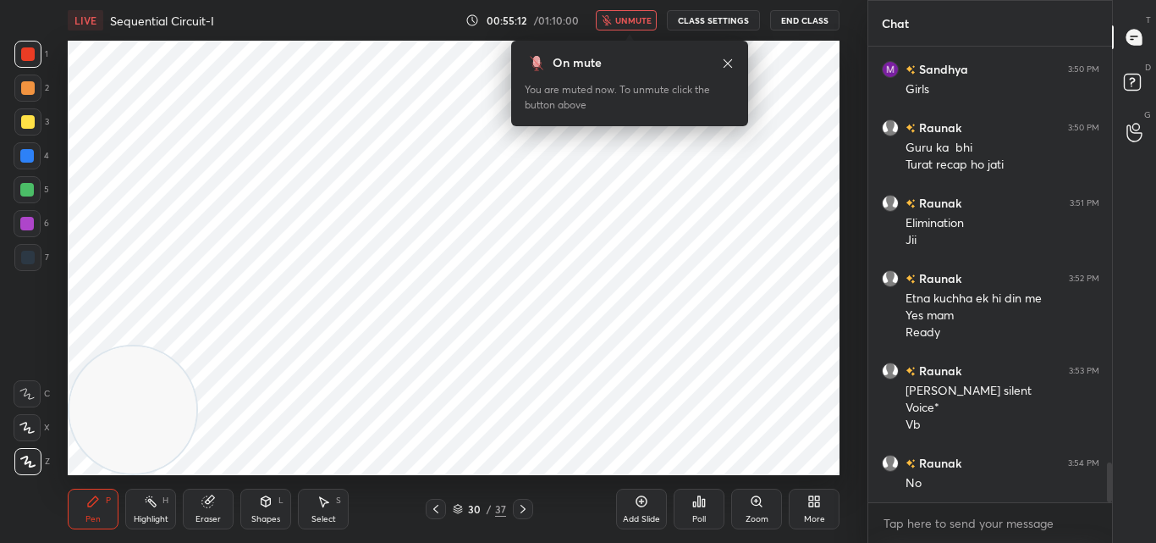
click at [638, 18] on span "unmute" at bounding box center [633, 20] width 36 height 12
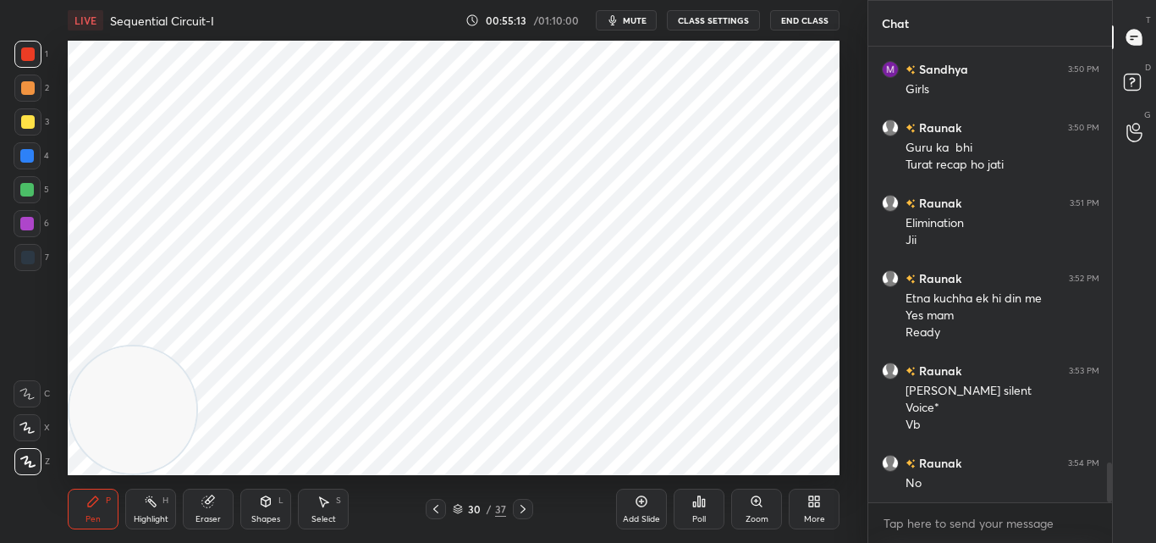
scroll to position [4778, 0]
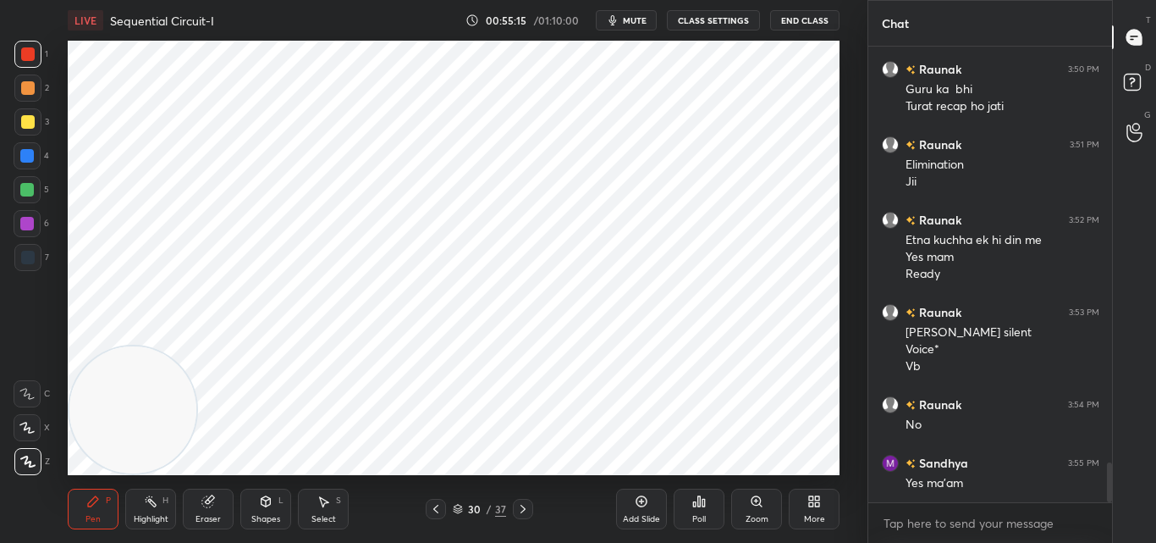
click at [626, 19] on button "mute" at bounding box center [626, 20] width 61 height 20
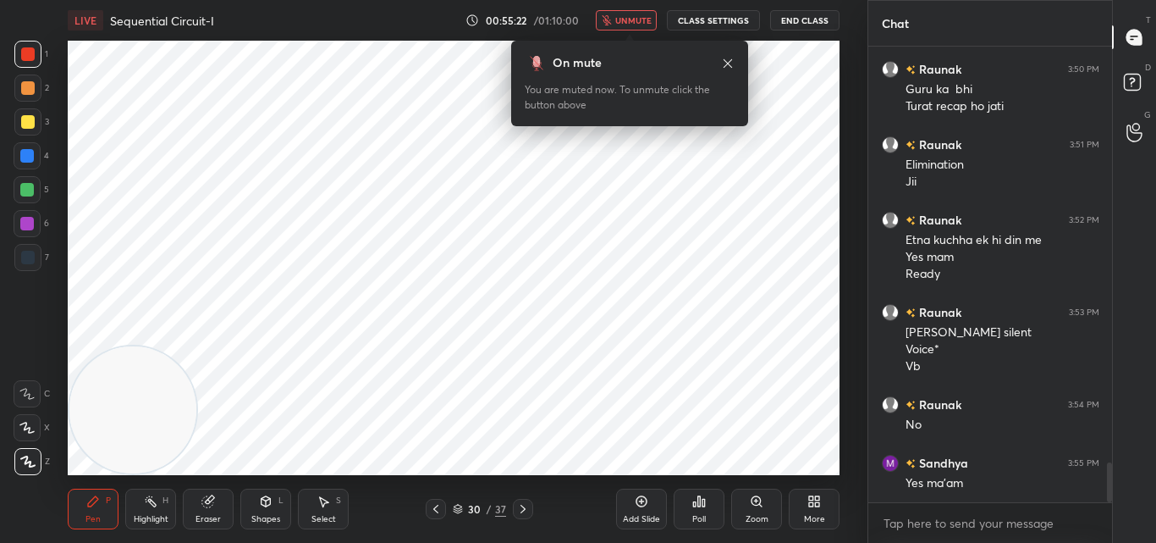
scroll to position [4852, 0]
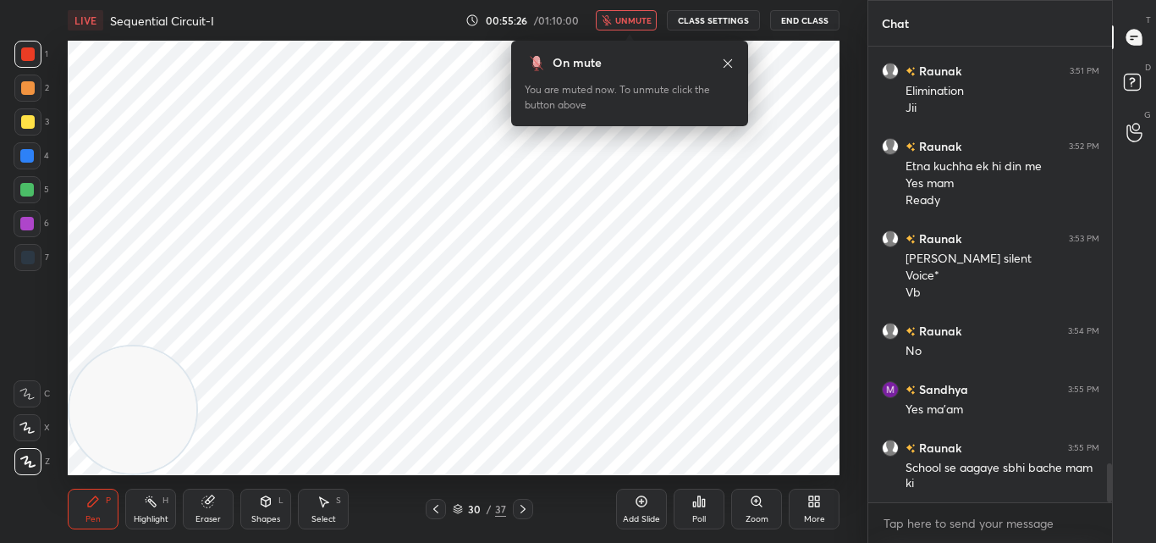
click at [645, 17] on span "unmute" at bounding box center [633, 20] width 36 height 12
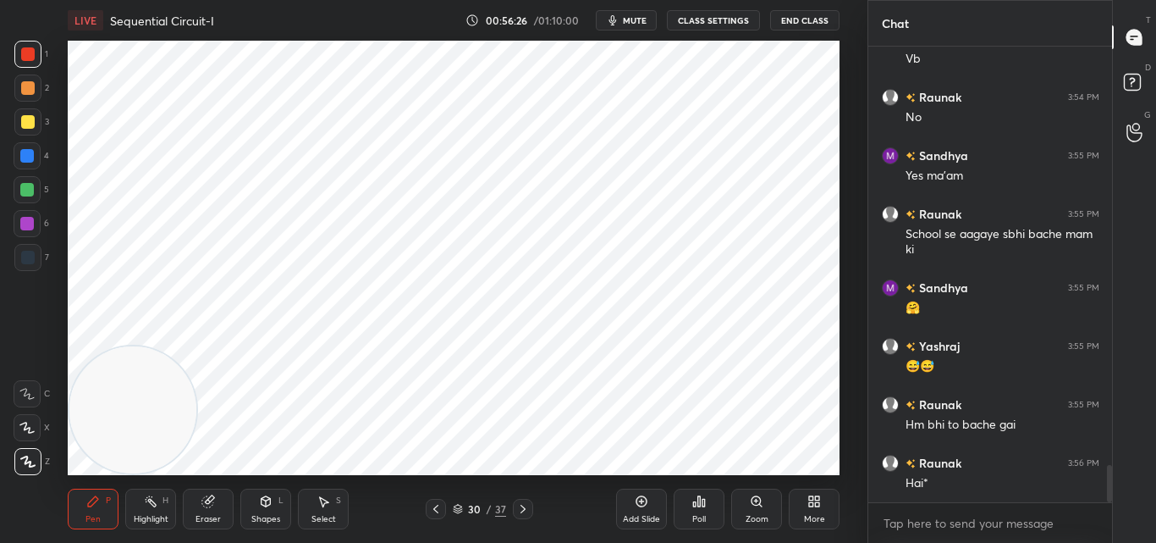
scroll to position [5102, 0]
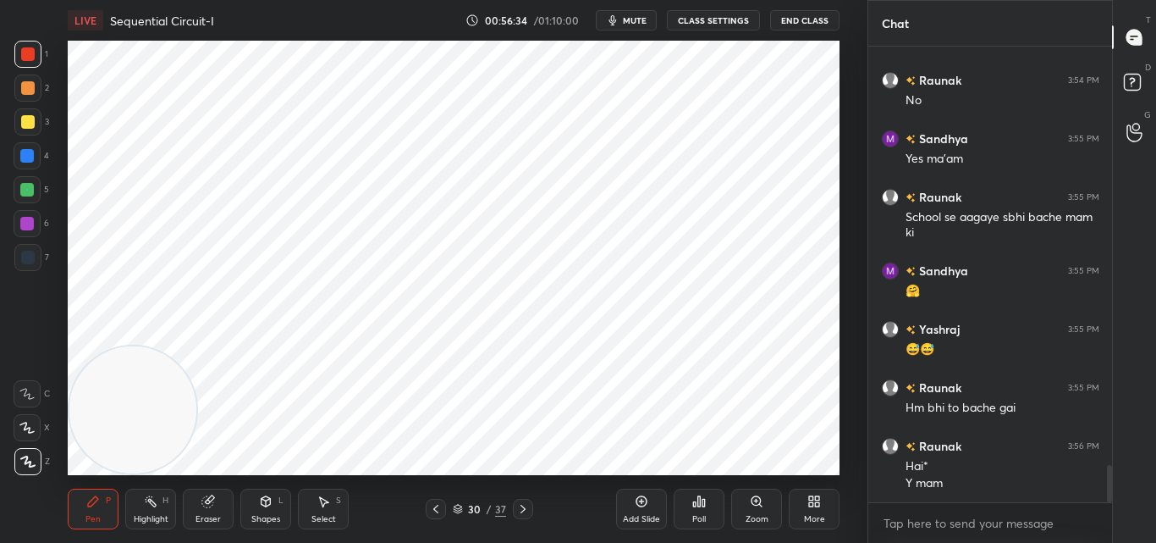
click at [526, 506] on icon at bounding box center [523, 509] width 14 height 14
drag, startPoint x: 435, startPoint y: 504, endPoint x: 444, endPoint y: 506, distance: 8.8
click at [438, 504] on icon at bounding box center [436, 509] width 14 height 14
click at [433, 504] on icon at bounding box center [436, 509] width 14 height 14
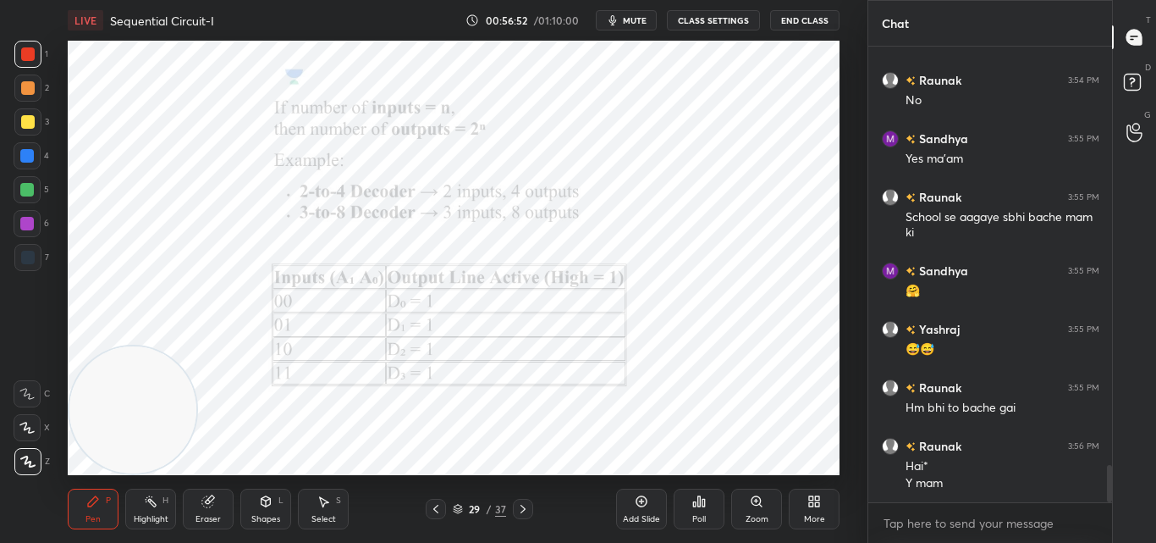
click at [521, 507] on icon at bounding box center [523, 509] width 14 height 14
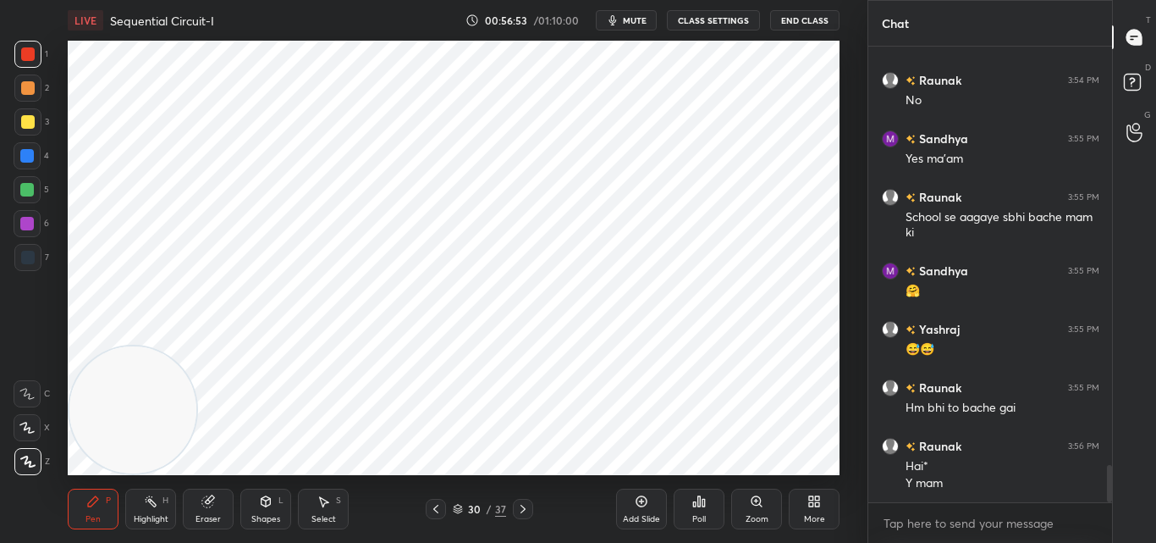
click at [522, 507] on icon at bounding box center [523, 508] width 5 height 8
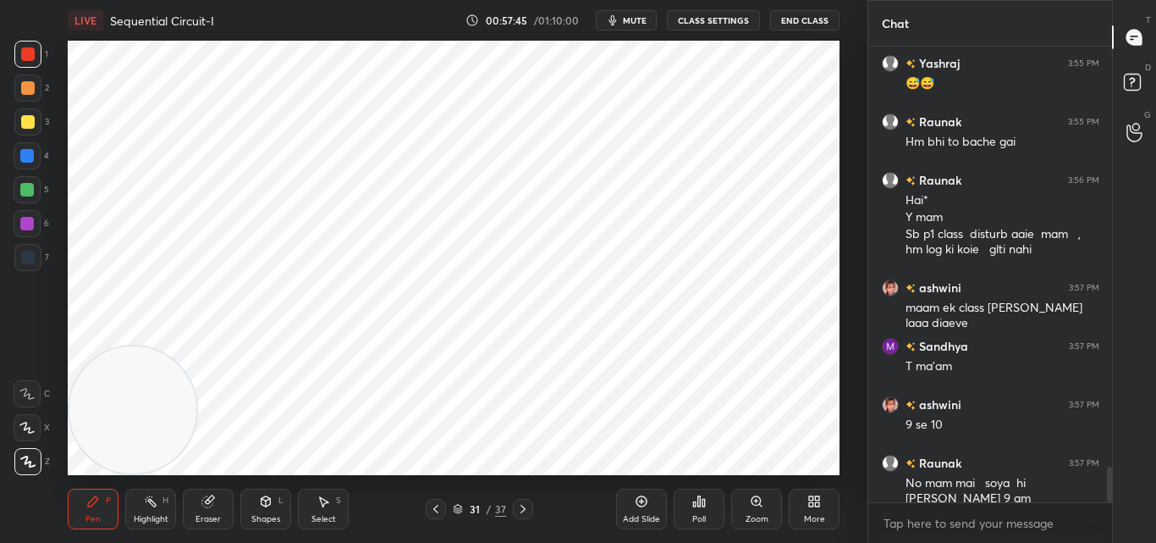
scroll to position [5427, 0]
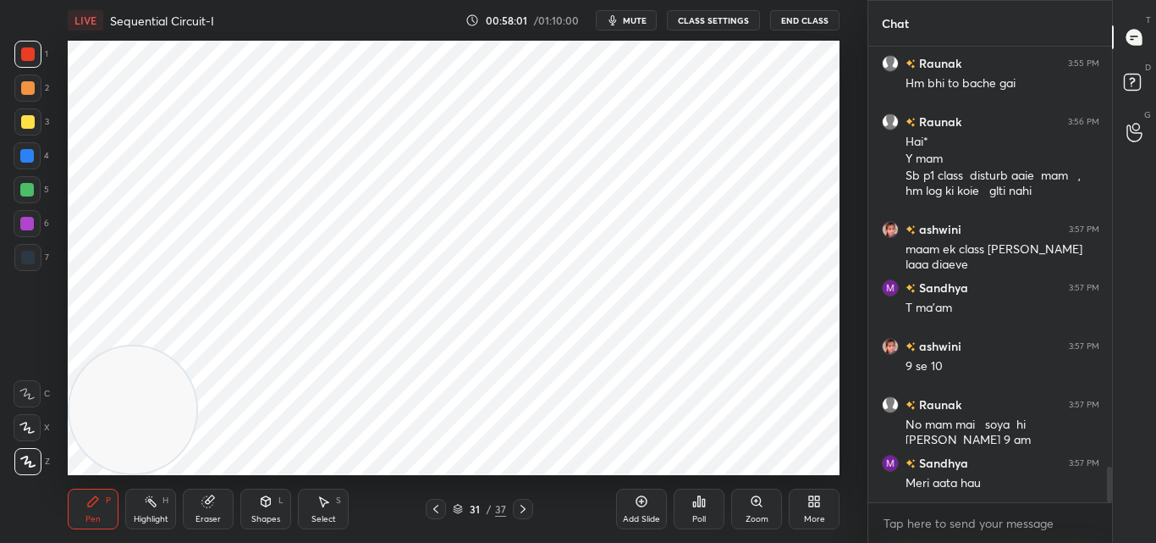
click at [519, 510] on icon at bounding box center [523, 509] width 14 height 14
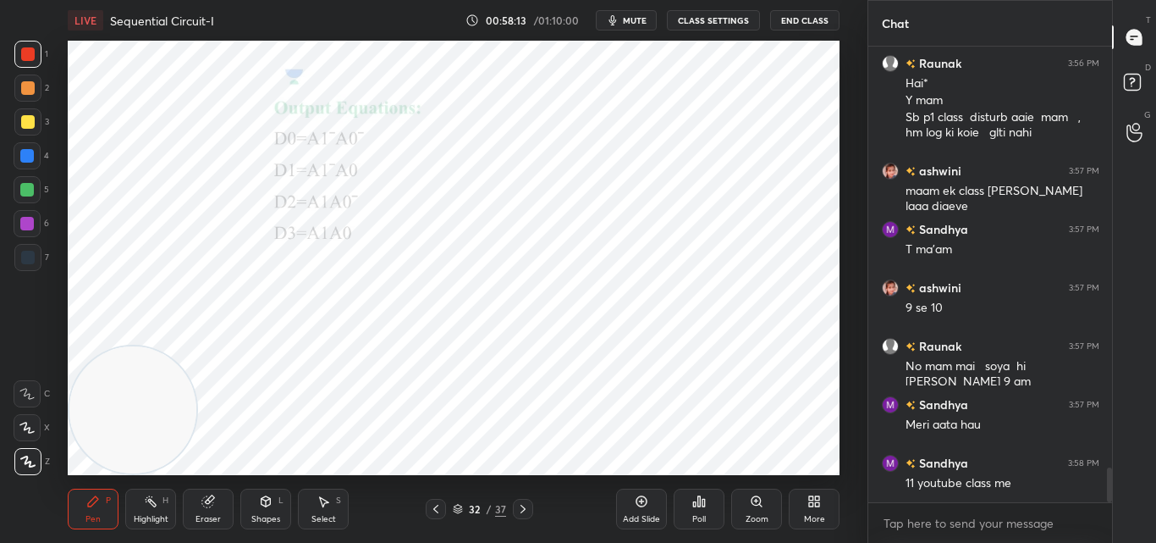
click at [522, 505] on icon at bounding box center [523, 509] width 14 height 14
click at [524, 508] on icon at bounding box center [523, 509] width 14 height 14
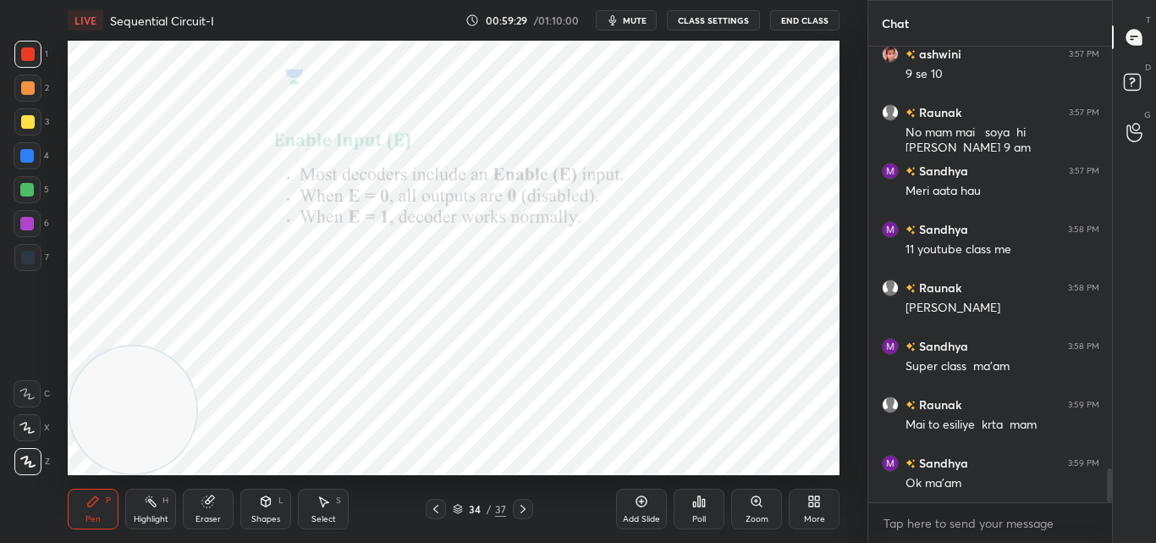
scroll to position [5777, 0]
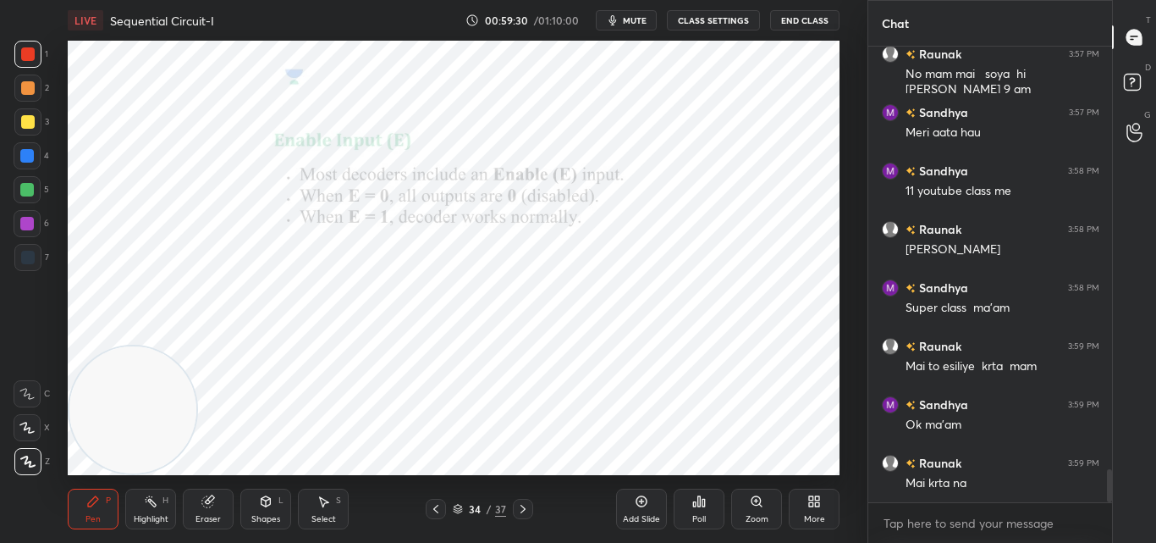
click at [523, 508] on icon at bounding box center [523, 508] width 5 height 8
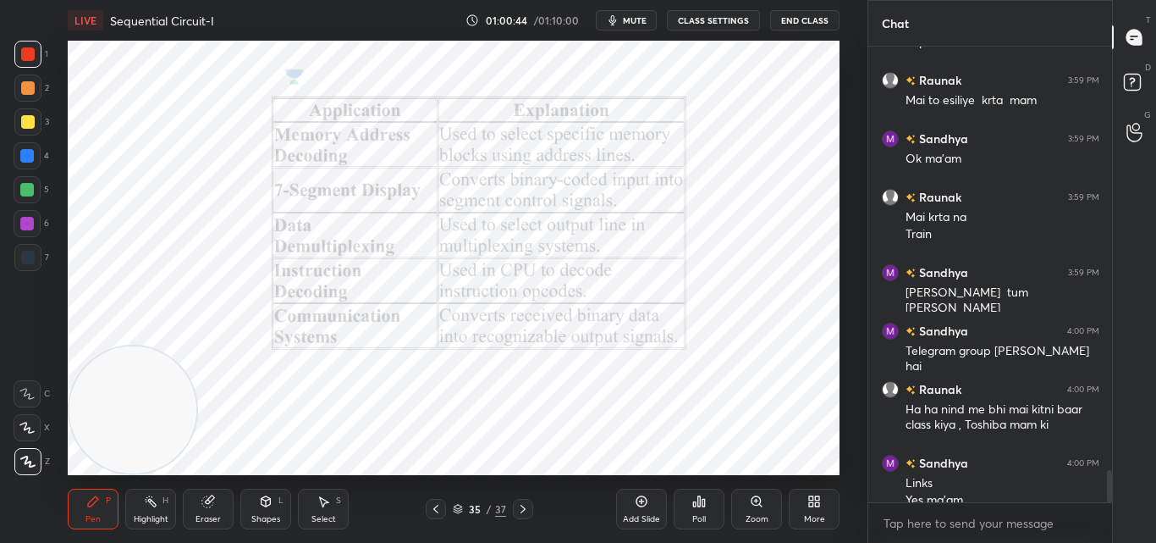
scroll to position [6060, 0]
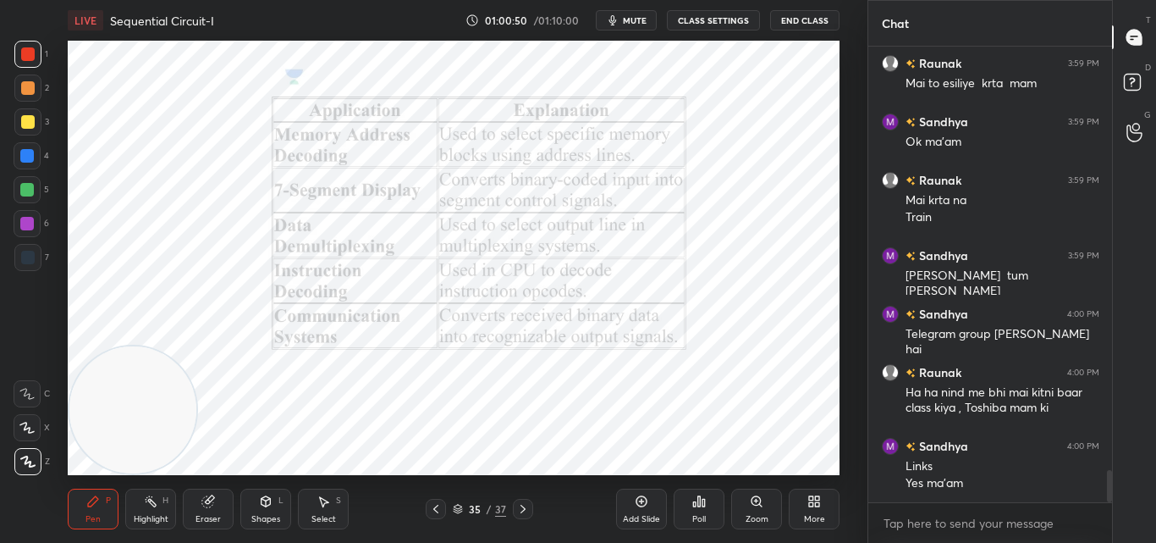
drag, startPoint x: 523, startPoint y: 507, endPoint x: 515, endPoint y: 508, distance: 8.5
click at [521, 507] on icon at bounding box center [523, 509] width 14 height 14
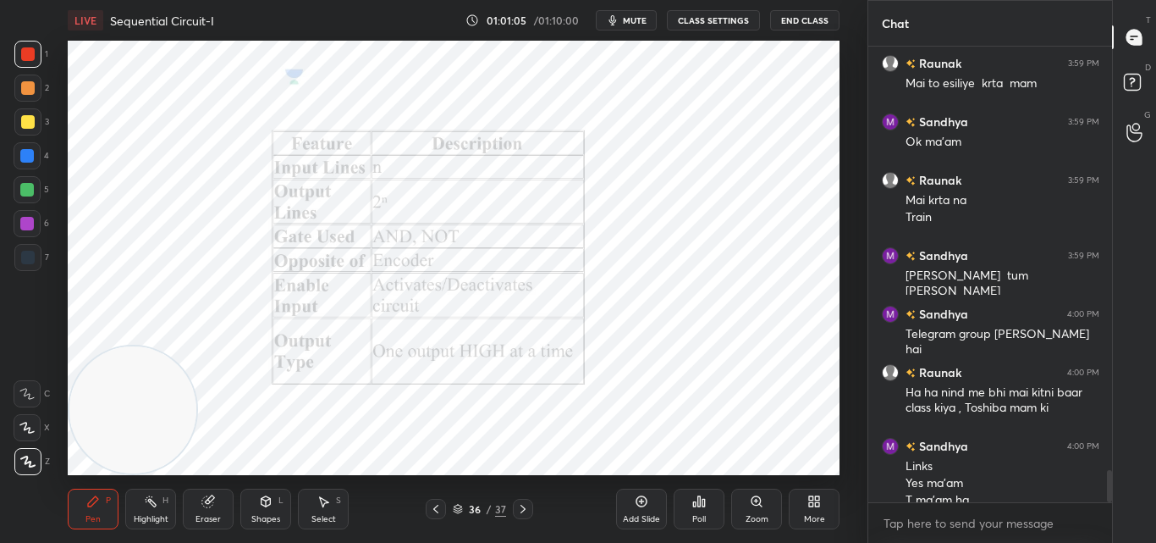
scroll to position [6077, 0]
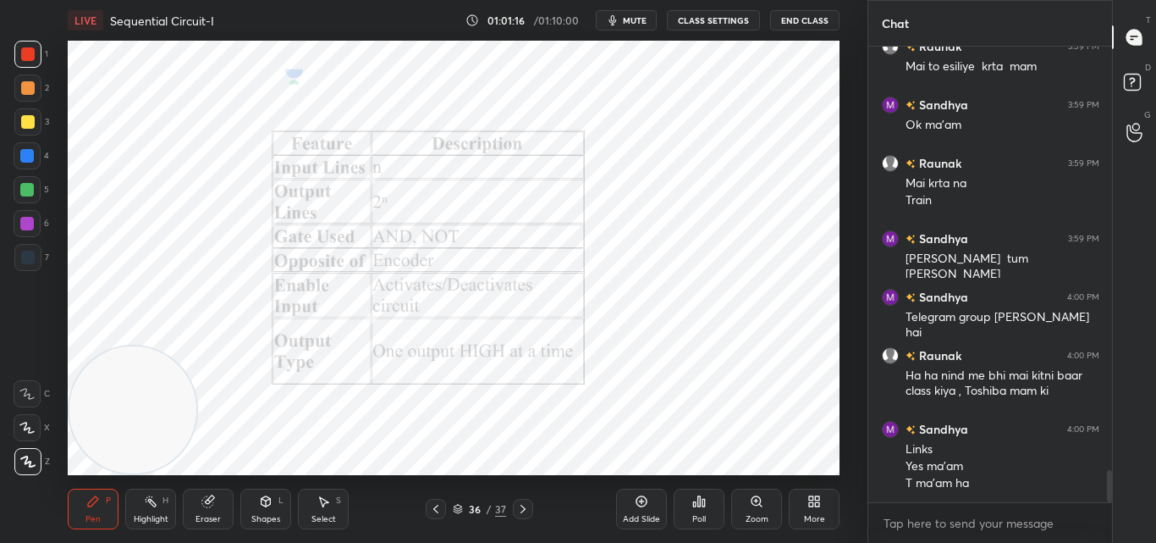
click at [526, 505] on icon at bounding box center [523, 509] width 14 height 14
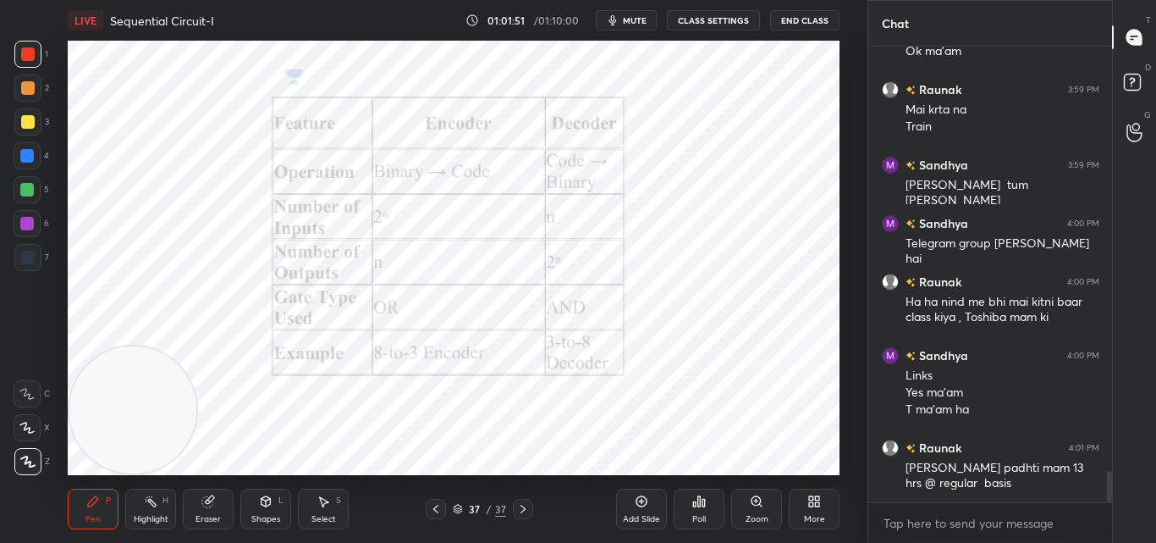
click at [466, 491] on div "Pen P Highlight H Eraser Shapes L Select S 37 / 37 Add Slide Poll Zoom More" at bounding box center [454, 509] width 772 height 68
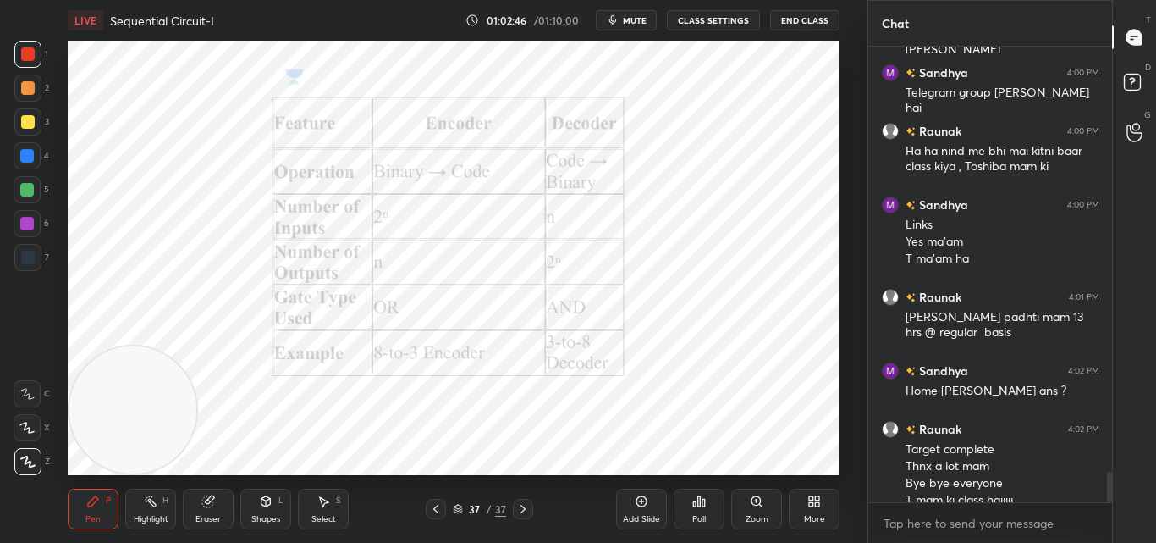
scroll to position [6318, 0]
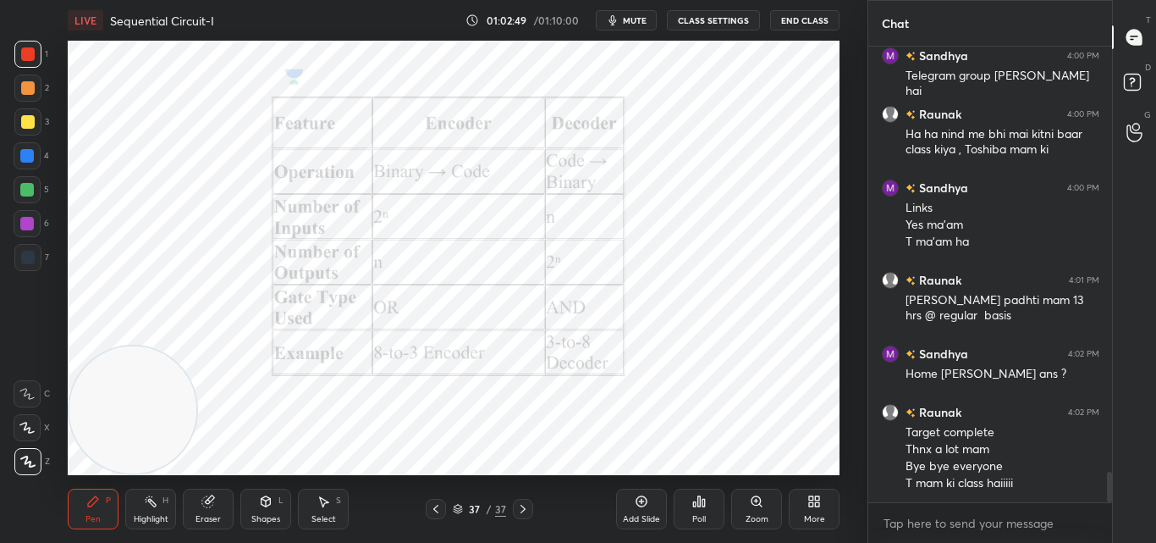
drag, startPoint x: 648, startPoint y: 14, endPoint x: 643, endPoint y: 25, distance: 11.8
click at [645, 13] on button "mute" at bounding box center [626, 20] width 61 height 20
click at [635, 19] on span "unmute" at bounding box center [633, 20] width 36 height 12
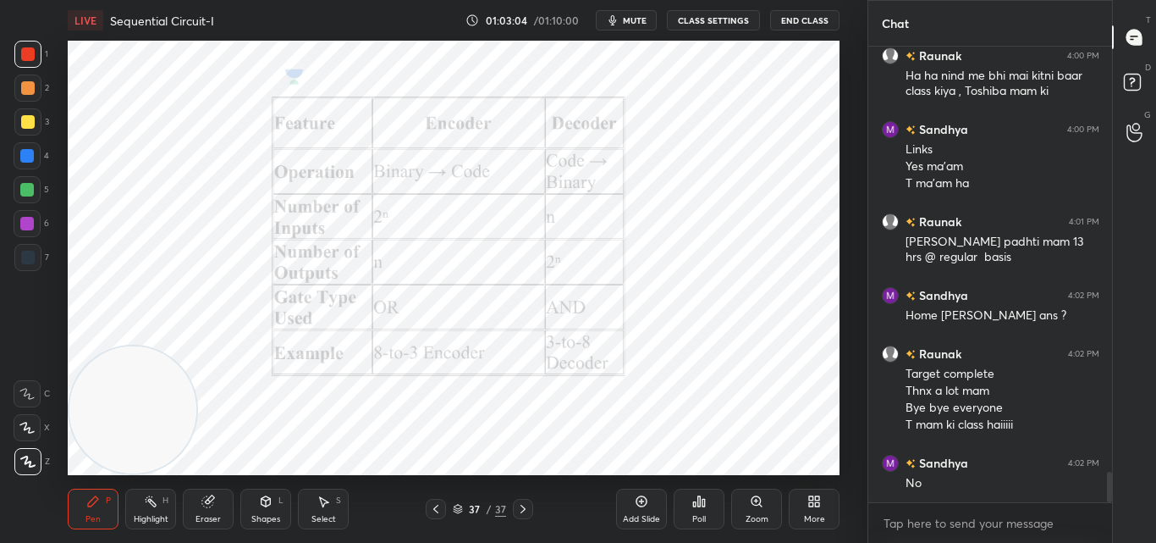
click at [803, 23] on button "End Class" at bounding box center [804, 20] width 69 height 20
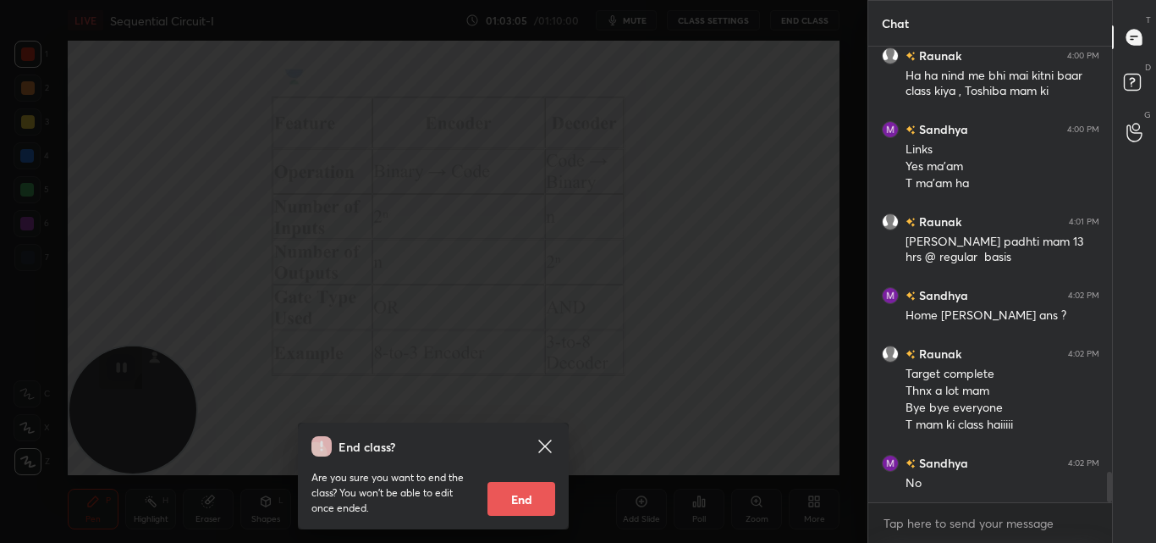
click at [529, 501] on button "End" at bounding box center [522, 499] width 68 height 34
type textarea "x"
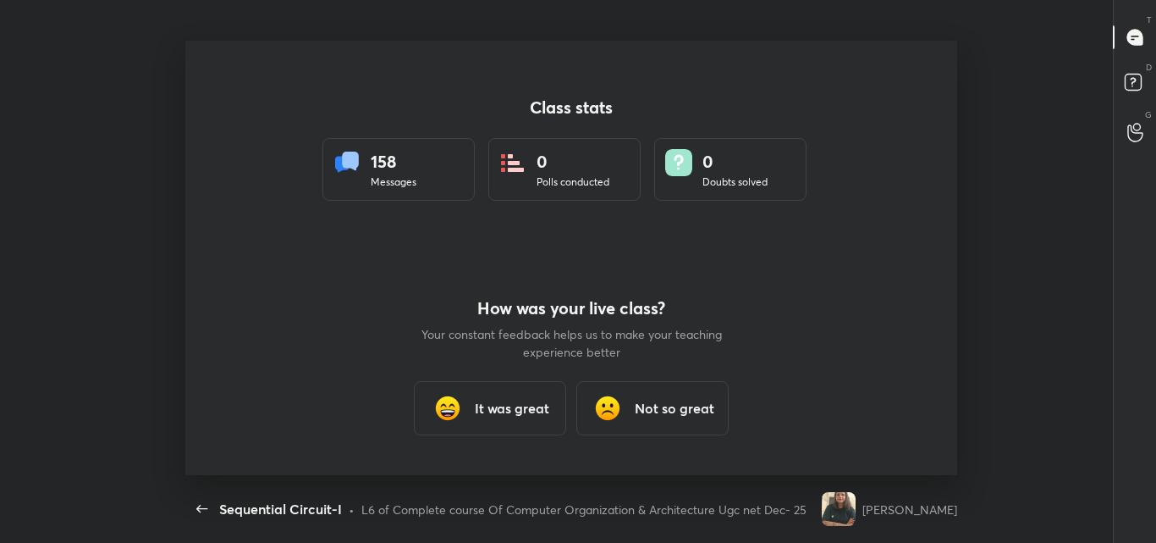
scroll to position [84210, 83501]
click at [515, 413] on h3 "It was great" at bounding box center [512, 408] width 74 height 20
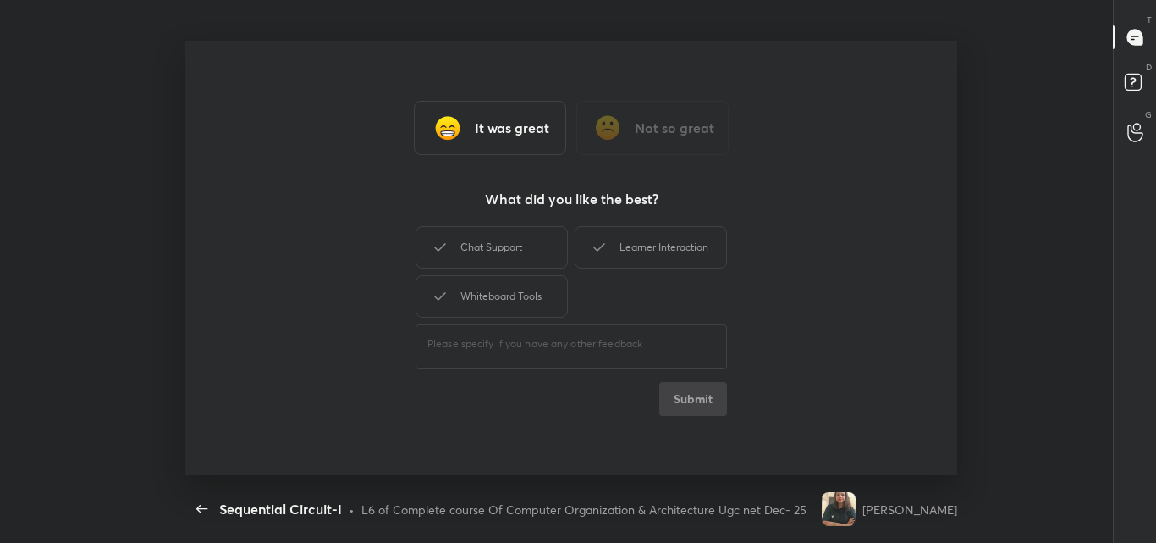
click at [505, 124] on h3 "It was great" at bounding box center [512, 128] width 74 height 20
click at [679, 252] on div "Learner Interaction" at bounding box center [651, 247] width 152 height 42
click at [516, 252] on div "Chat Support" at bounding box center [492, 247] width 152 height 42
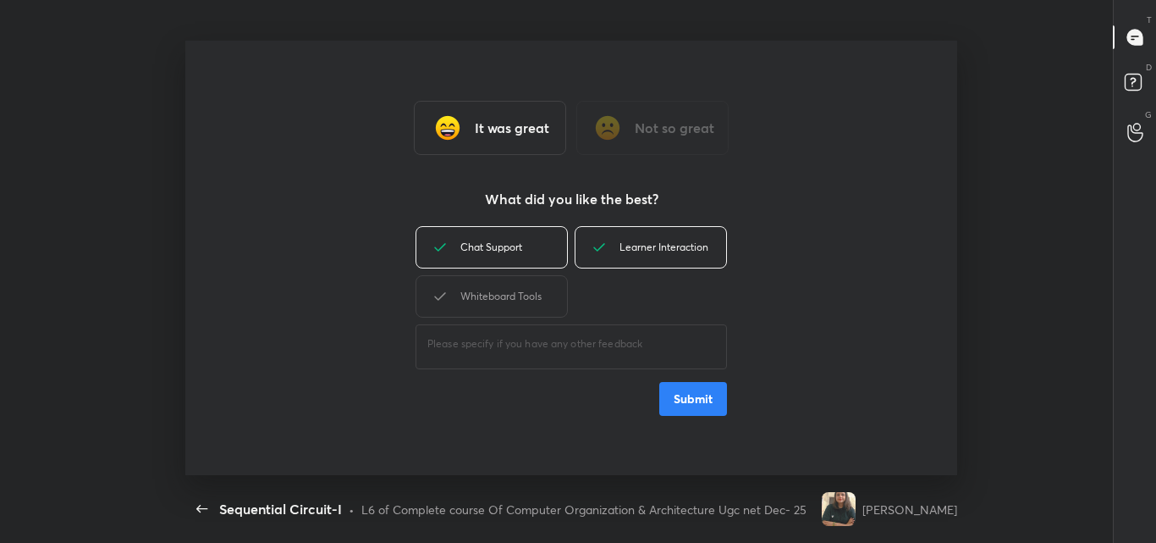
click at [683, 399] on button "Submit" at bounding box center [693, 399] width 68 height 34
